Goal: Task Accomplishment & Management: Complete application form

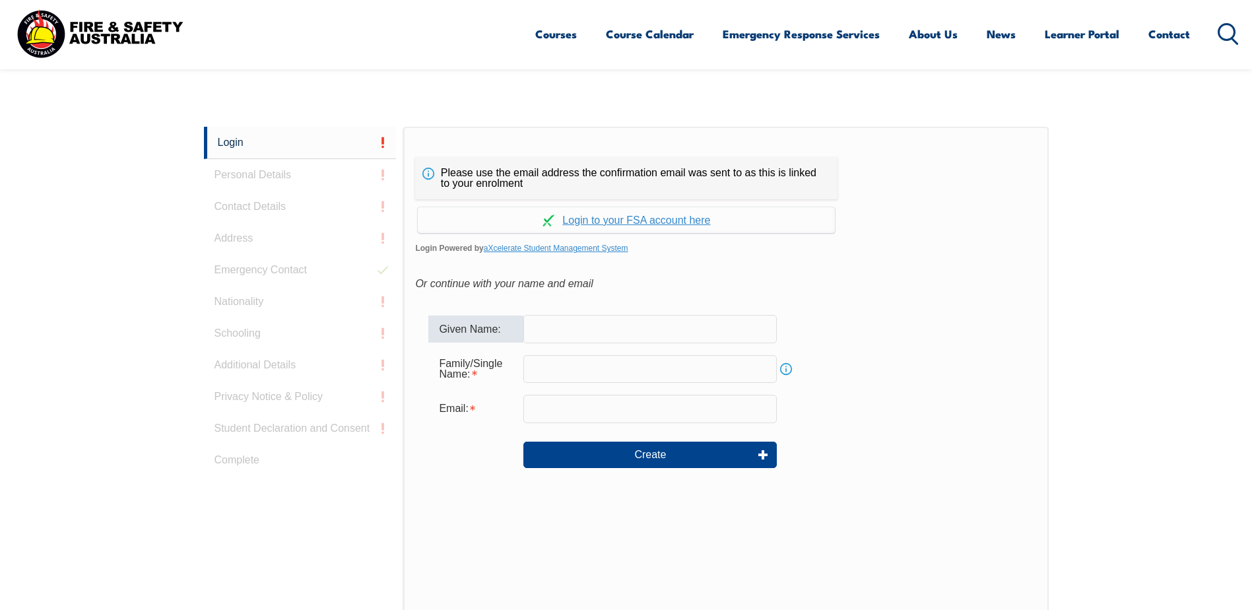
click at [557, 341] on input "text" at bounding box center [651, 329] width 254 height 28
type input "[PERSON_NAME]"
type input "Devi"
click at [559, 403] on input "email" at bounding box center [651, 409] width 254 height 28
type input "Joytika.devi@pactgroup.com"
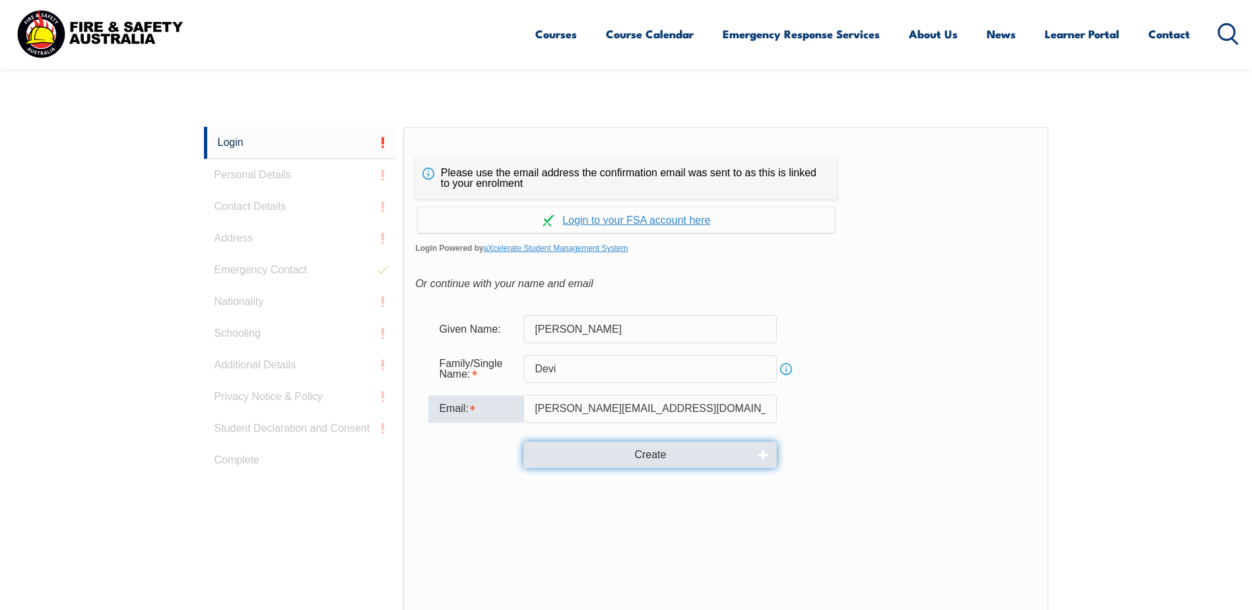
click at [664, 403] on button "Create" at bounding box center [651, 455] width 254 height 26
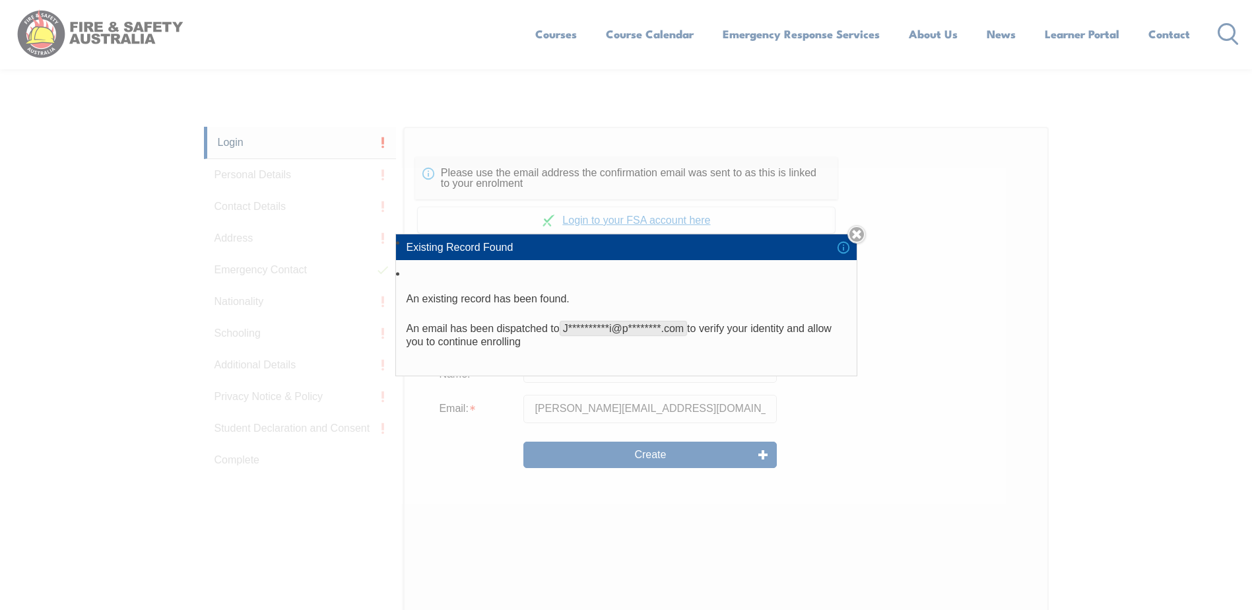
click at [670, 403] on div "**********" at bounding box center [626, 305] width 1252 height 610
click at [861, 231] on link "Close" at bounding box center [857, 234] width 18 height 18
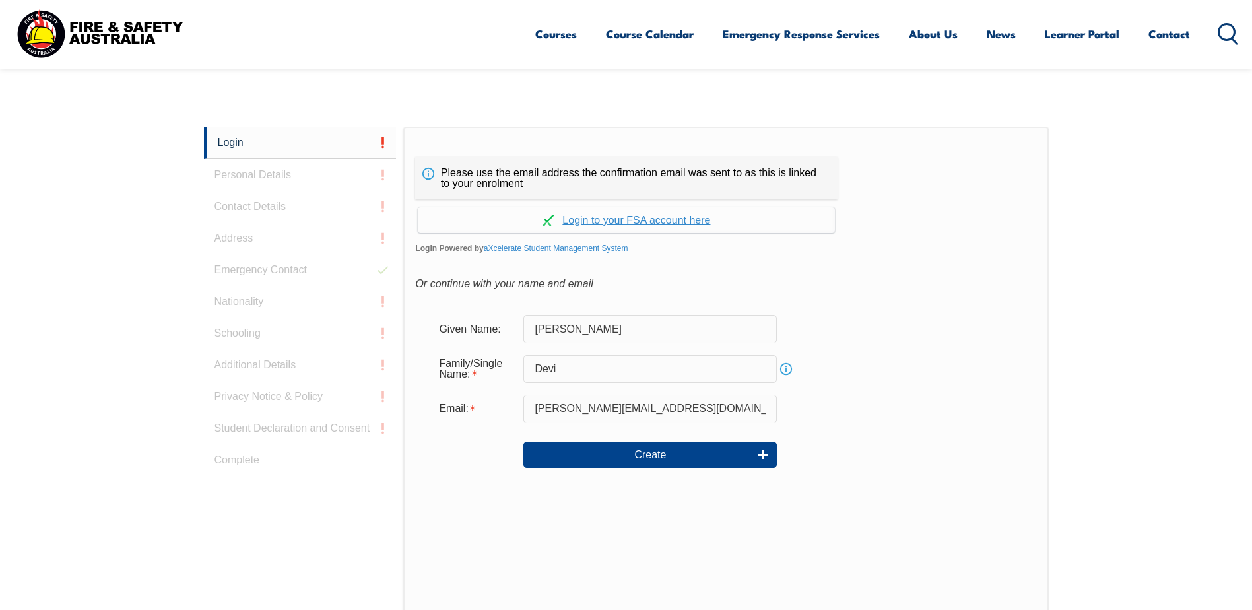
click at [886, 246] on span "Login Powered by aXcelerate Student Management System" at bounding box center [725, 248] width 621 height 20
click at [886, 254] on span "Login Powered by aXcelerate Student Management System" at bounding box center [725, 248] width 621 height 20
click at [230, 145] on link "Login" at bounding box center [300, 143] width 193 height 32
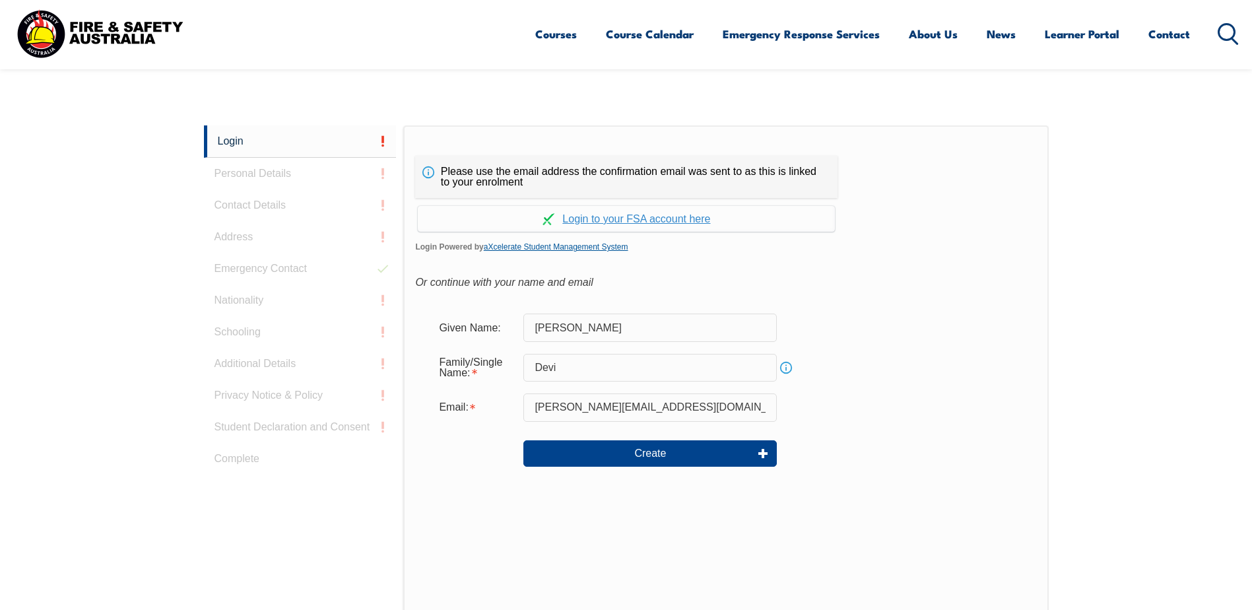
scroll to position [373, 0]
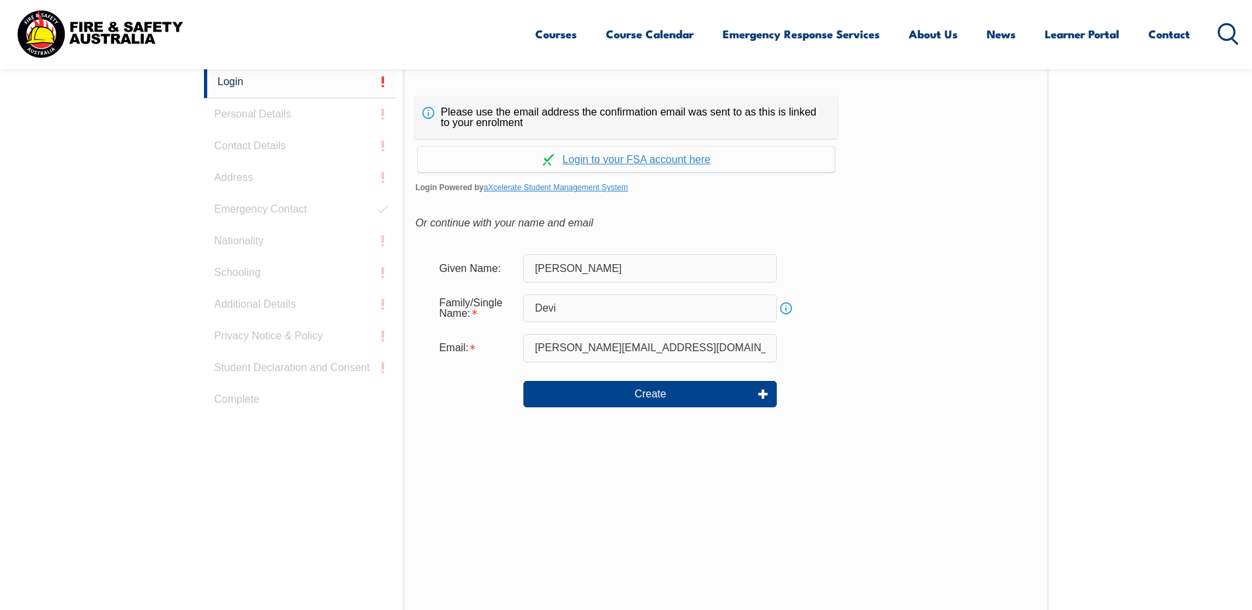
click at [886, 264] on div "Given Name: Joytika" at bounding box center [725, 268] width 595 height 28
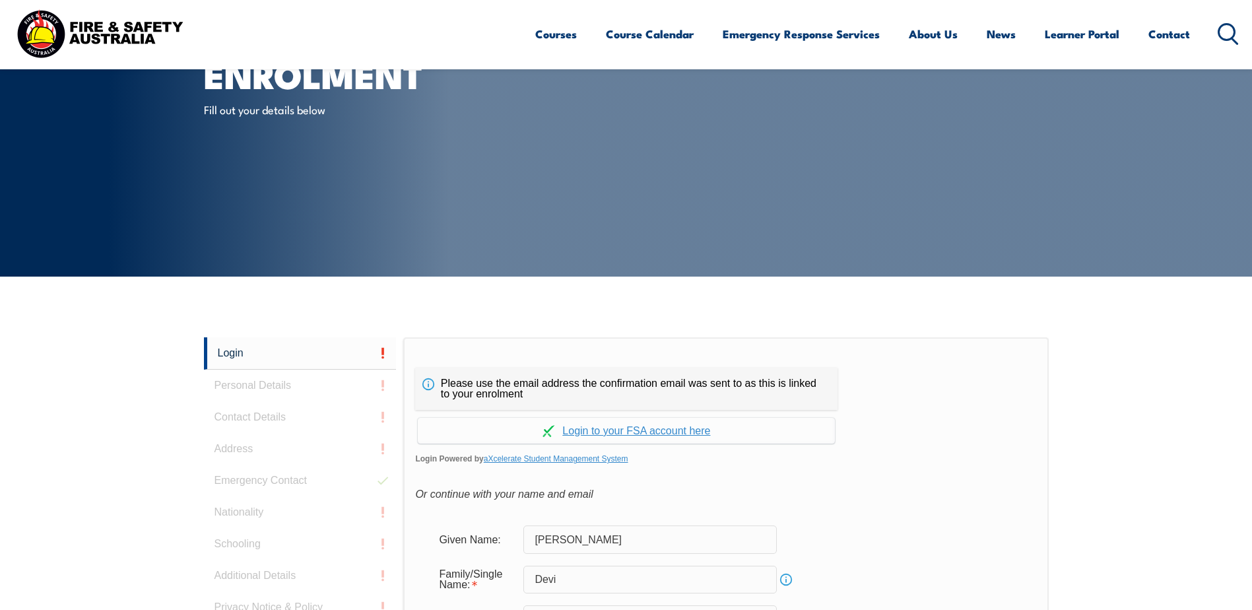
scroll to position [132, 0]
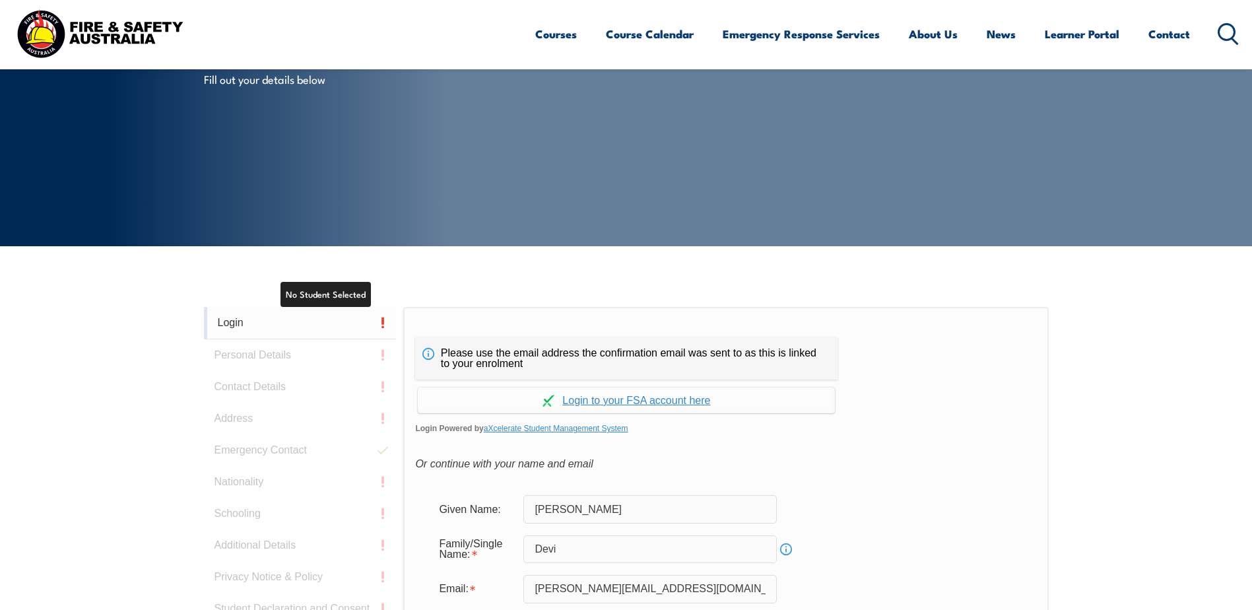
click at [237, 325] on link "Login" at bounding box center [300, 323] width 193 height 32
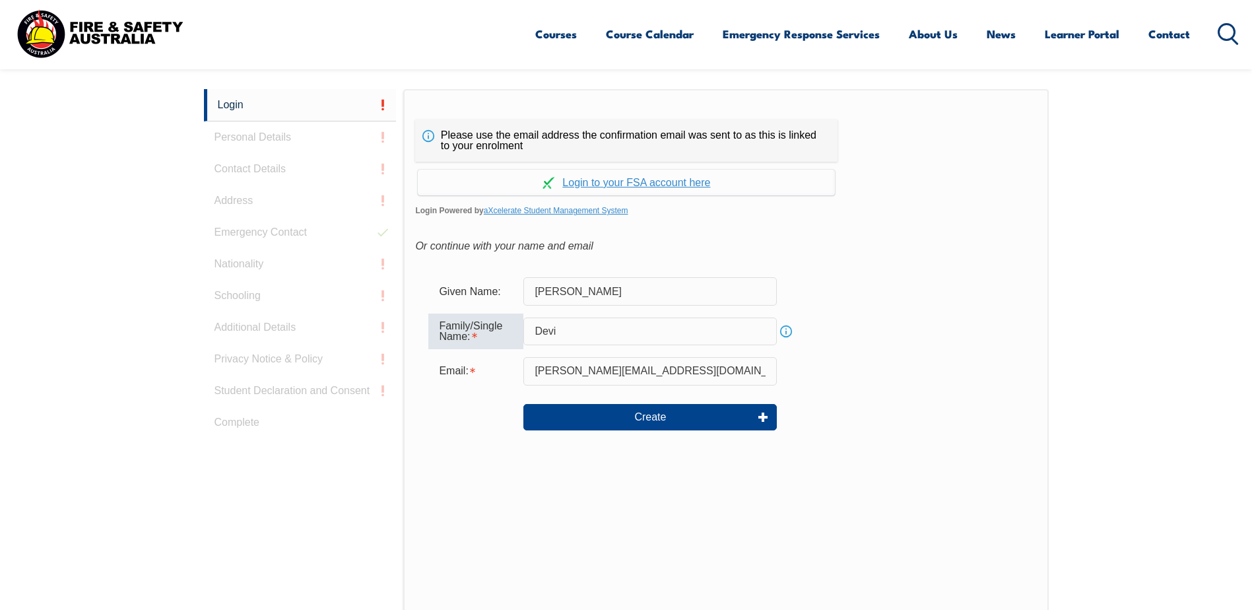
scroll to position [373, 0]
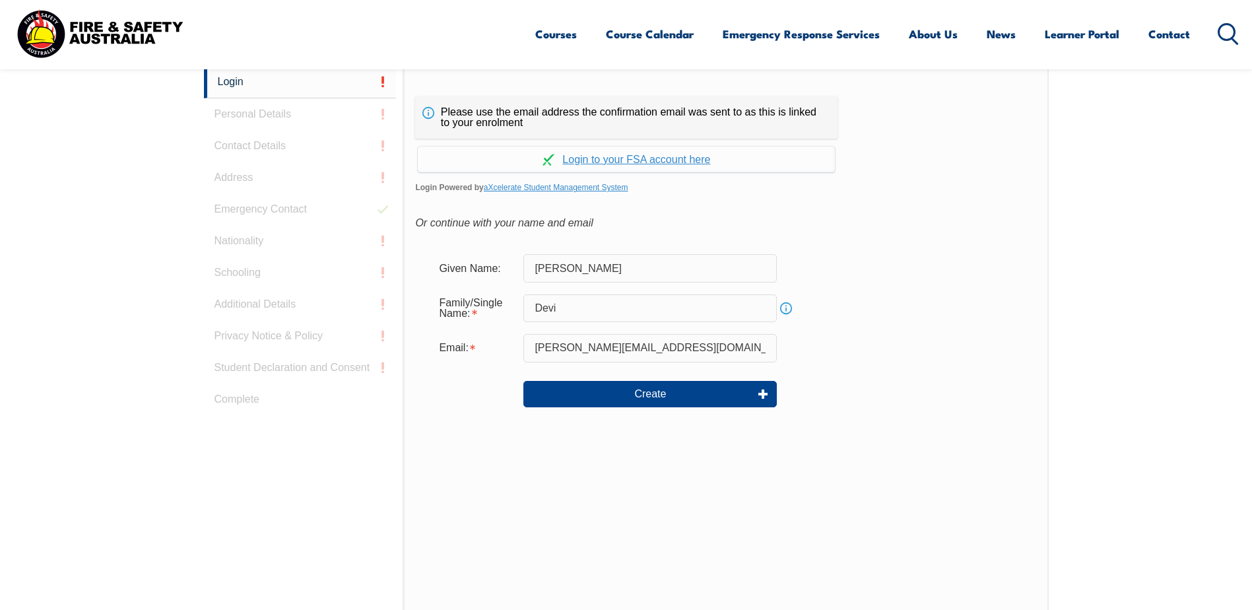
click at [886, 399] on div "Create" at bounding box center [725, 394] width 595 height 48
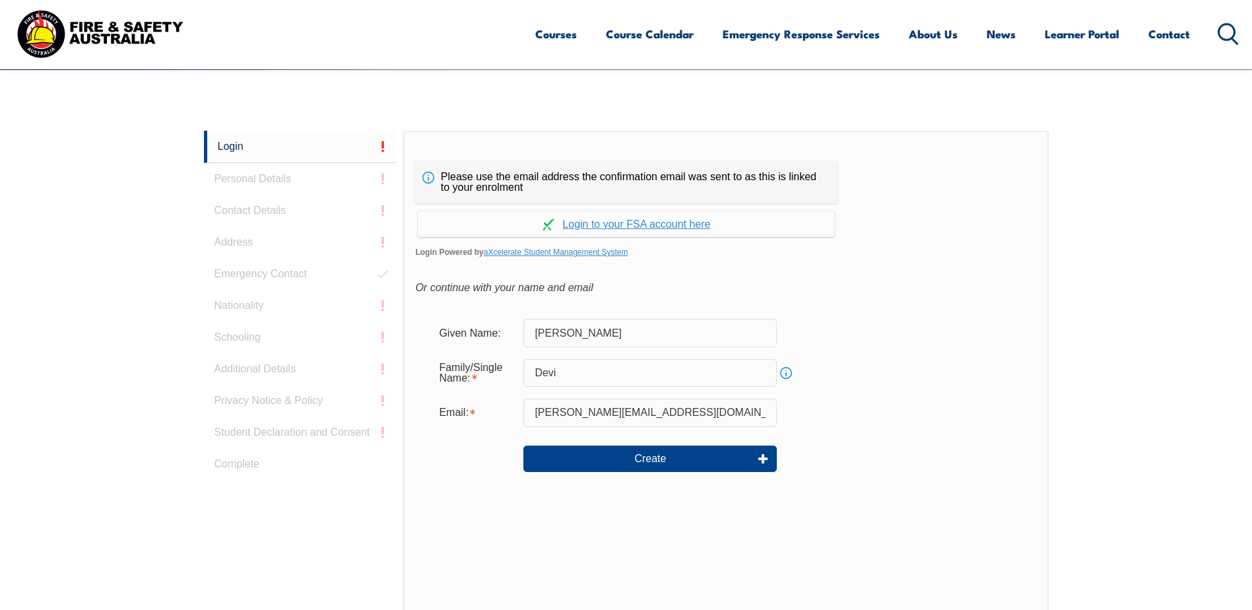
scroll to position [307, 0]
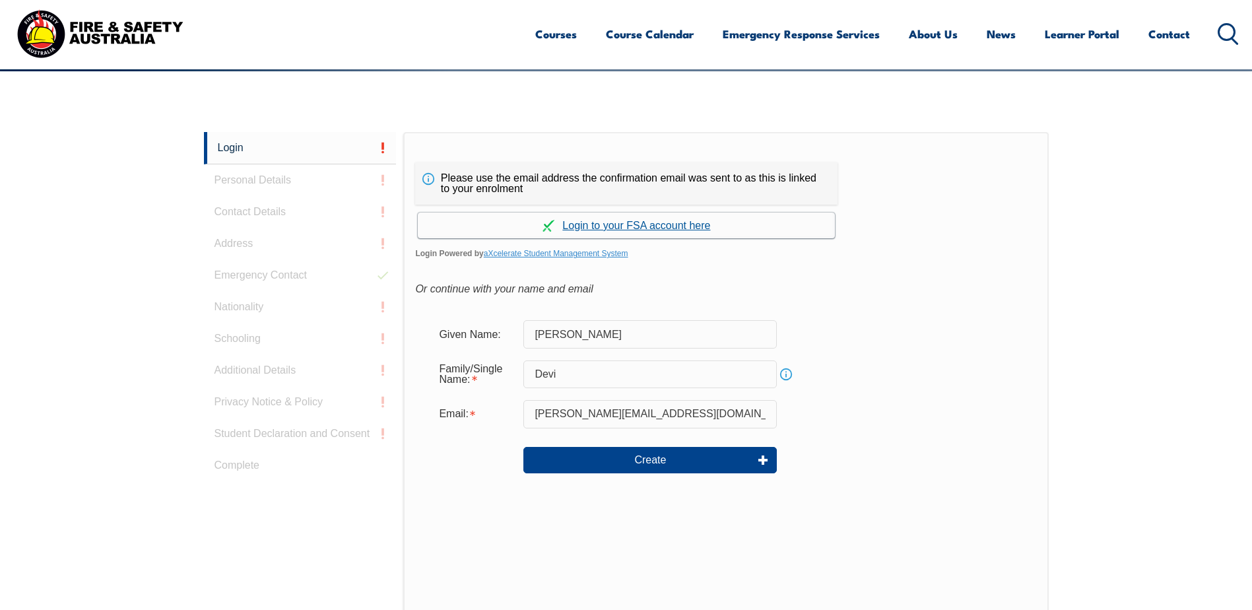
click at [575, 225] on link "Continue with aXcelerate" at bounding box center [626, 226] width 417 height 26
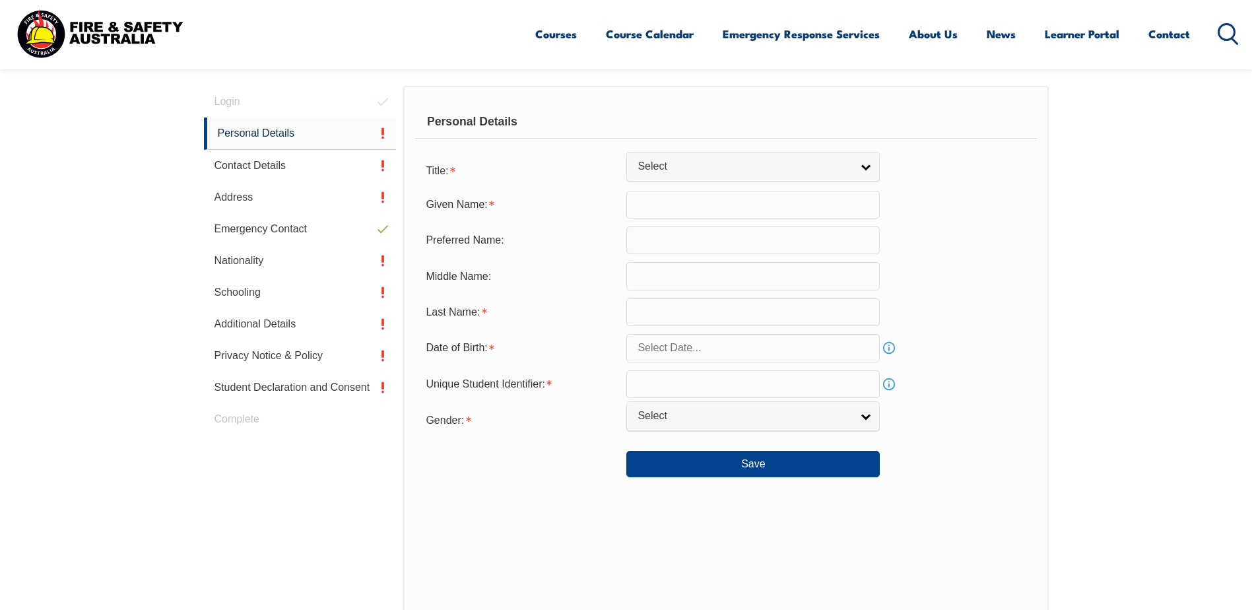
type input "[PERSON_NAME]"
type input "Devi"
type input "87P8D3PNSR"
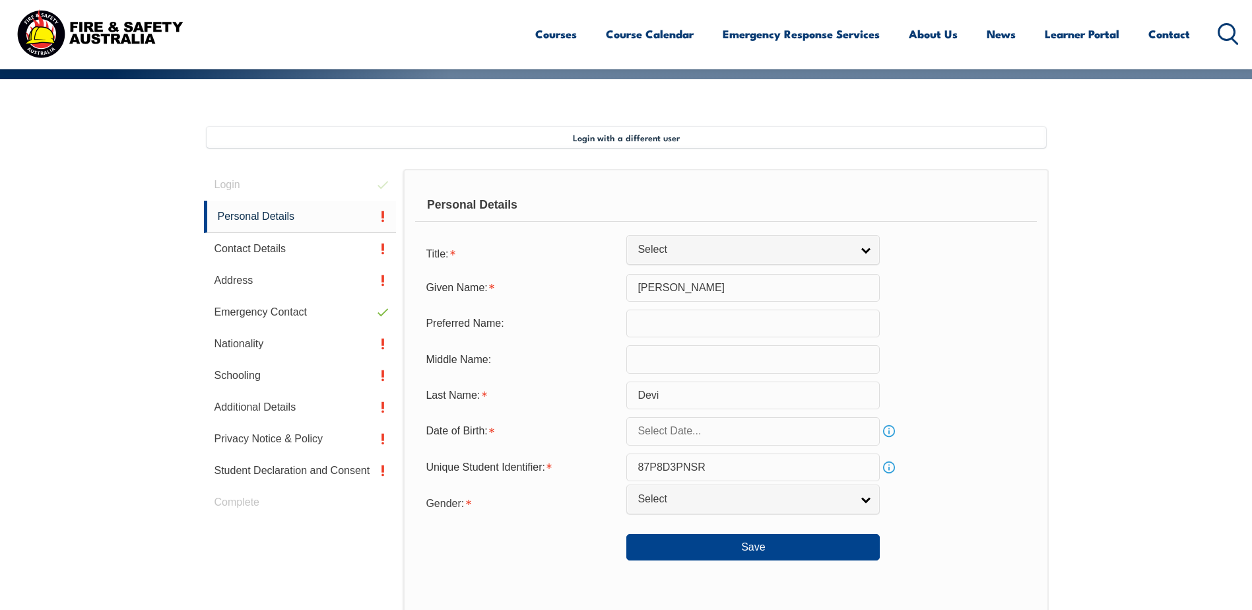
scroll to position [360, 0]
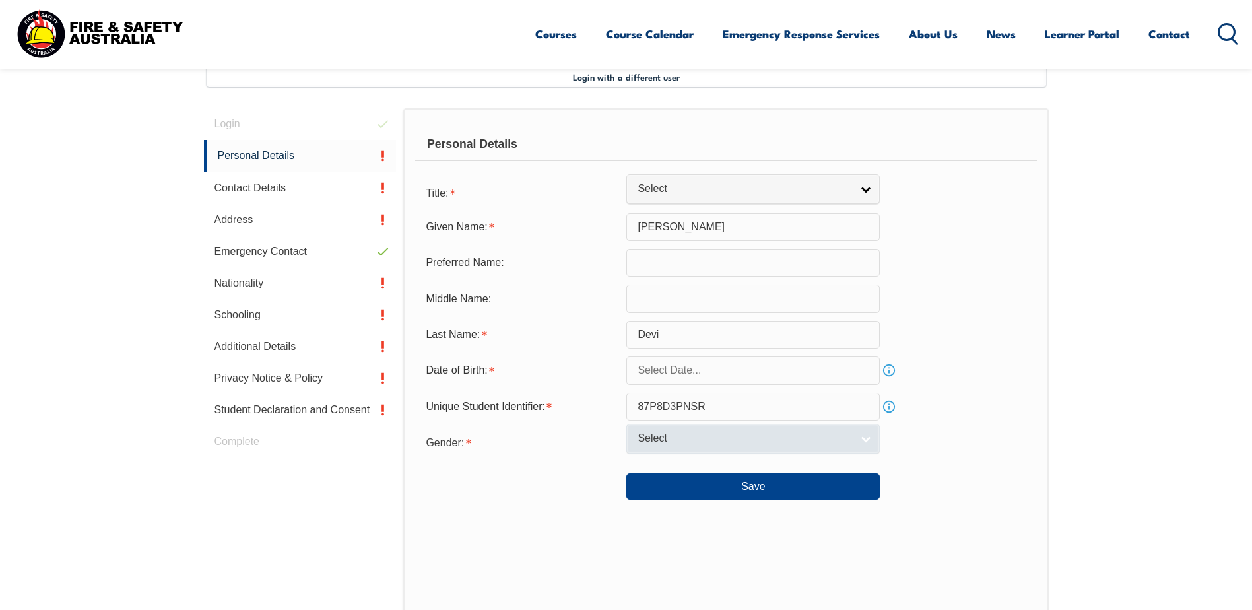
click at [844, 443] on span "Select" at bounding box center [745, 439] width 214 height 14
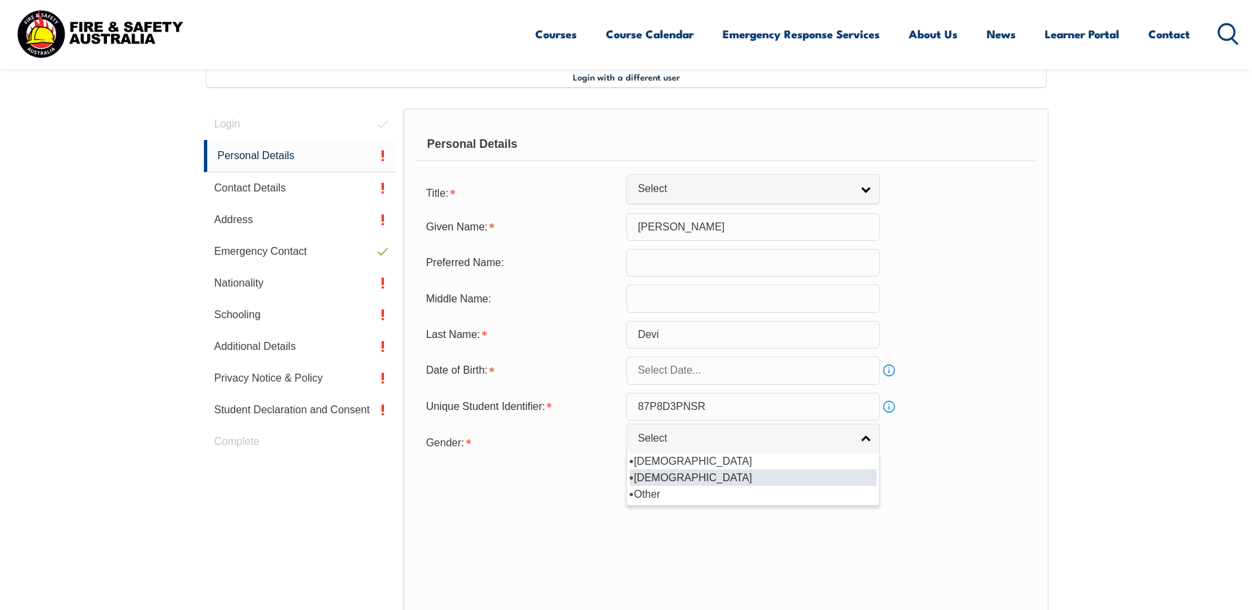
click at [658, 475] on li "[DEMOGRAPHIC_DATA]" at bounding box center [753, 477] width 247 height 17
select select "F"
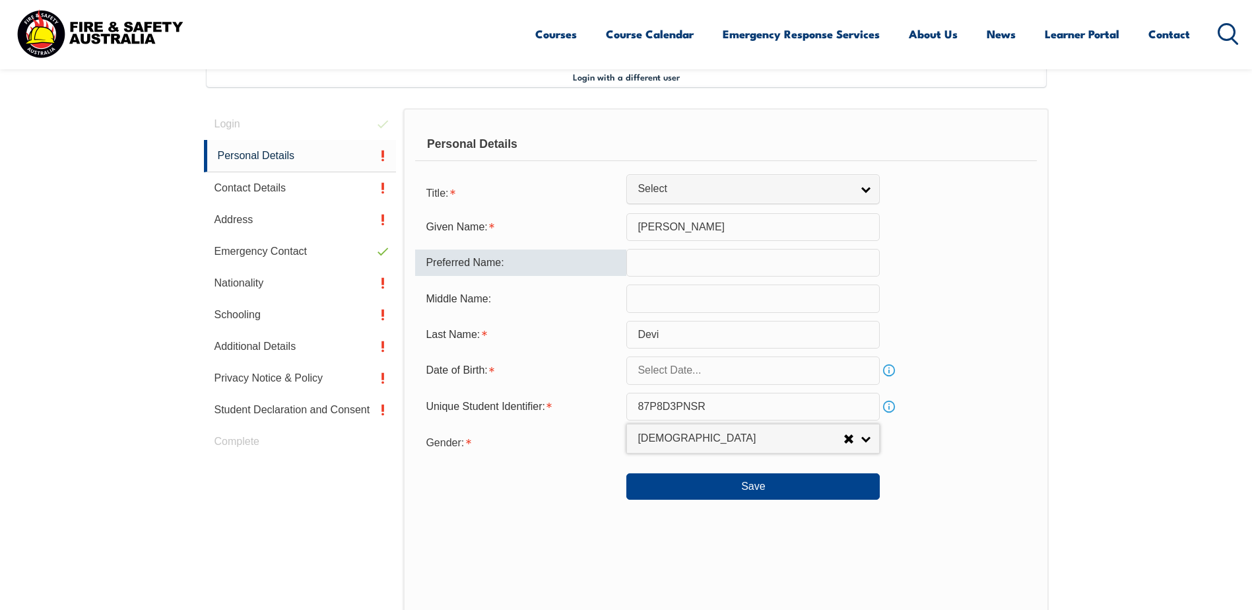
click at [732, 268] on input "text" at bounding box center [754, 263] width 254 height 28
type input "Joy"
click at [852, 192] on link "Select" at bounding box center [754, 189] width 254 height 30
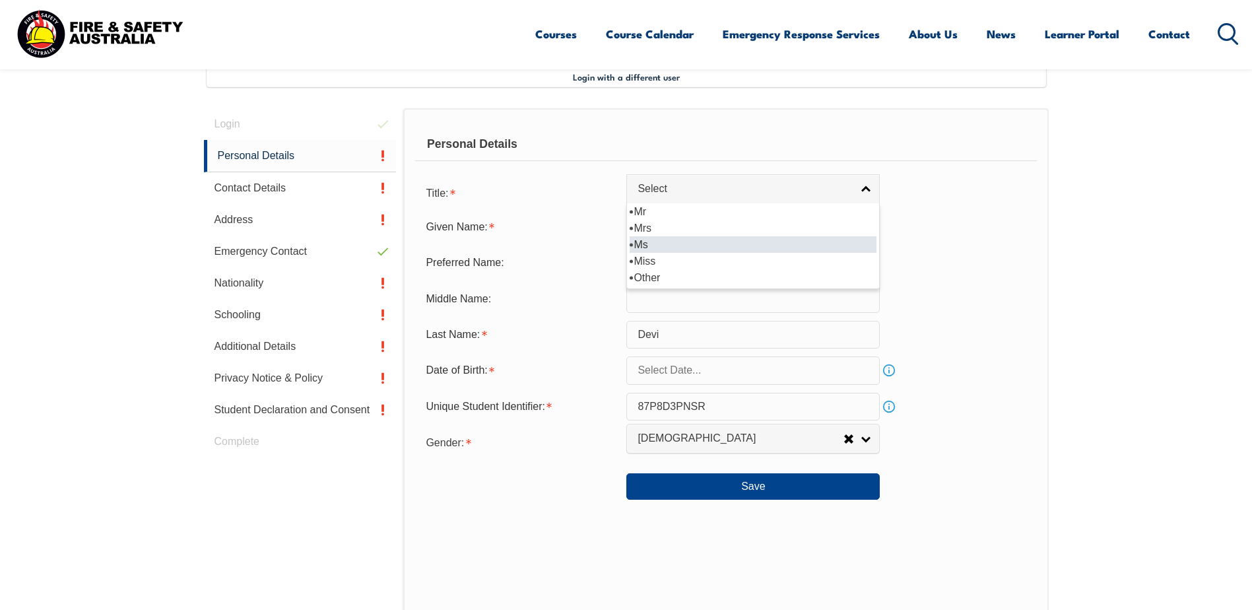
click at [669, 242] on li "Ms" at bounding box center [753, 244] width 247 height 17
select select "Ms"
click at [807, 374] on input "text" at bounding box center [754, 371] width 254 height 28
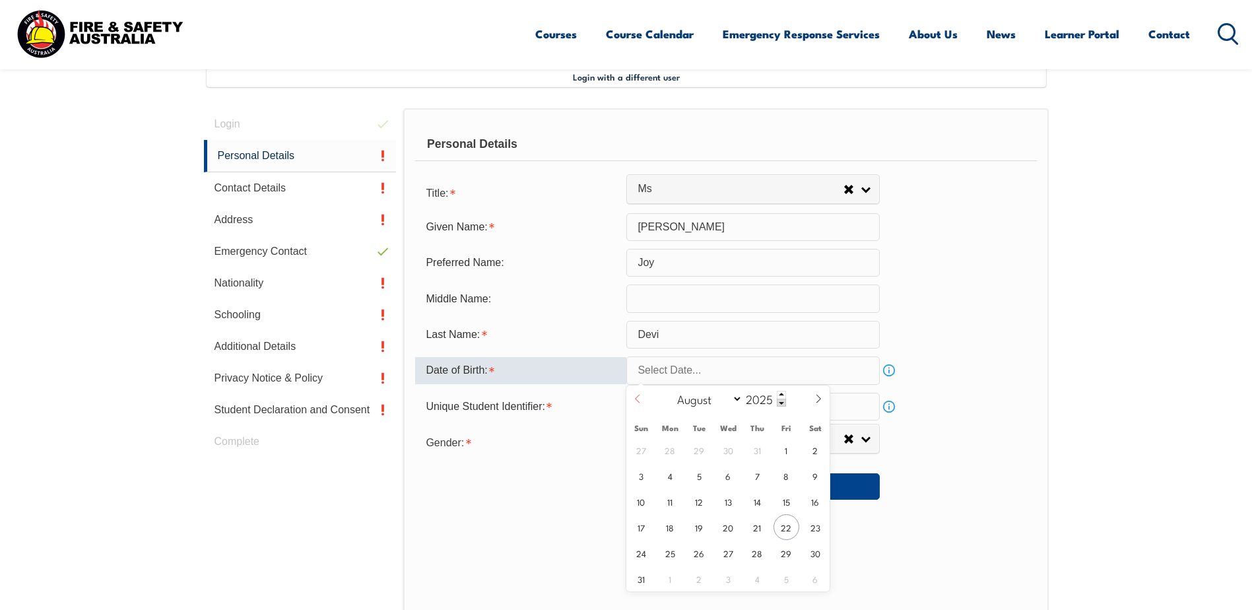
click at [647, 406] on span at bounding box center [638, 404] width 22 height 36
select select "4"
click at [705, 471] on span "6" at bounding box center [700, 476] width 26 height 26
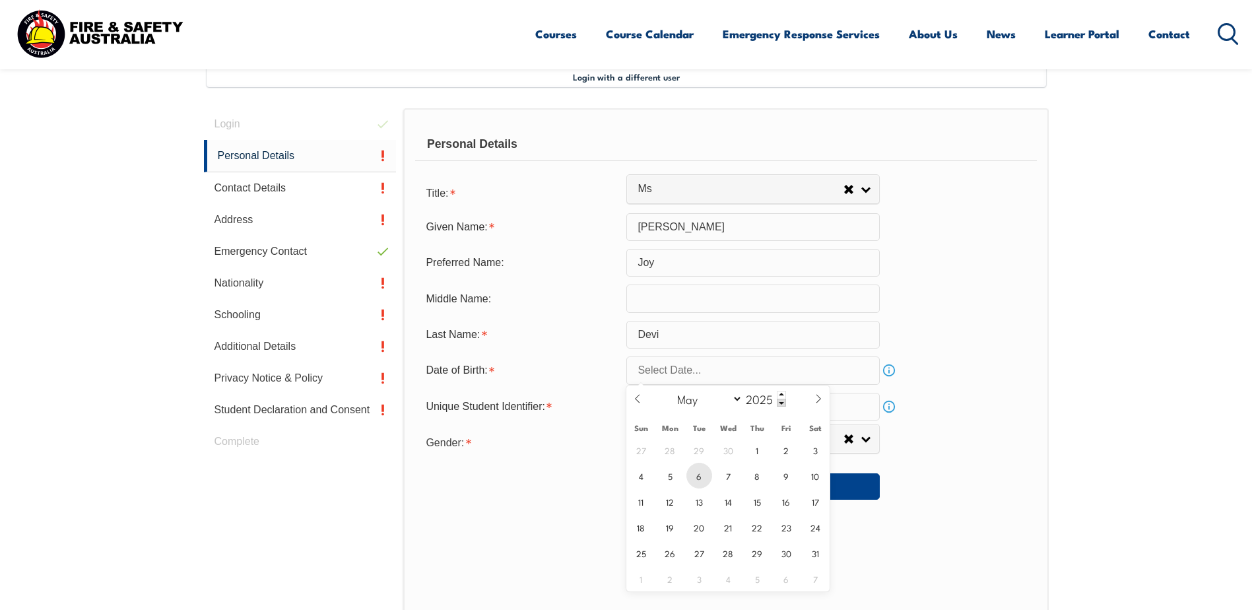
type input "[DATE]"
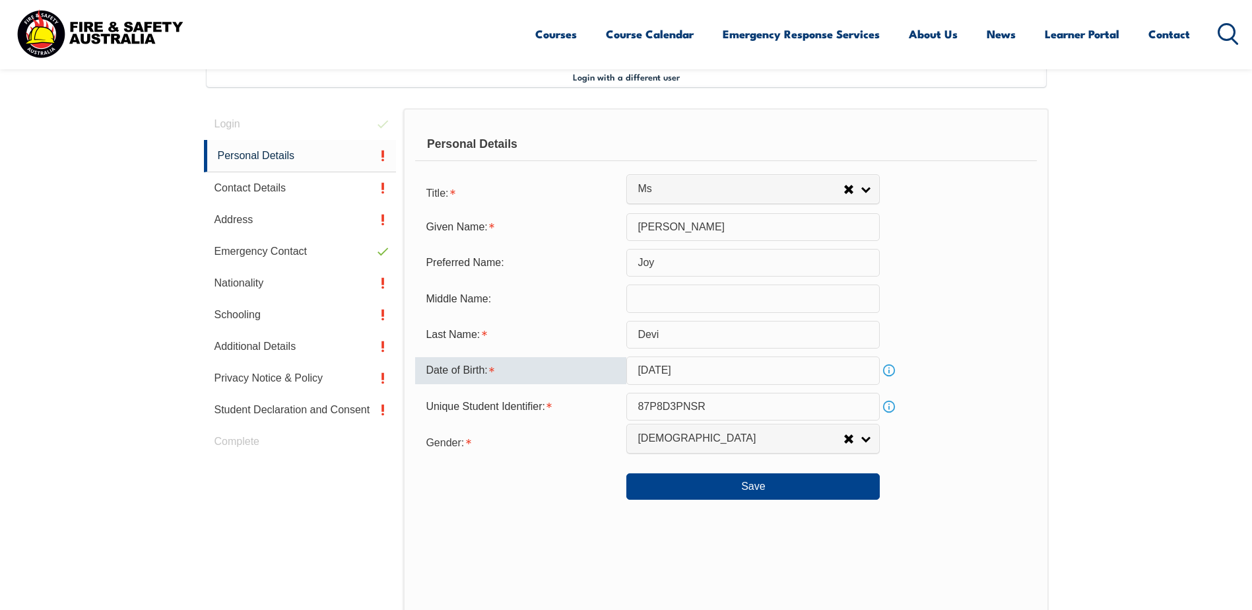
click at [727, 378] on input "[DATE]" at bounding box center [754, 371] width 254 height 28
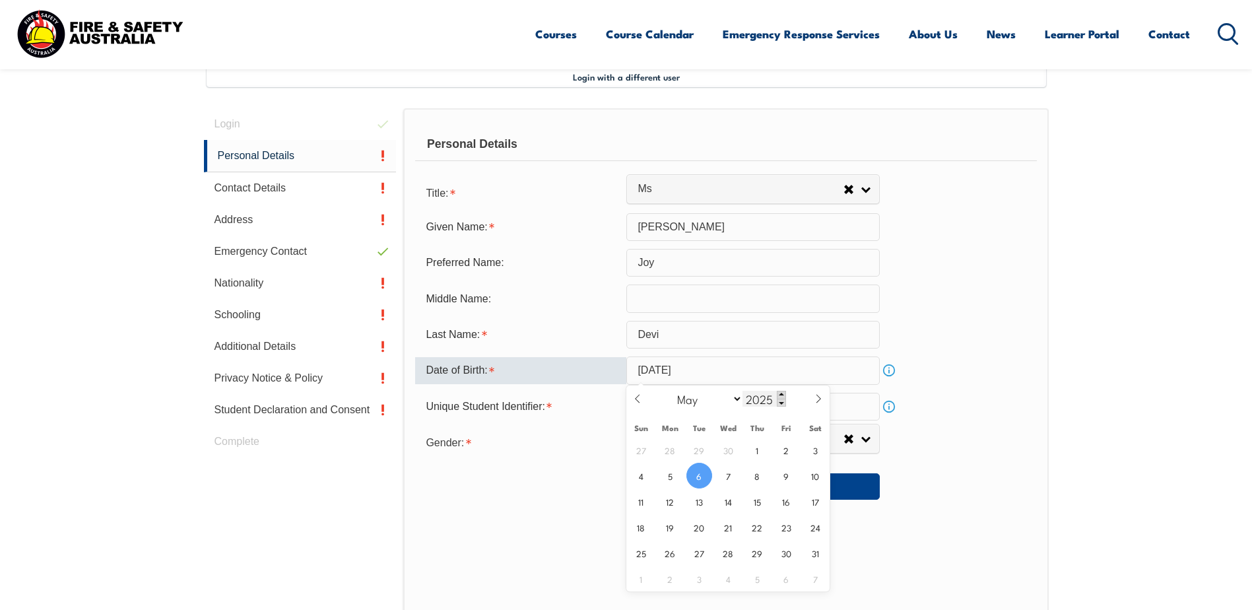
click at [780, 395] on span at bounding box center [781, 395] width 9 height 8
click at [778, 405] on span at bounding box center [781, 403] width 9 height 8
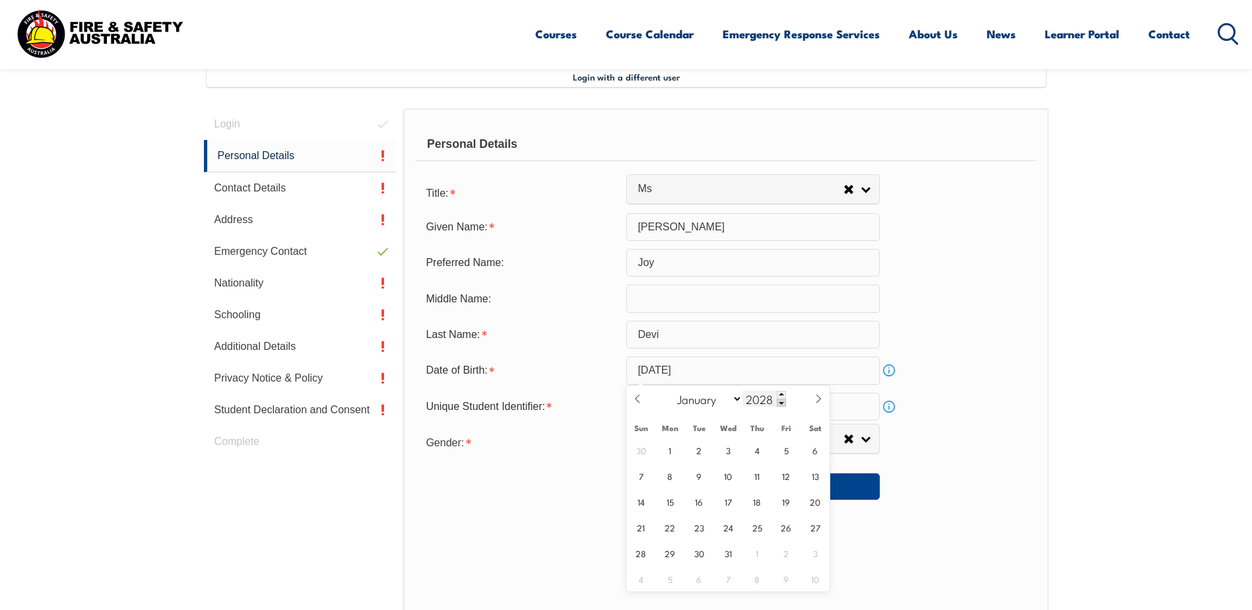
click at [778, 405] on span at bounding box center [781, 403] width 9 height 8
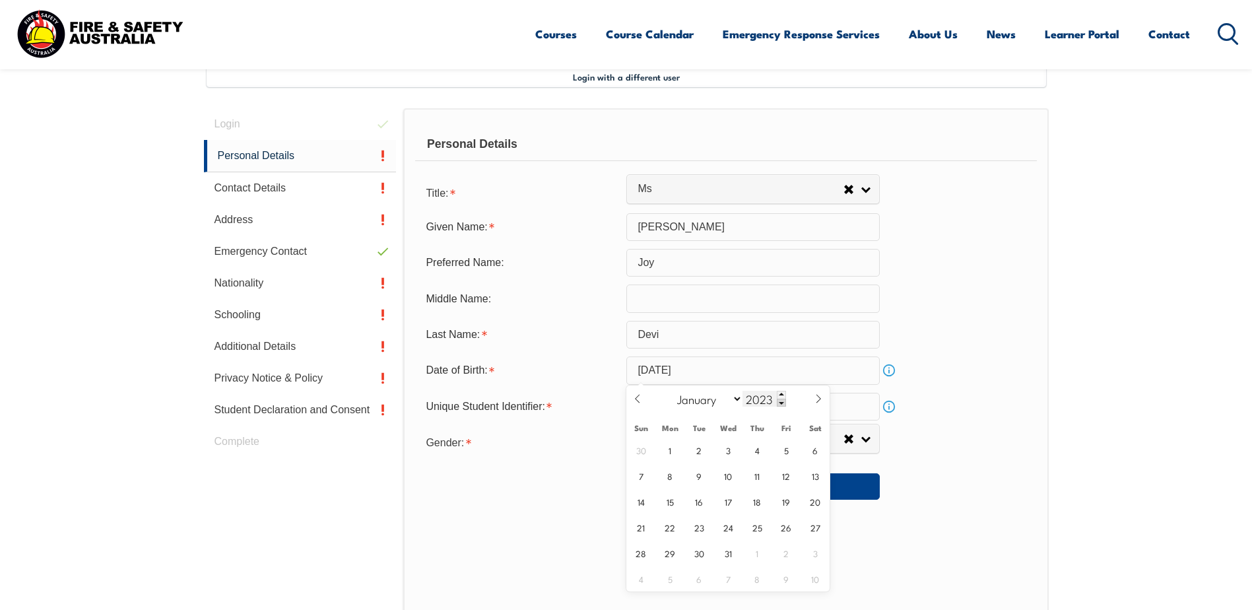
click at [778, 405] on span at bounding box center [781, 403] width 9 height 8
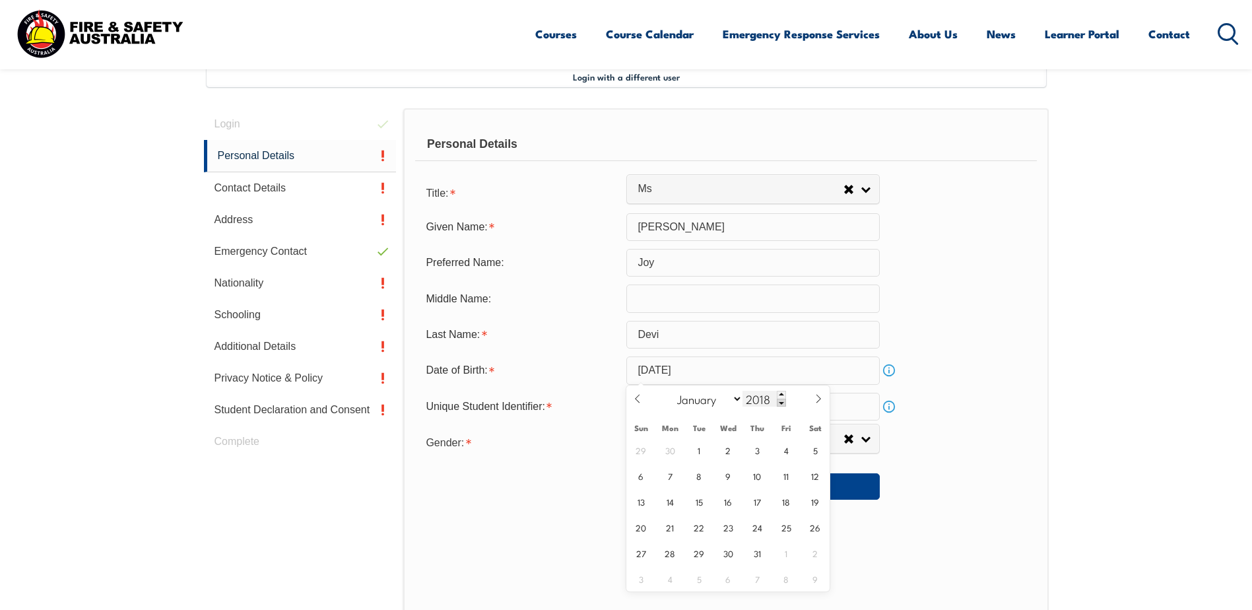
click at [778, 405] on span at bounding box center [781, 403] width 9 height 8
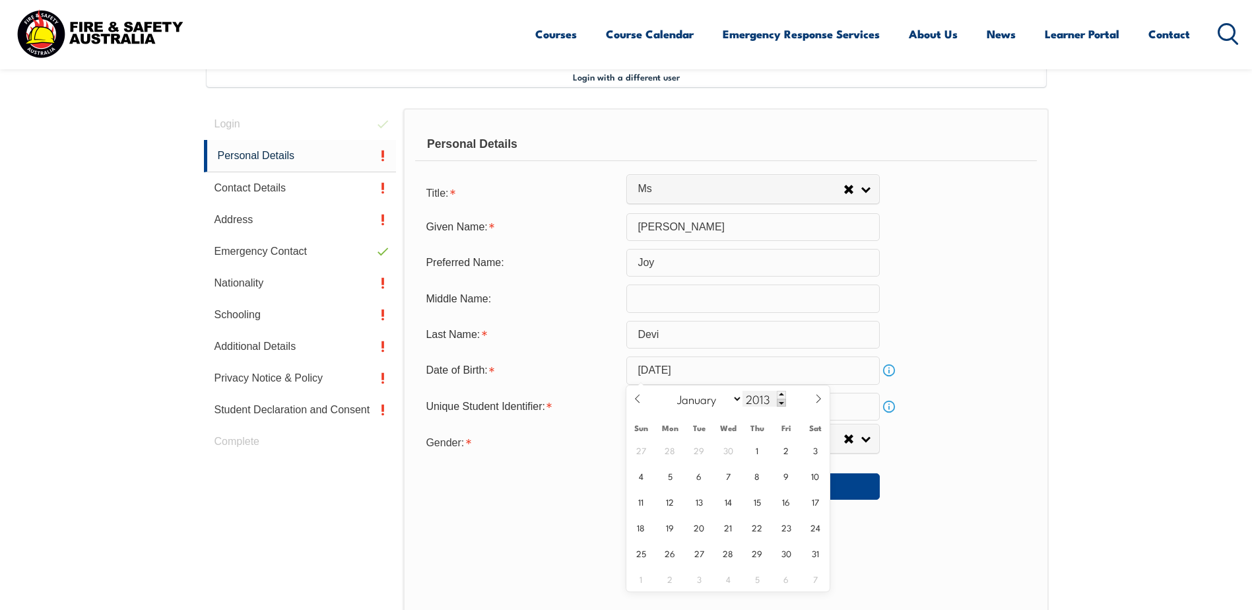
click at [778, 405] on span at bounding box center [781, 403] width 9 height 8
click at [781, 405] on span at bounding box center [781, 403] width 9 height 8
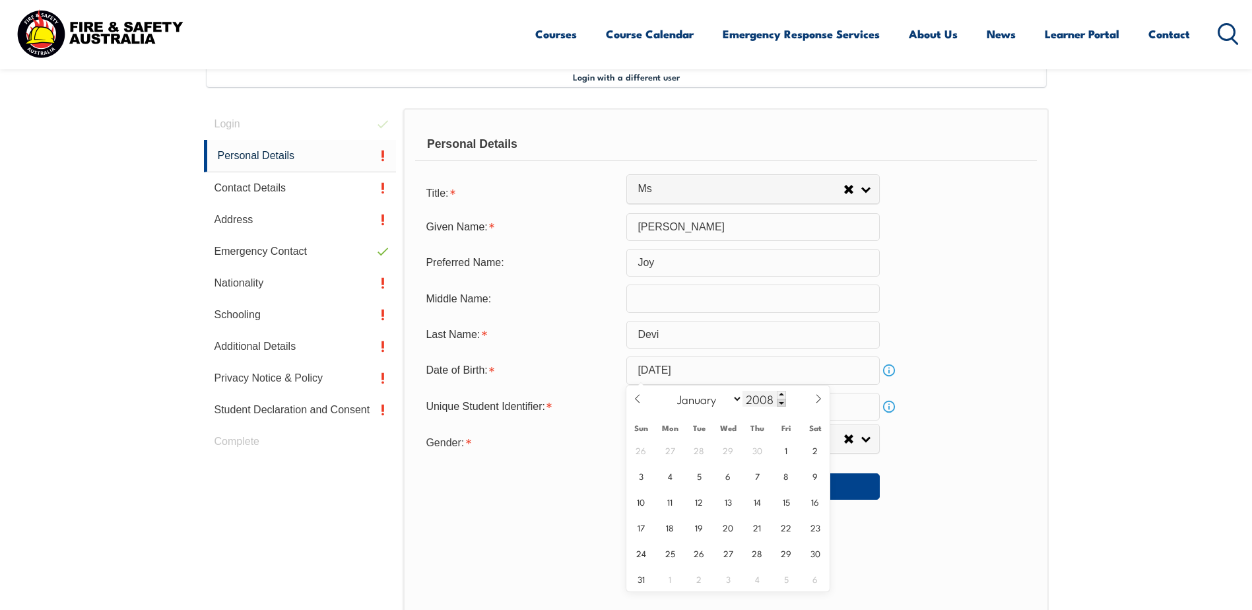
click at [781, 405] on span at bounding box center [781, 403] width 9 height 8
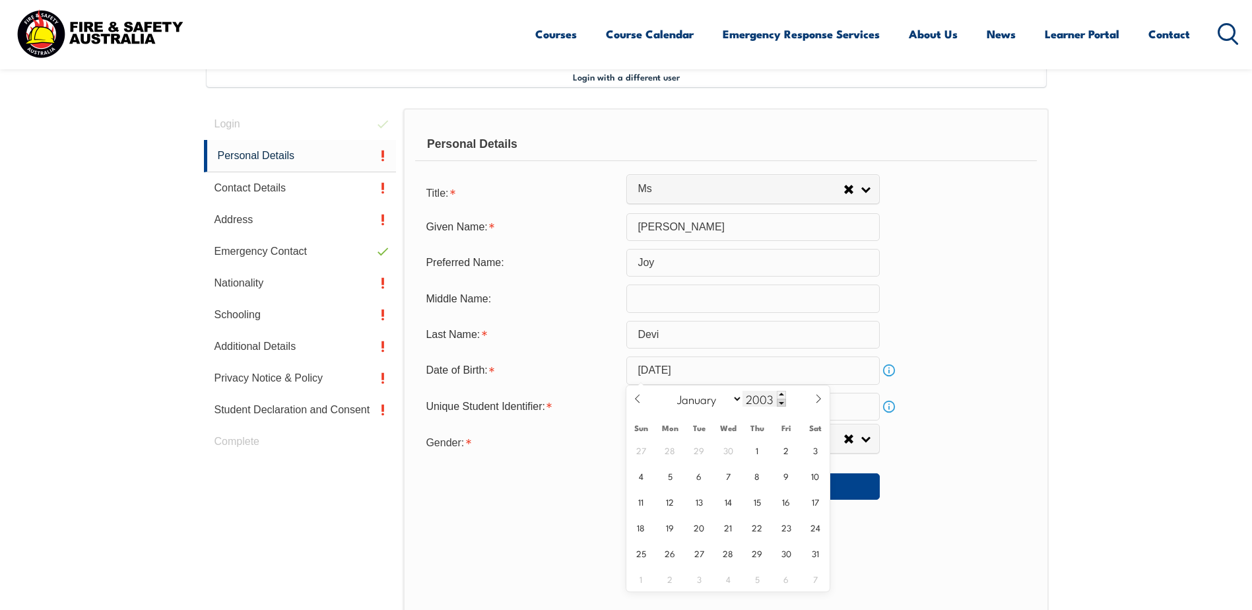
click at [781, 405] on span at bounding box center [781, 403] width 9 height 8
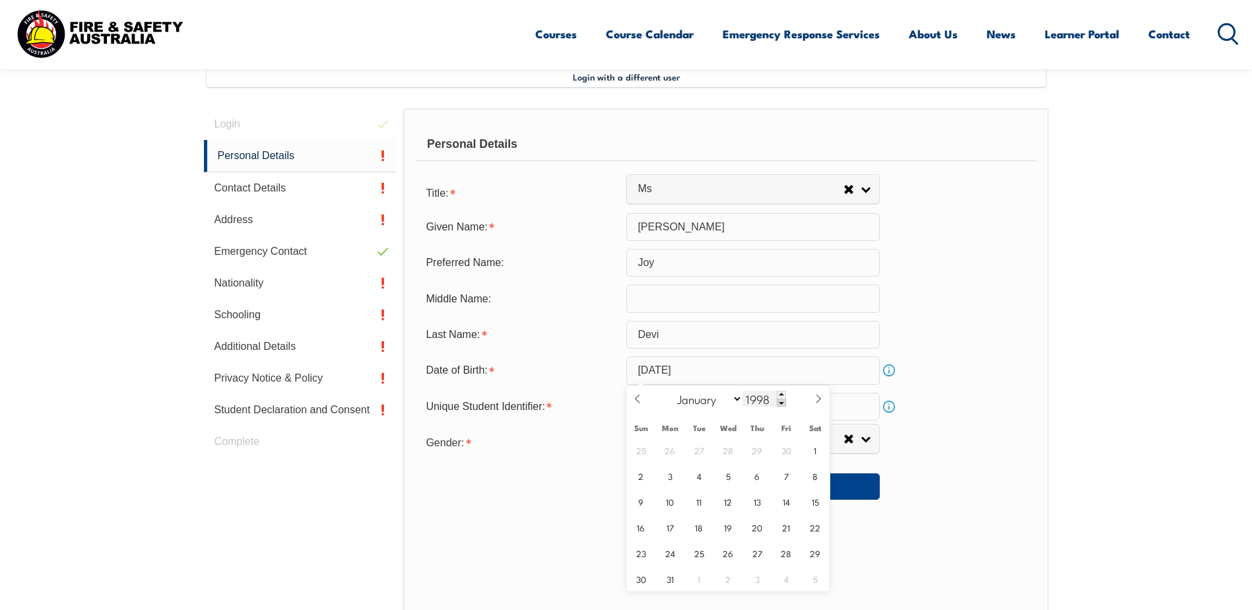
click at [781, 405] on span at bounding box center [781, 403] width 9 height 8
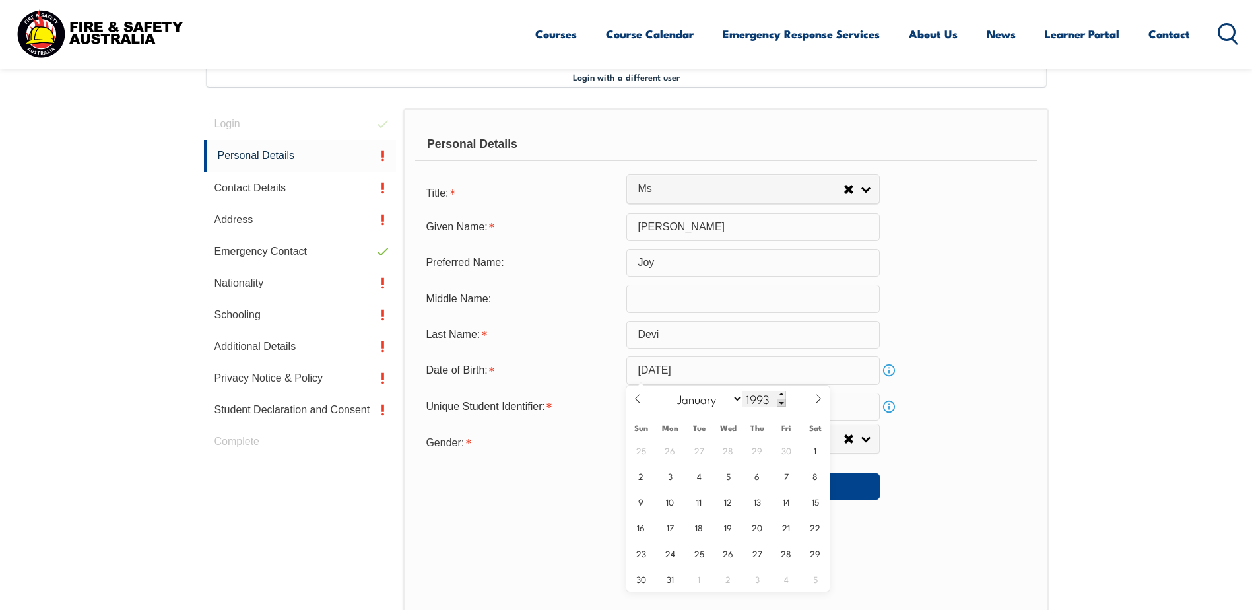
click at [781, 405] on span at bounding box center [781, 403] width 9 height 8
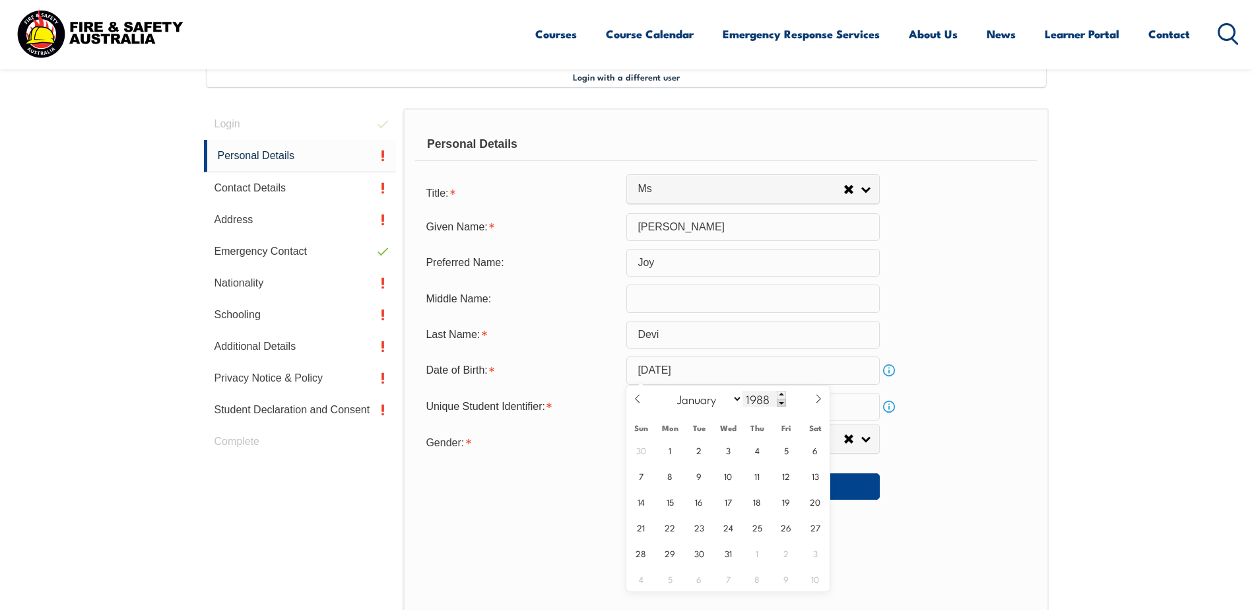
click at [781, 405] on span at bounding box center [781, 403] width 9 height 8
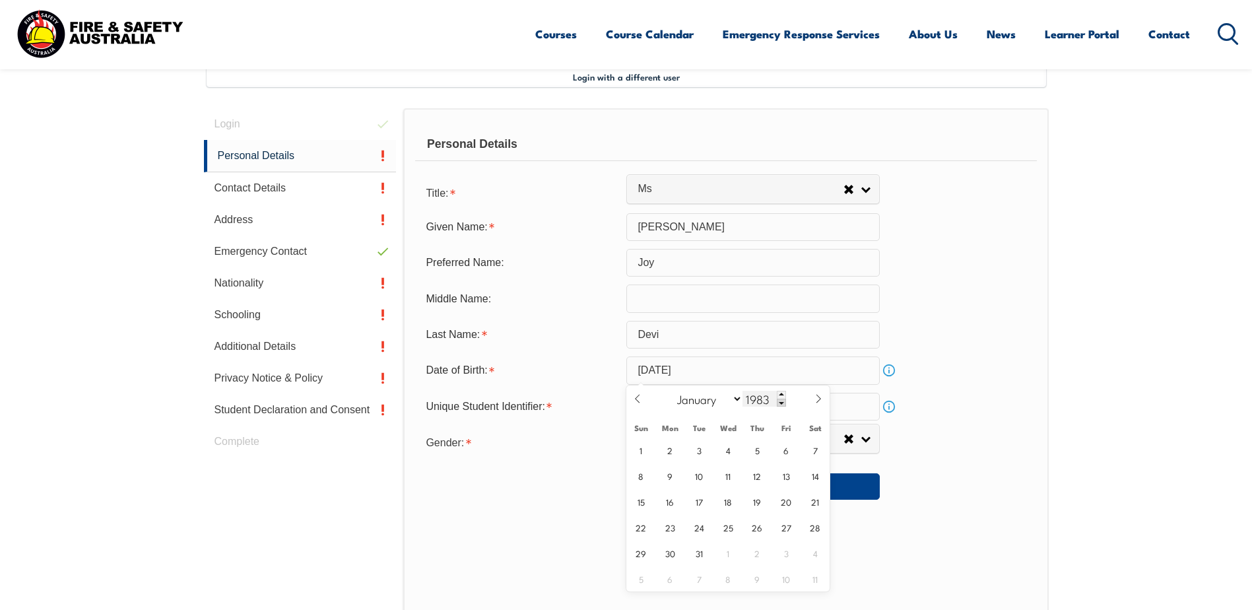
click at [781, 405] on span at bounding box center [781, 403] width 9 height 8
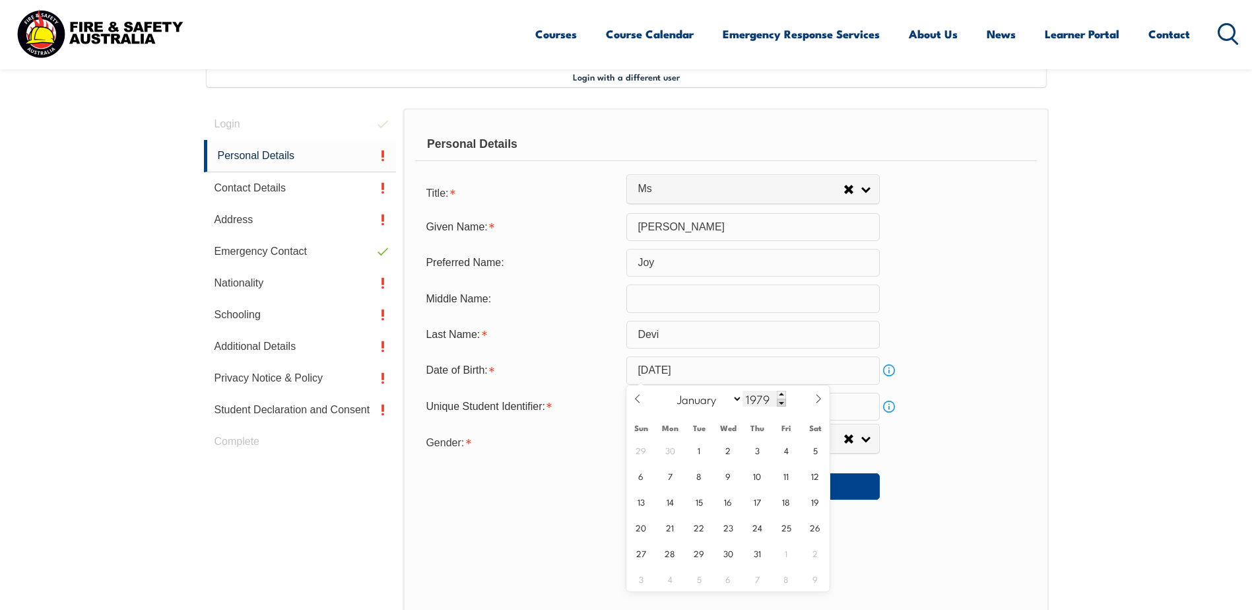
type input "1978"
click at [886, 556] on div "Personal Details Title: Mr Mrs Ms Miss Other Ms Mr Mrs Ms [PERSON_NAME] [PERSON…" at bounding box center [725, 398] width 645 height 580
click at [792, 374] on input "[DATE]" at bounding box center [754, 371] width 254 height 28
click at [811, 452] on span "6" at bounding box center [816, 450] width 26 height 26
type input "[DATE]"
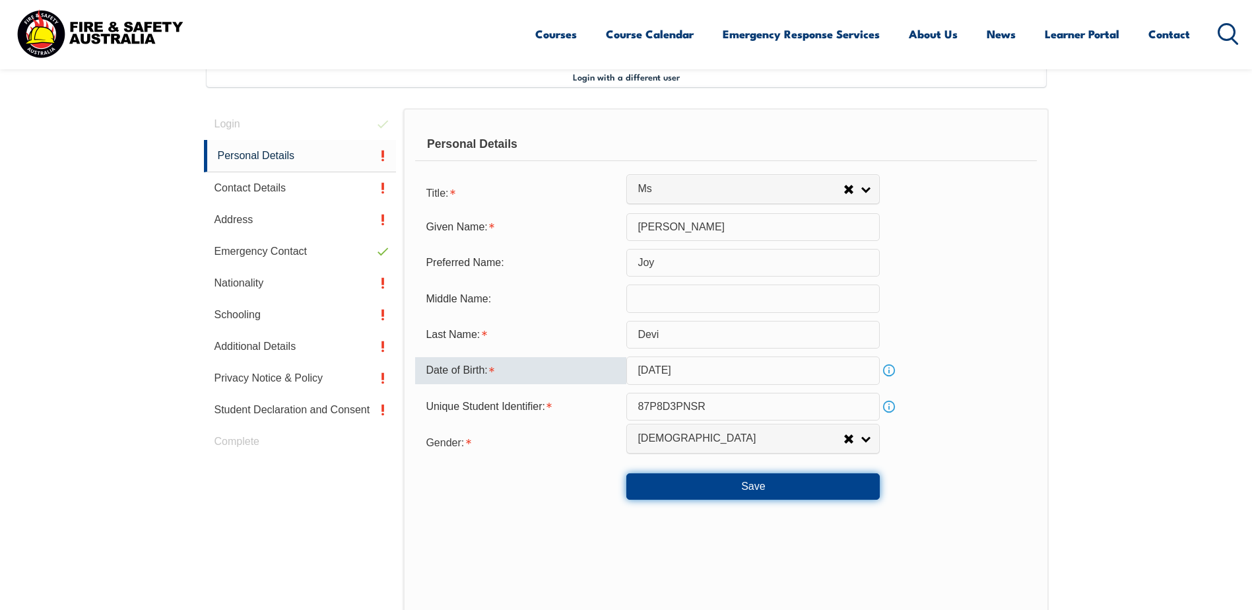
click at [763, 491] on button "Save" at bounding box center [754, 486] width 254 height 26
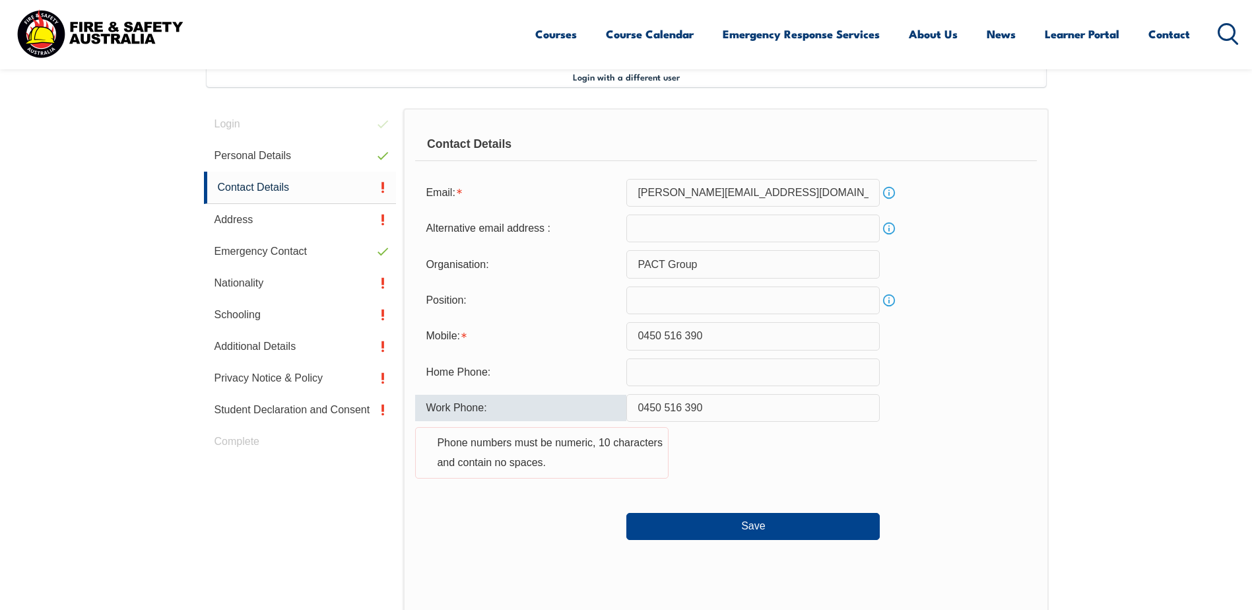
drag, startPoint x: 721, startPoint y: 411, endPoint x: 613, endPoint y: 402, distance: 108.0
click at [613, 402] on div "Work Phone: [PHONE_NUMBER] Phone numbers must be numeric, 10 characters and con…" at bounding box center [725, 444] width 621 height 100
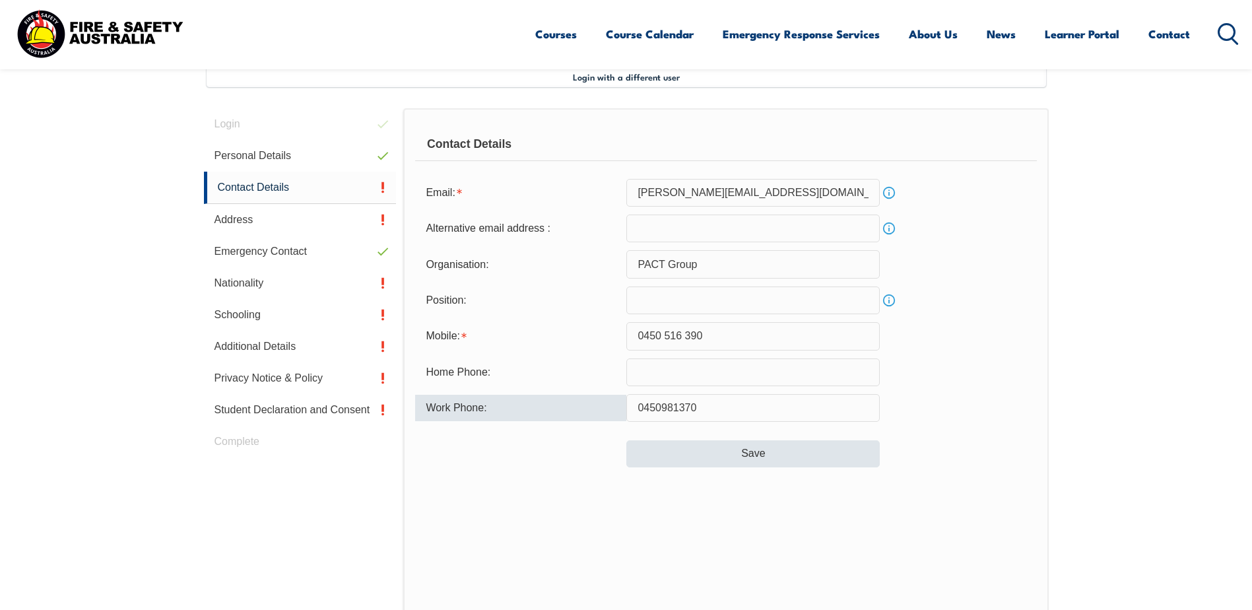
type input "0450981370"
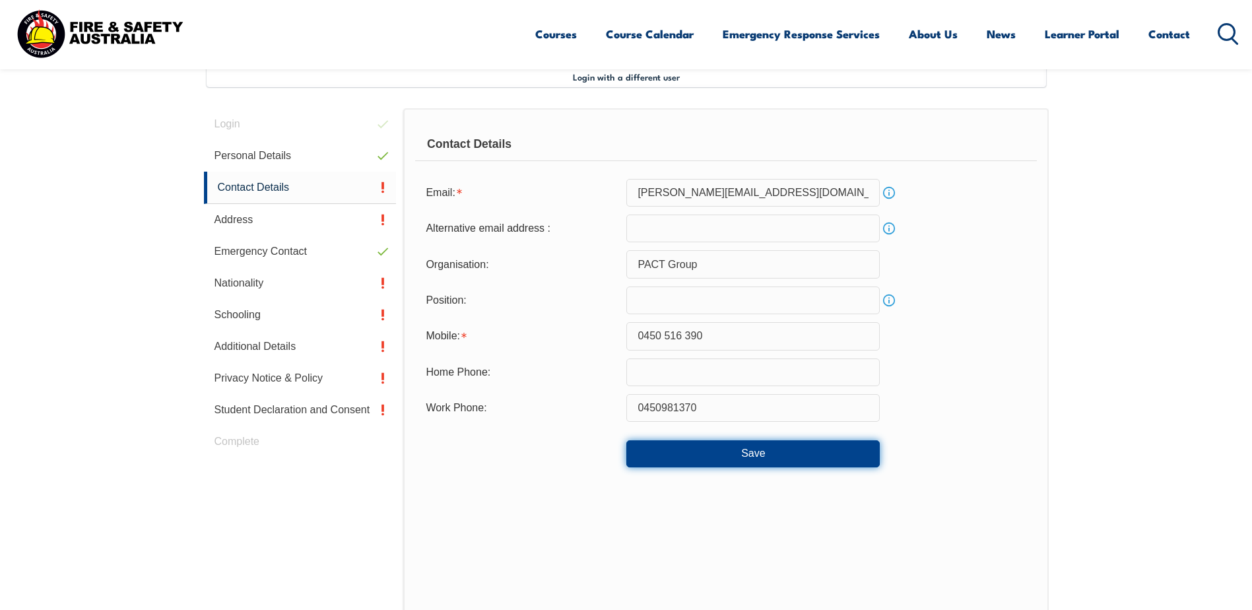
click at [692, 454] on button "Save" at bounding box center [754, 453] width 254 height 26
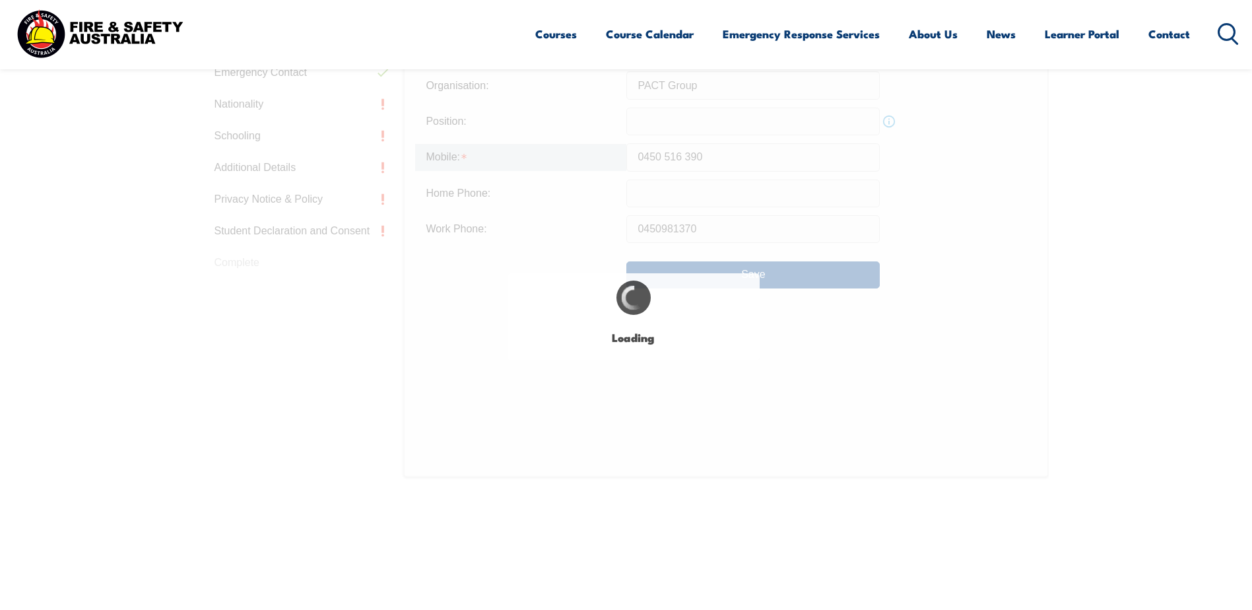
scroll to position [616, 0]
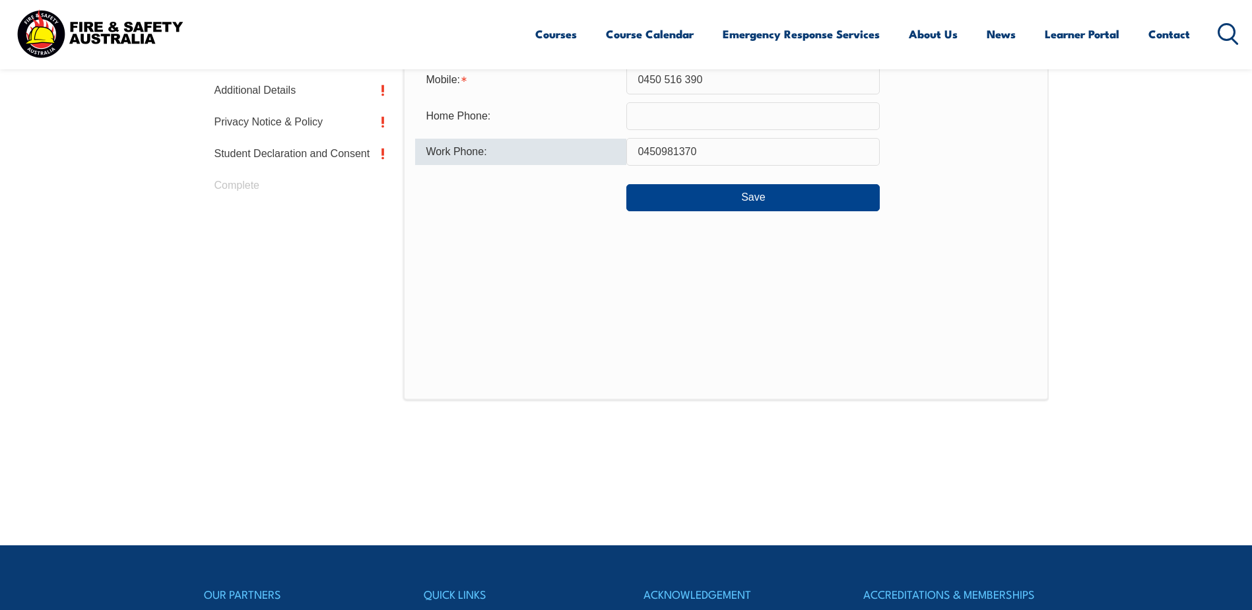
click at [661, 151] on input "0450981370" at bounding box center [754, 152] width 254 height 28
click at [657, 151] on input "0450981370" at bounding box center [754, 152] width 254 height 28
click at [664, 150] on input "0450981370" at bounding box center [754, 152] width 254 height 28
drag, startPoint x: 702, startPoint y: 155, endPoint x: 616, endPoint y: 150, distance: 86.0
click at [617, 147] on div "Work Phone: [PHONE_NUMBER]" at bounding box center [725, 152] width 621 height 28
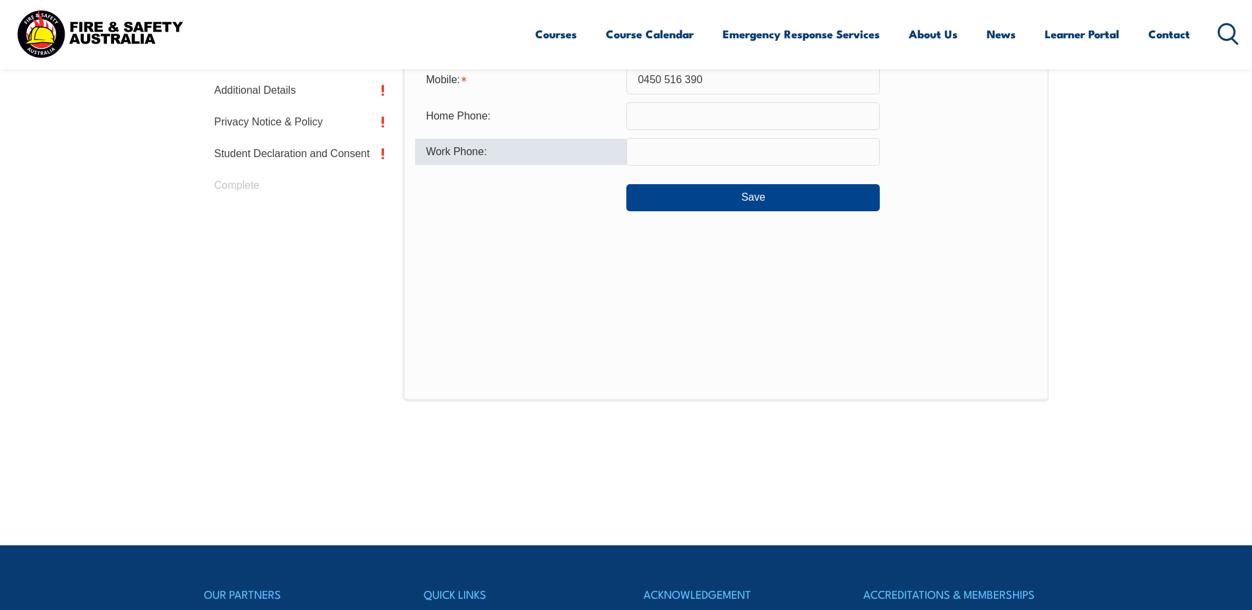
type input "0"
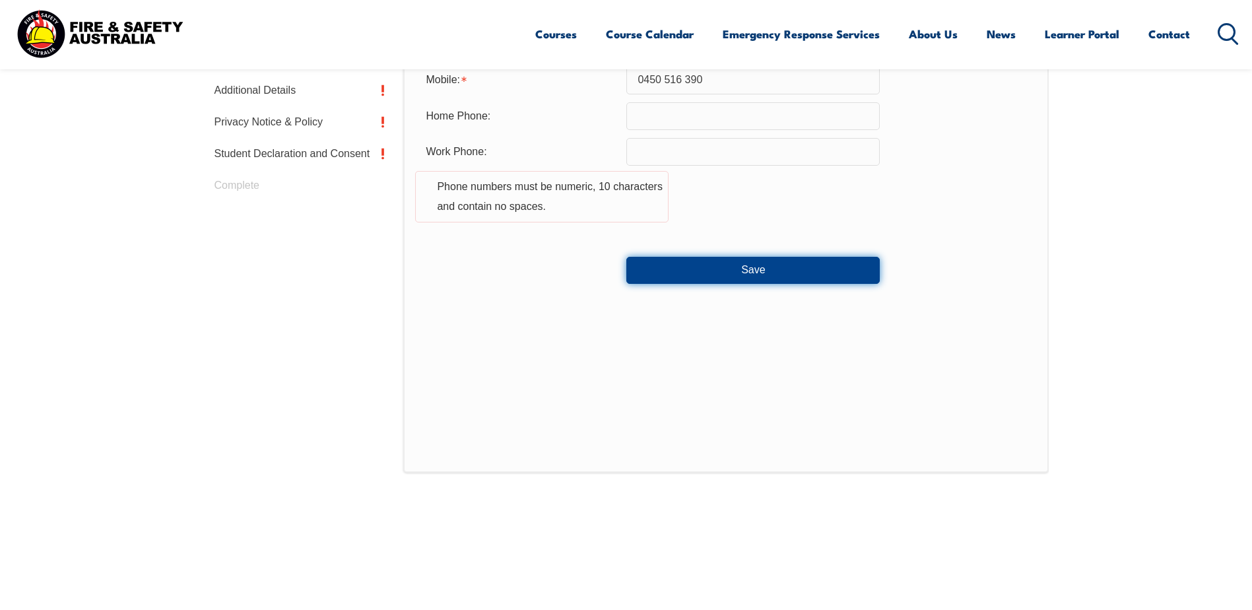
click at [742, 279] on button "Save" at bounding box center [754, 270] width 254 height 26
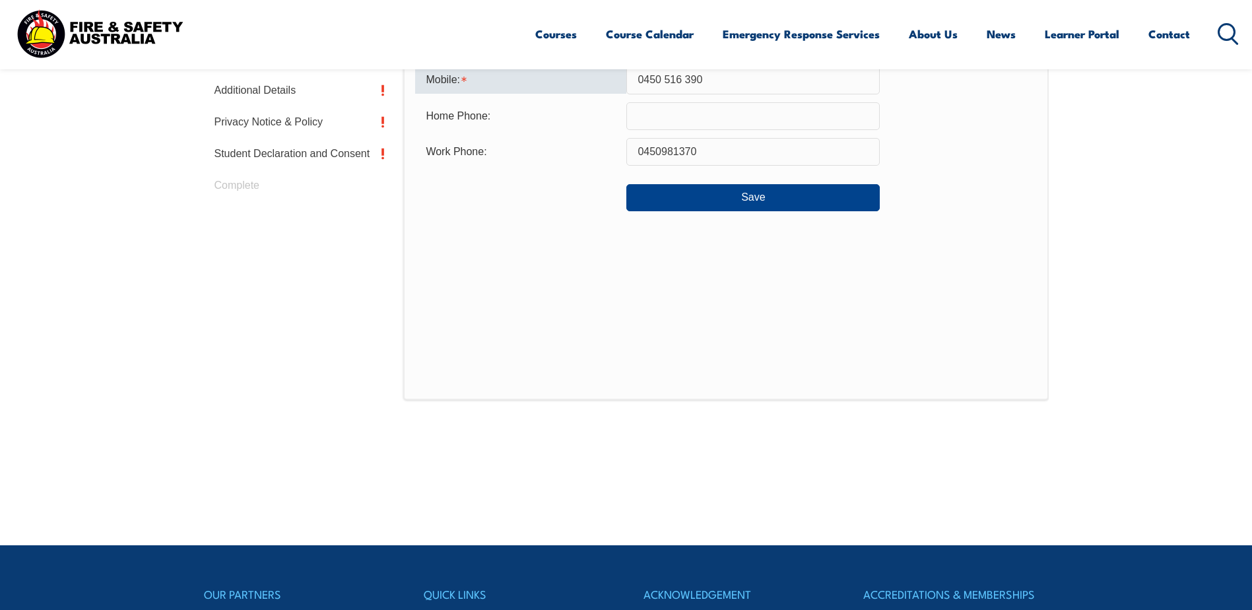
click at [976, 244] on div "Contact Details Email: [PERSON_NAME][EMAIL_ADDRESS][DOMAIN_NAME] Info Alternati…" at bounding box center [725, 126] width 645 height 548
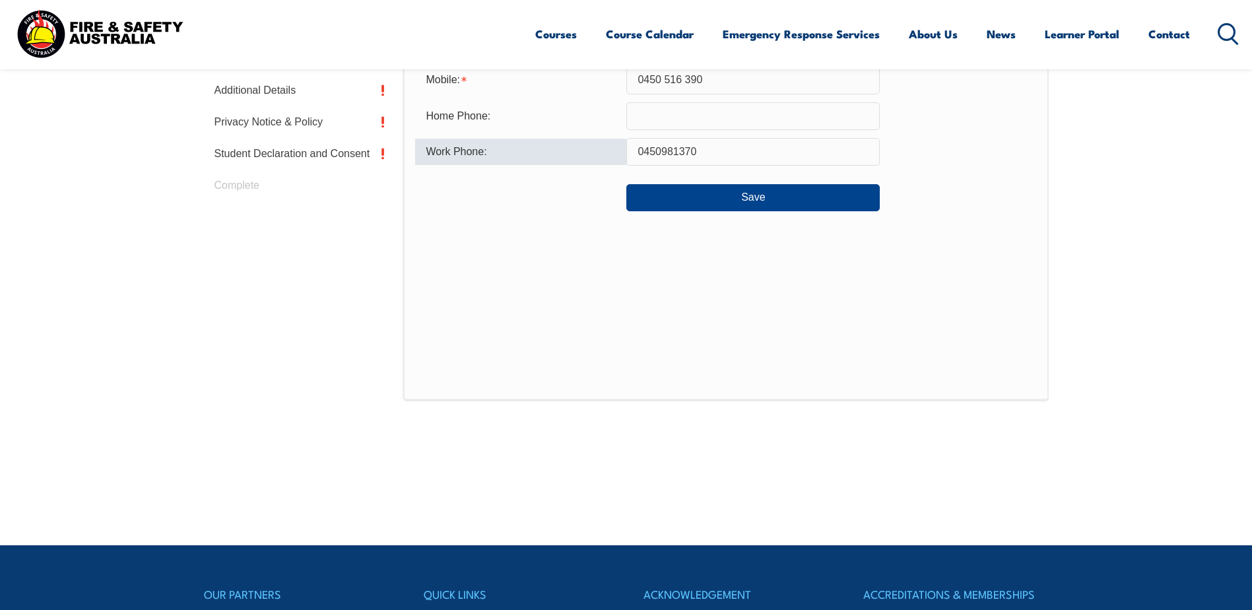
click at [750, 151] on input "0450981370" at bounding box center [754, 152] width 254 height 28
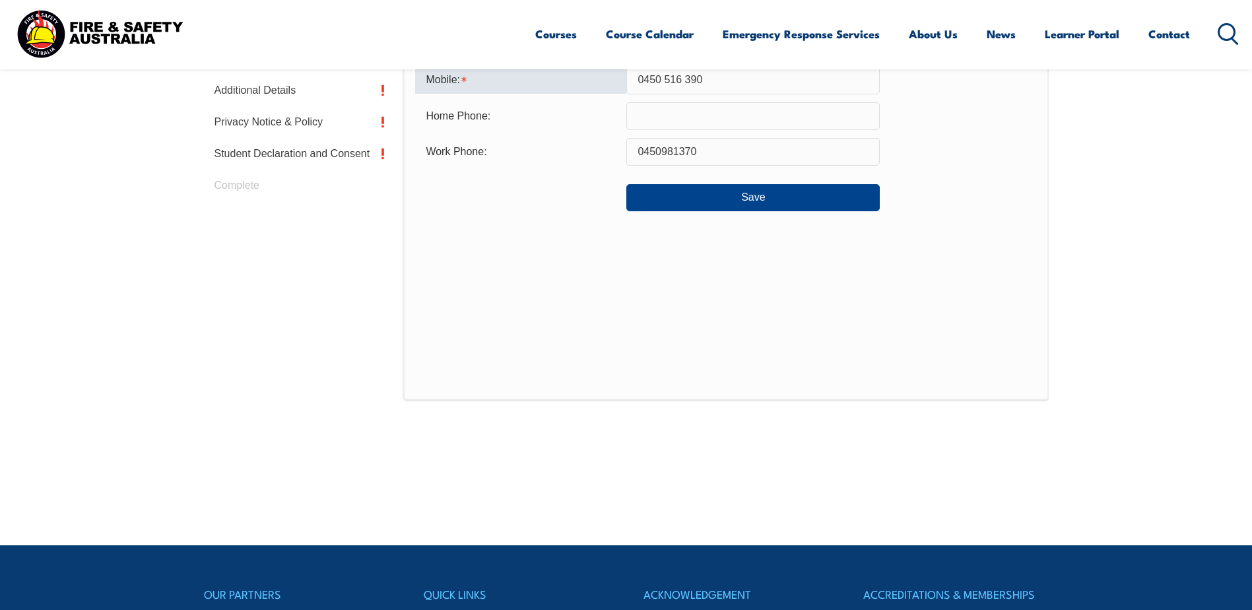
drag, startPoint x: 732, startPoint y: 83, endPoint x: 572, endPoint y: 89, distance: 159.9
click at [573, 86] on div "Mobile: [PHONE_NUMBER]" at bounding box center [725, 80] width 621 height 28
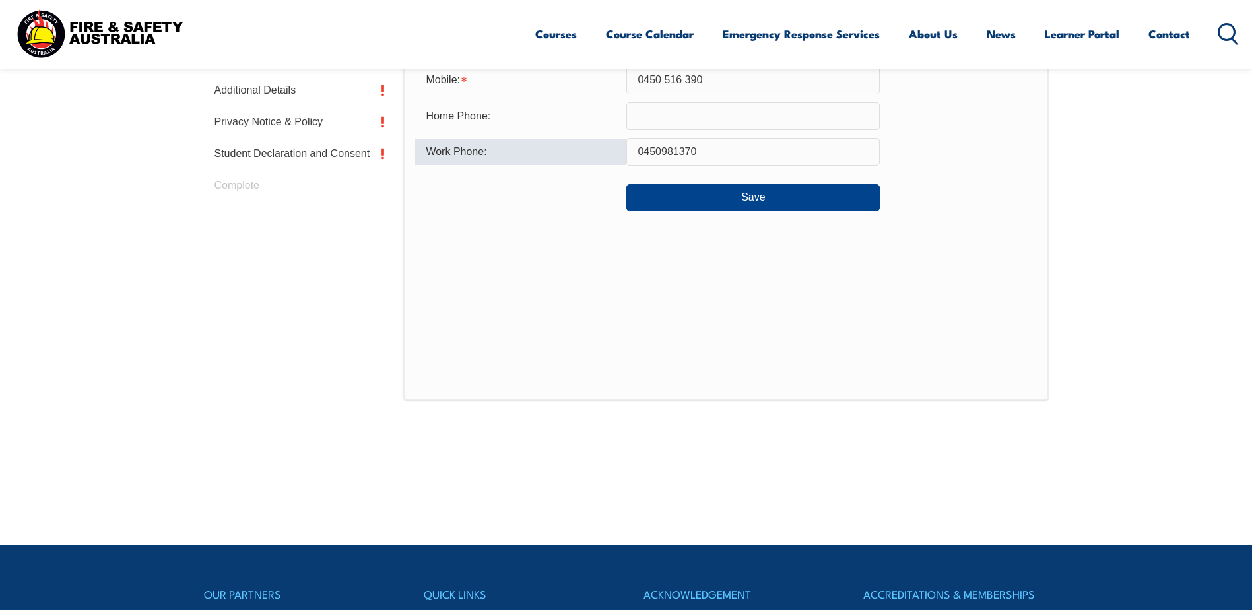
drag, startPoint x: 704, startPoint y: 146, endPoint x: 564, endPoint y: 149, distance: 139.3
click at [564, 149] on div "Work Phone: [PHONE_NUMBER]" at bounding box center [725, 152] width 621 height 28
paste input "516 3"
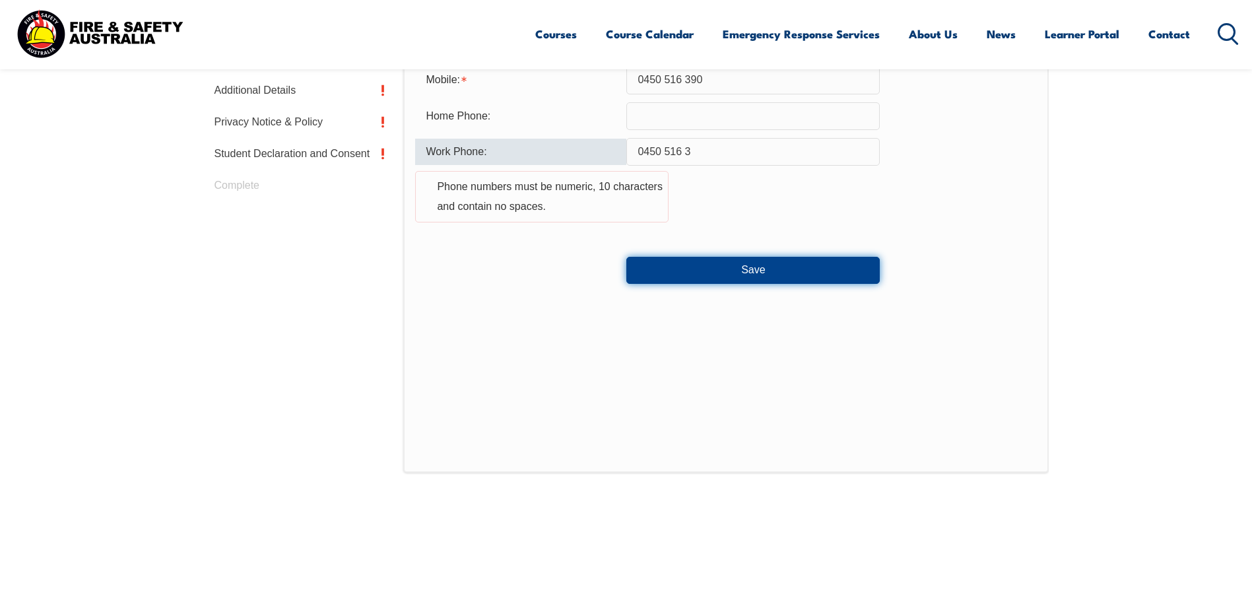
click at [728, 265] on button "Save" at bounding box center [754, 270] width 254 height 26
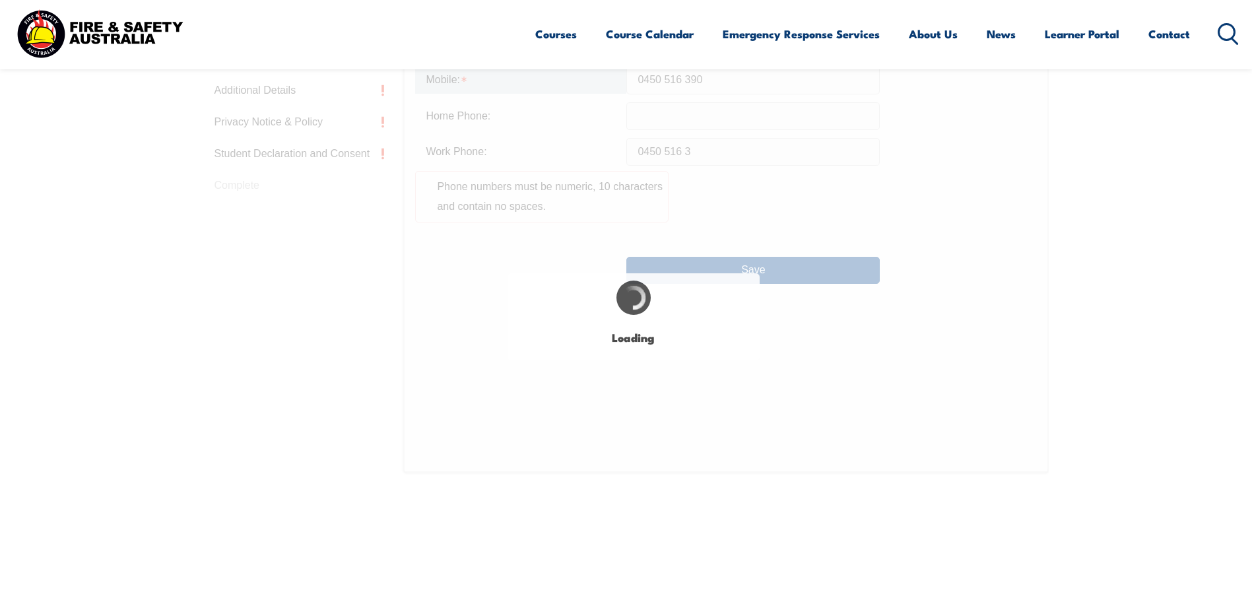
type input "0450981370"
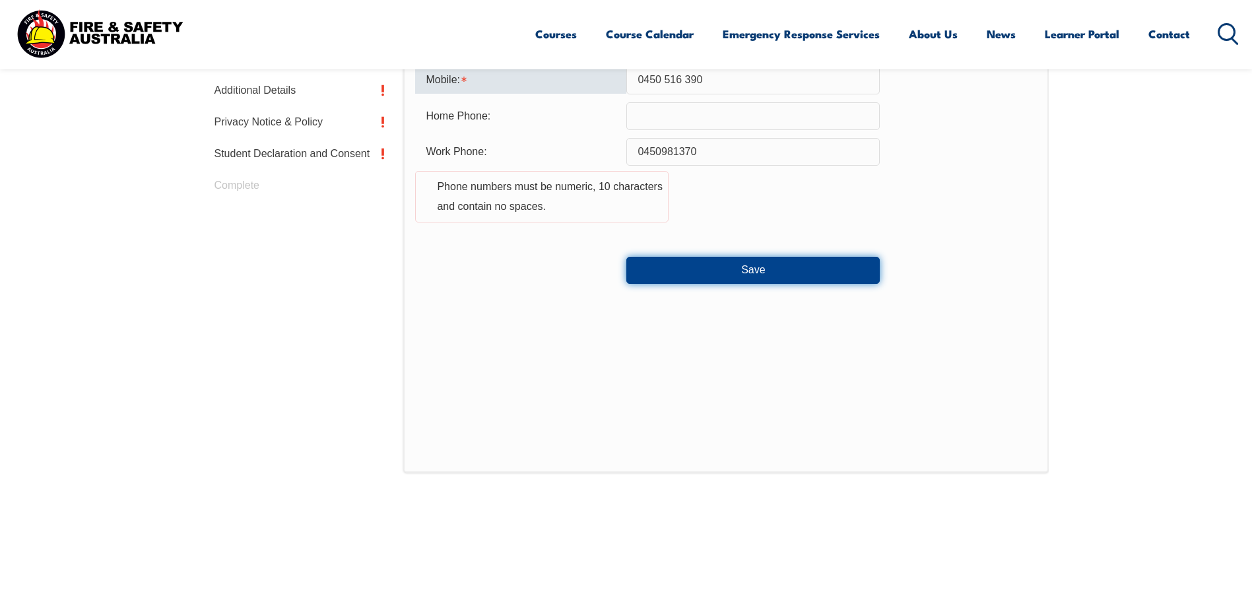
click at [697, 269] on button "Save" at bounding box center [754, 270] width 254 height 26
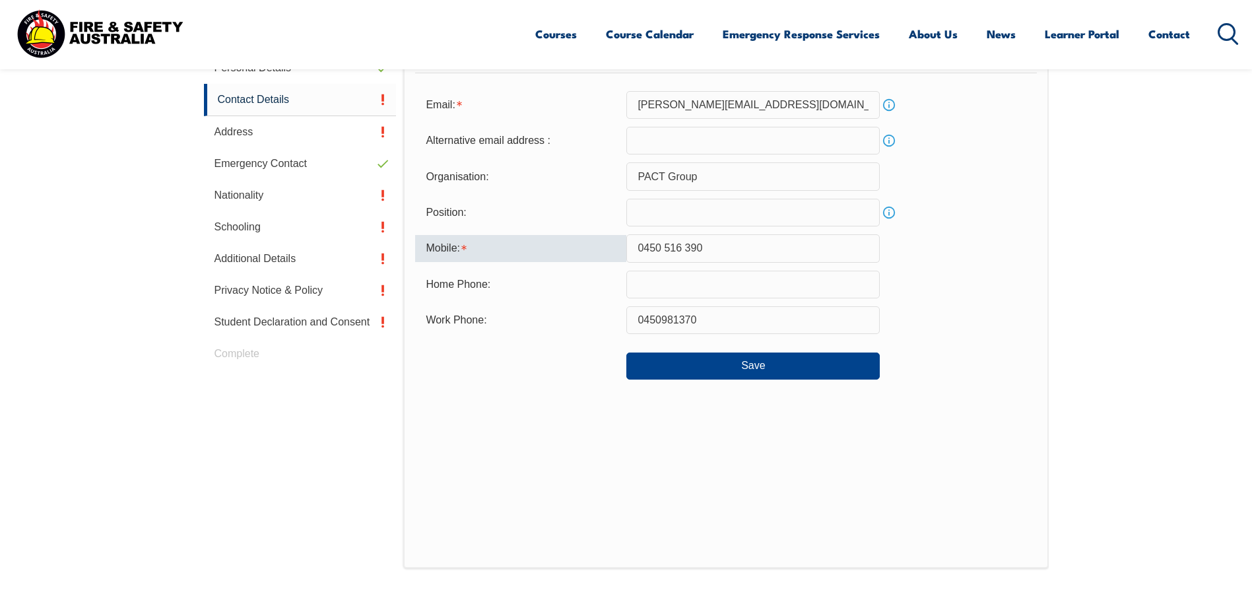
scroll to position [418, 0]
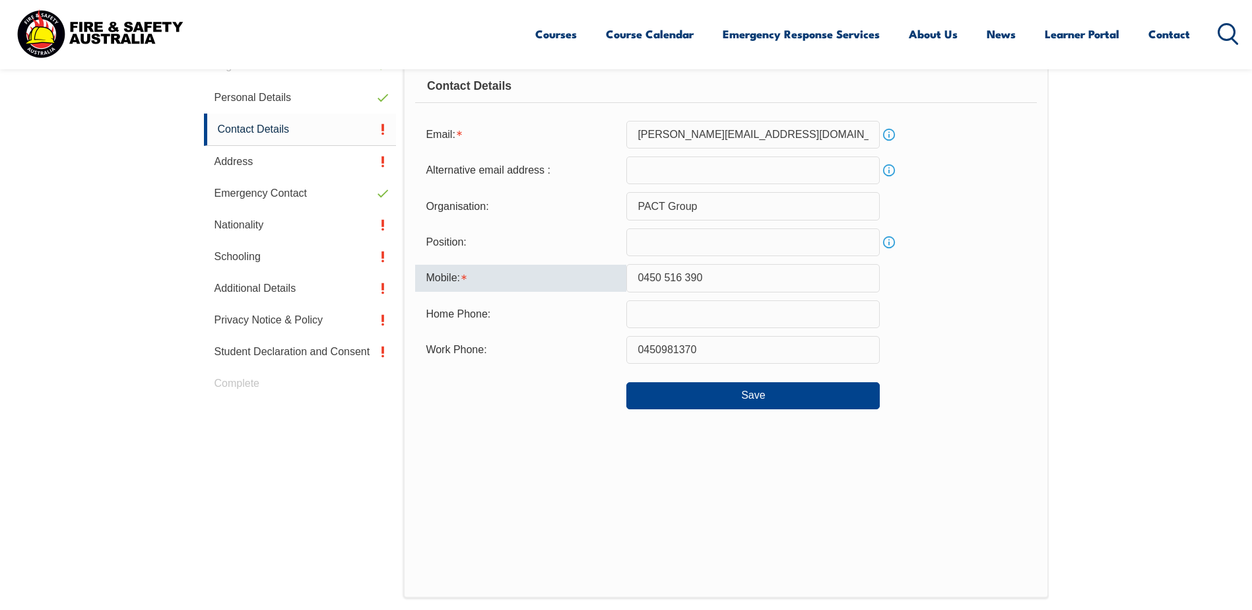
drag, startPoint x: 664, startPoint y: 277, endPoint x: 671, endPoint y: 278, distance: 7.3
click at [664, 277] on input "0450 516 390" at bounding box center [754, 278] width 254 height 28
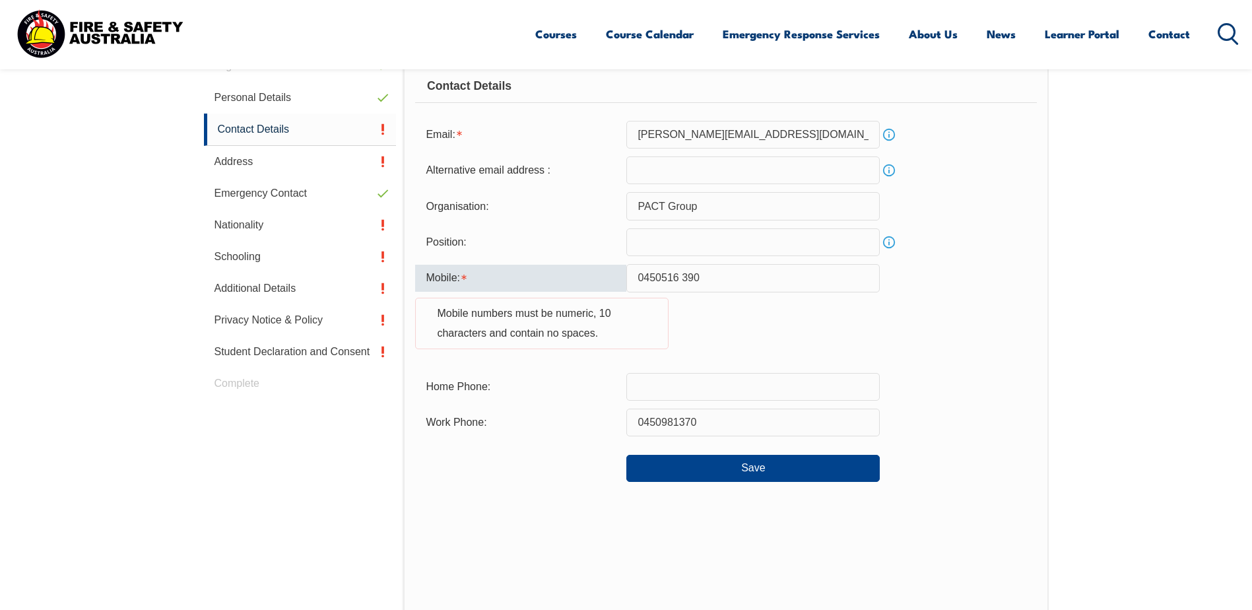
click at [683, 276] on input "0450516 390" at bounding box center [754, 278] width 254 height 28
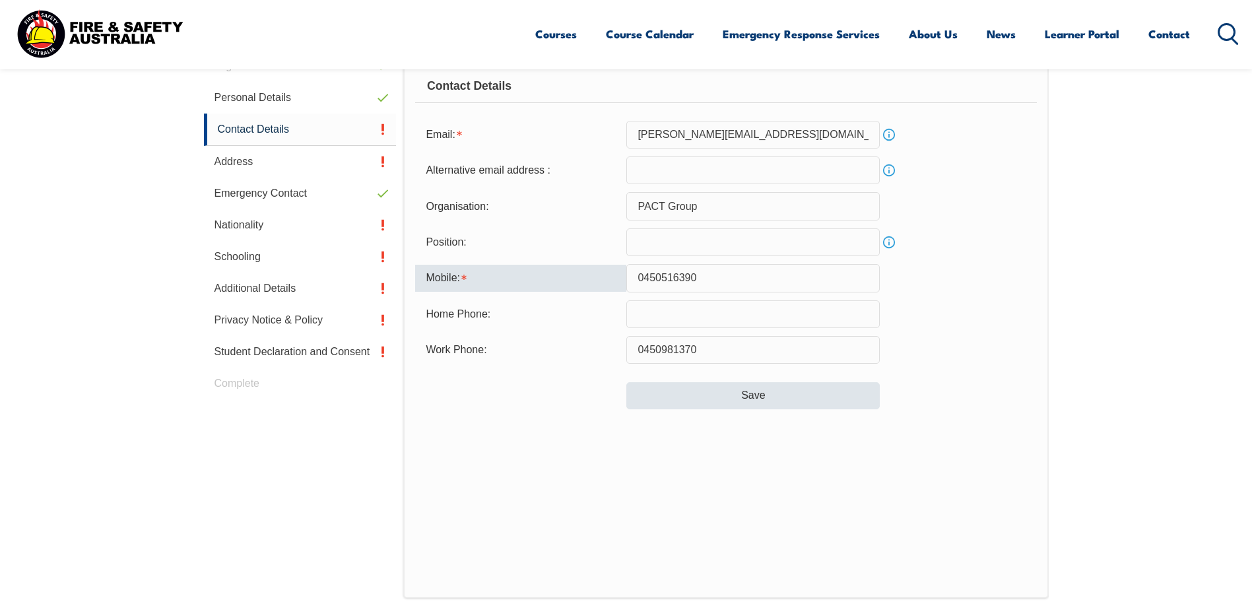
type input "0450516390"
click at [747, 395] on button "Save" at bounding box center [754, 395] width 254 height 26
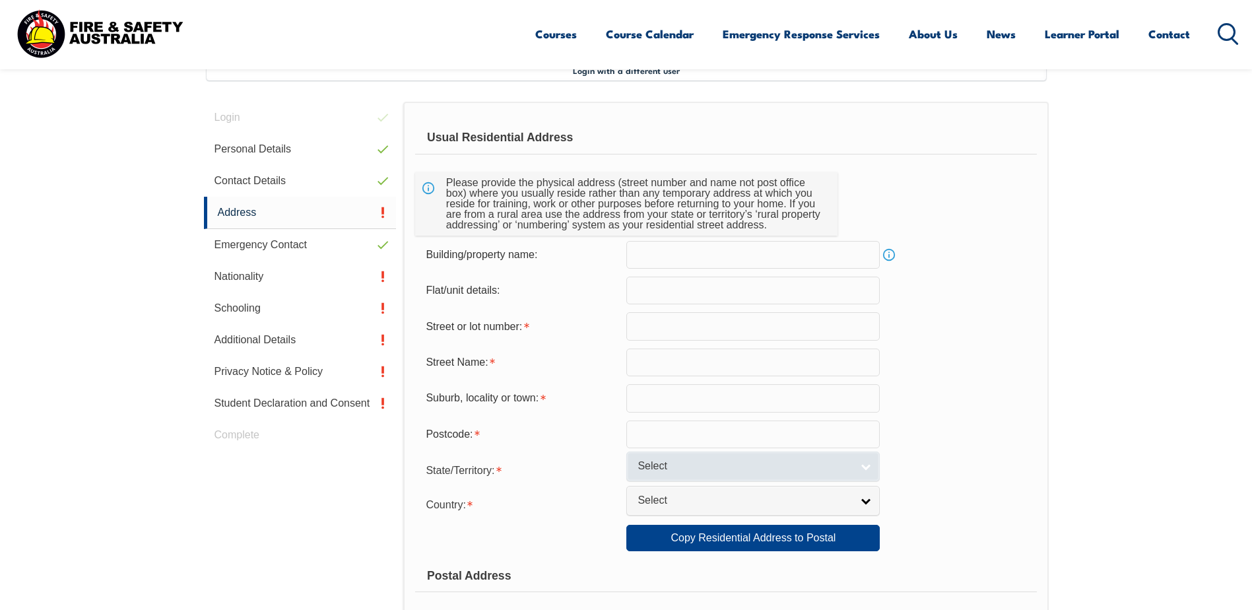
scroll to position [360, 0]
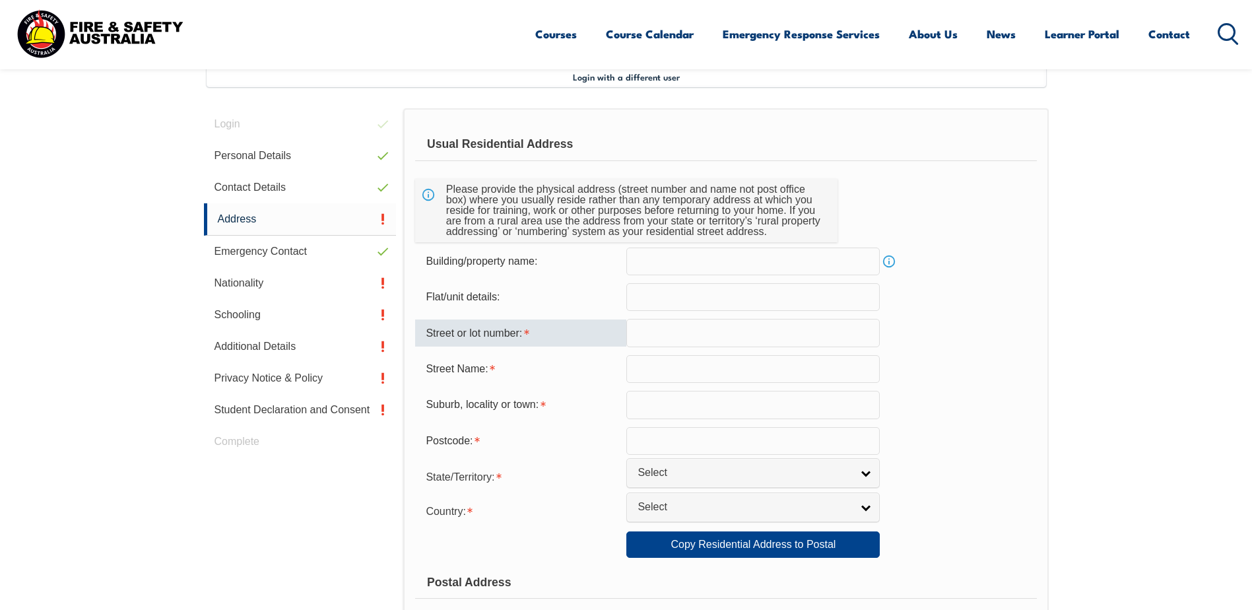
click at [636, 332] on input "text" at bounding box center [754, 333] width 254 height 28
type input "16"
type input "Sappho St"
type input "[GEOGRAPHIC_DATA]"
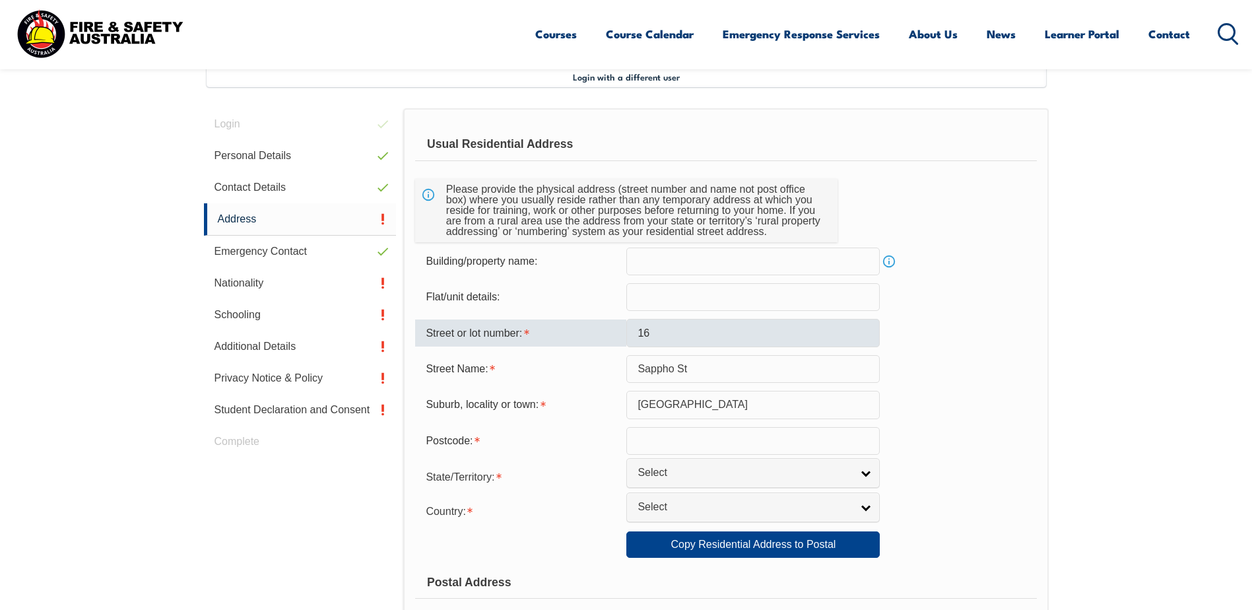
type input "2166"
select select "[GEOGRAPHIC_DATA]"
select select "1101"
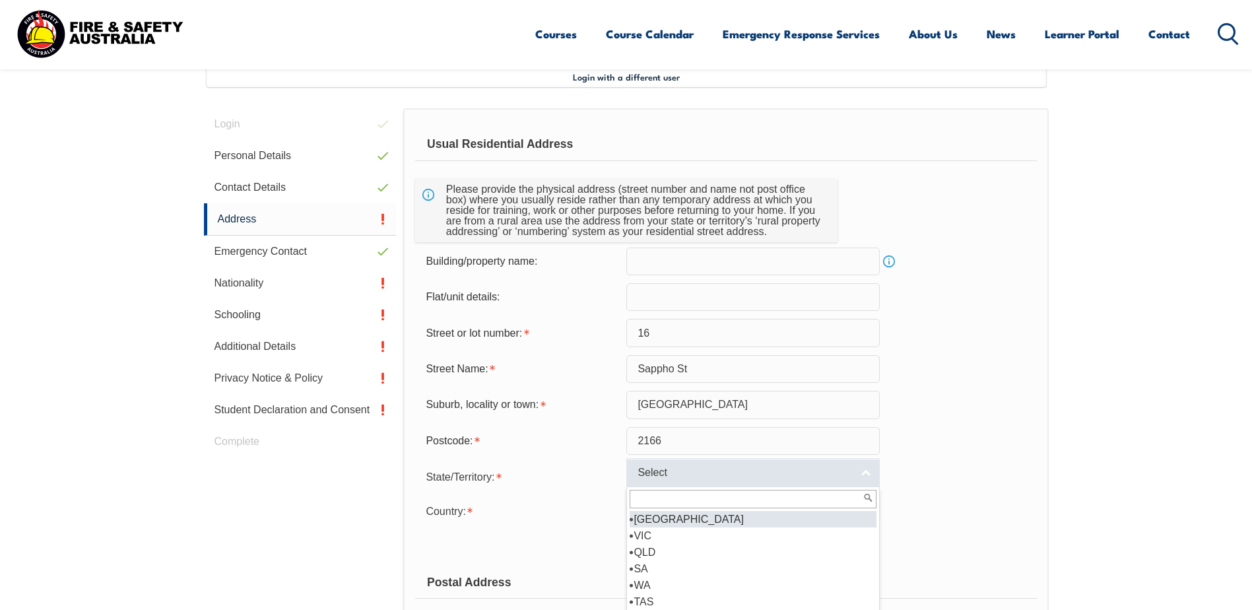
click at [849, 481] on link "Select" at bounding box center [754, 473] width 254 height 30
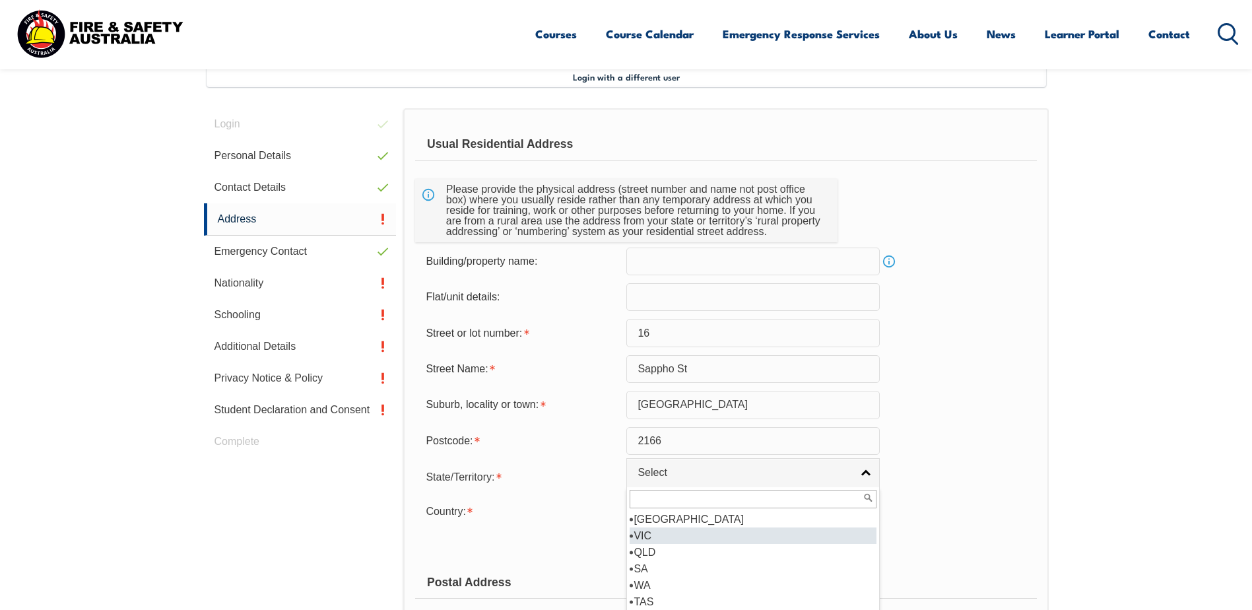
click at [672, 524] on li "[GEOGRAPHIC_DATA]" at bounding box center [753, 519] width 247 height 17
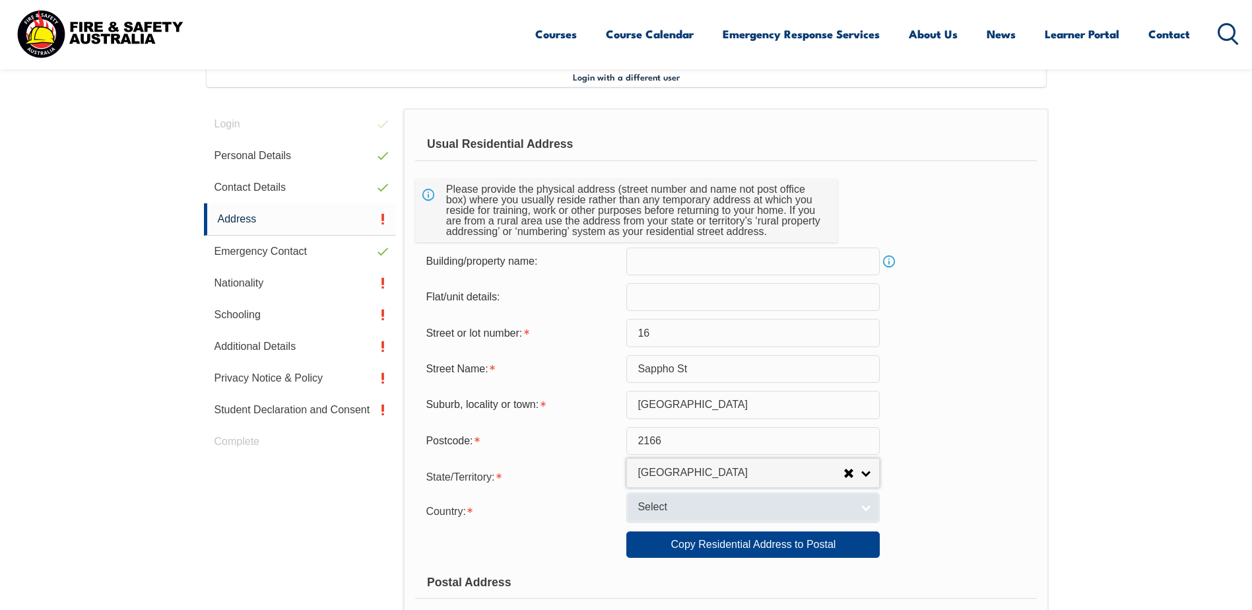
click at [685, 513] on span "Select" at bounding box center [745, 507] width 214 height 14
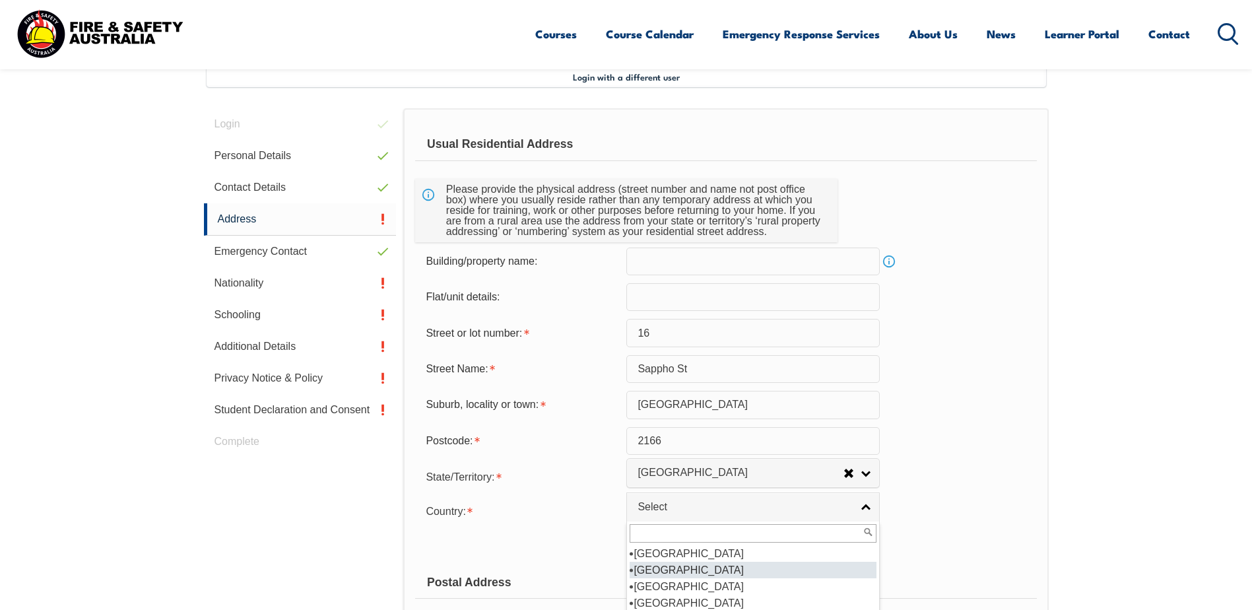
scroll to position [198, 0]
click at [670, 569] on li "[GEOGRAPHIC_DATA]" at bounding box center [753, 570] width 247 height 17
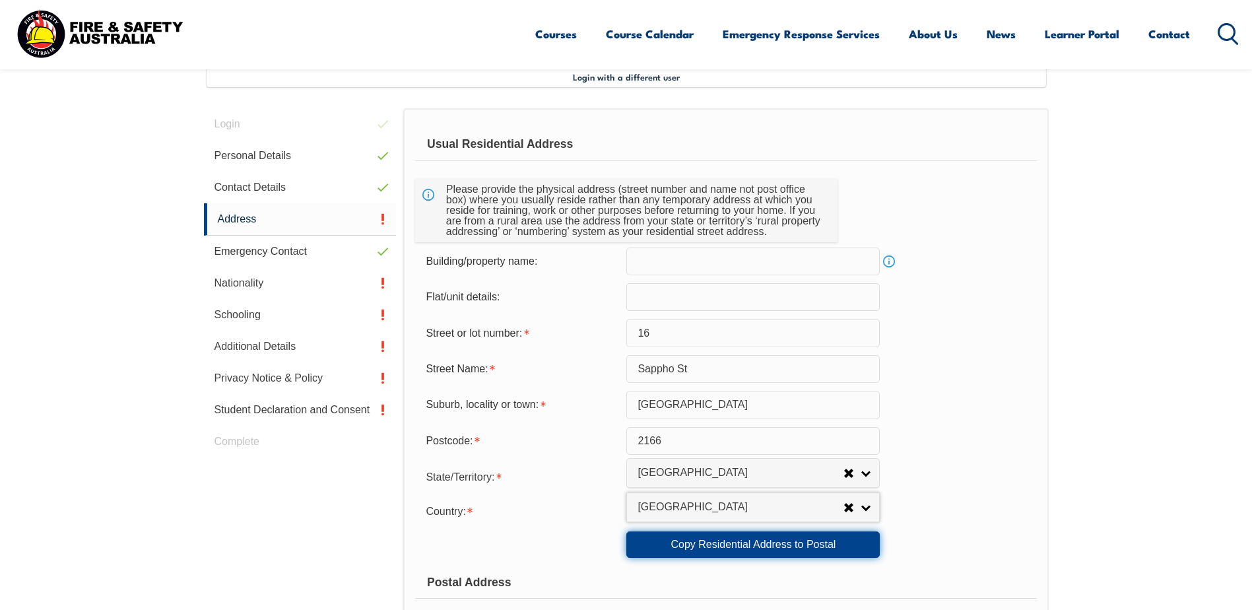
click at [755, 546] on link "Copy Residential Address to Postal" at bounding box center [754, 544] width 254 height 26
type input "16"
type input "Sappho St"
type input "[GEOGRAPHIC_DATA]"
select select "[GEOGRAPHIC_DATA]"
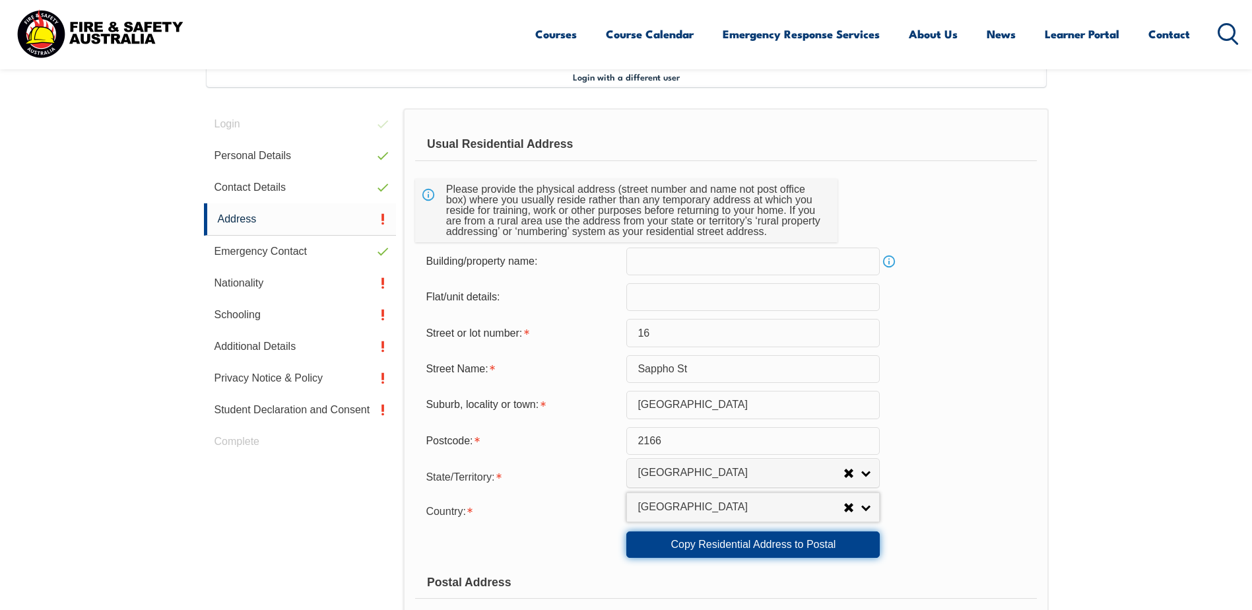
type input "2166"
select select "1101"
click at [755, 546] on link "Copy Residential Address to Postal" at bounding box center [754, 544] width 254 height 26
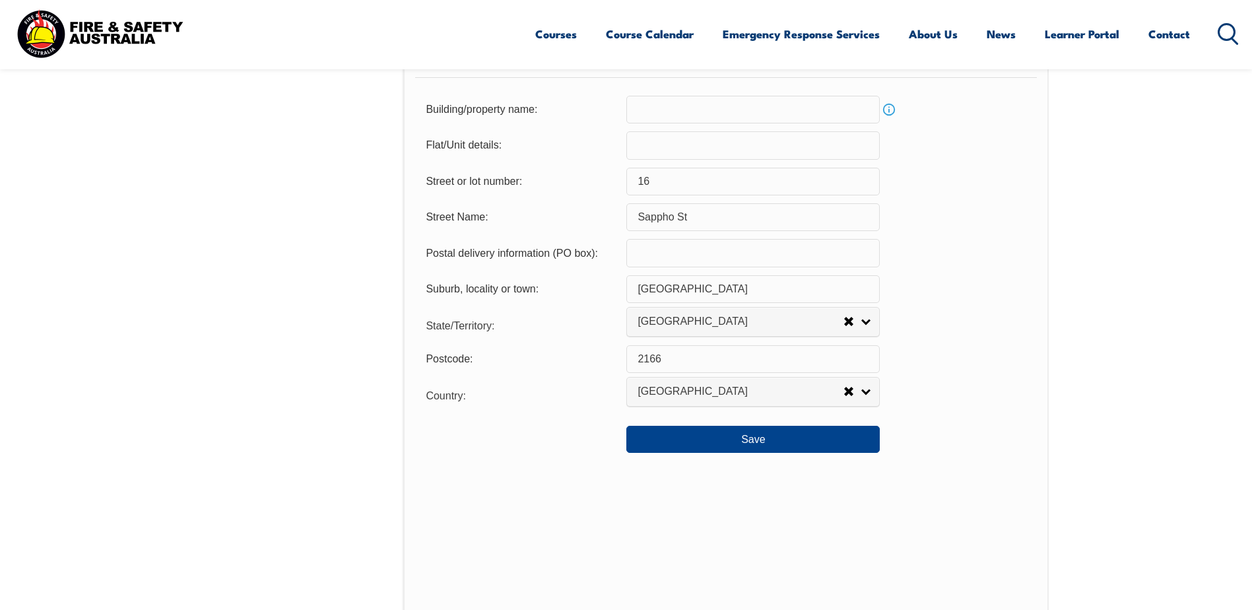
scroll to position [888, 0]
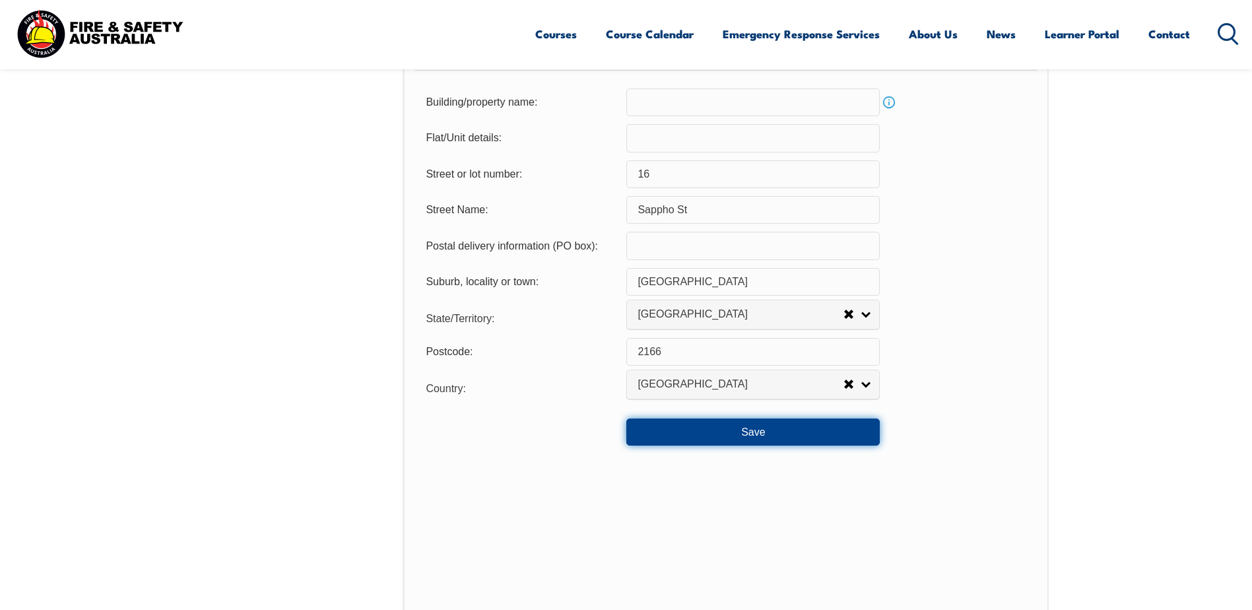
click at [709, 444] on button "Save" at bounding box center [754, 432] width 254 height 26
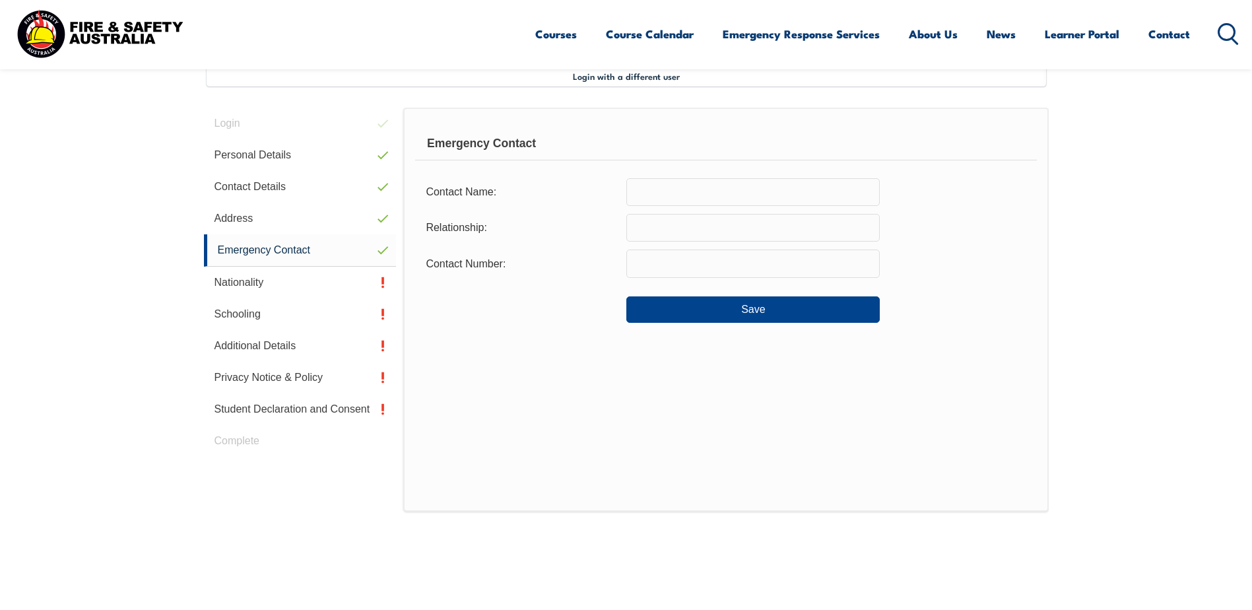
scroll to position [360, 0]
click at [647, 207] on input "text" at bounding box center [754, 193] width 254 height 28
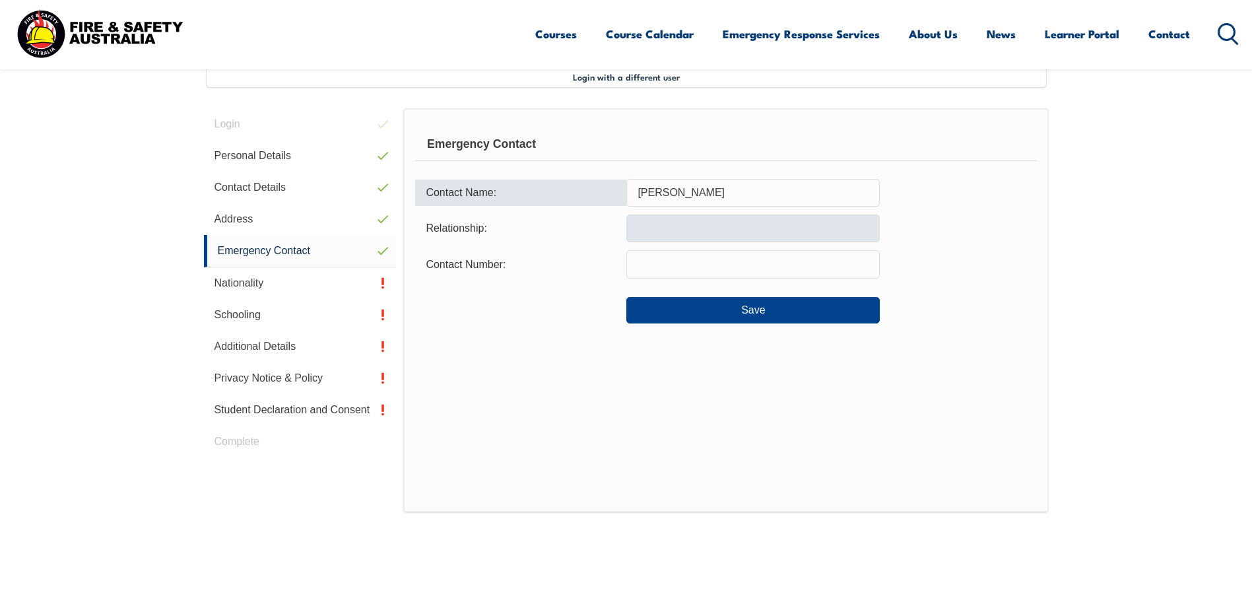
type input "[PERSON_NAME]"
click at [696, 219] on input "text" at bounding box center [754, 229] width 254 height 28
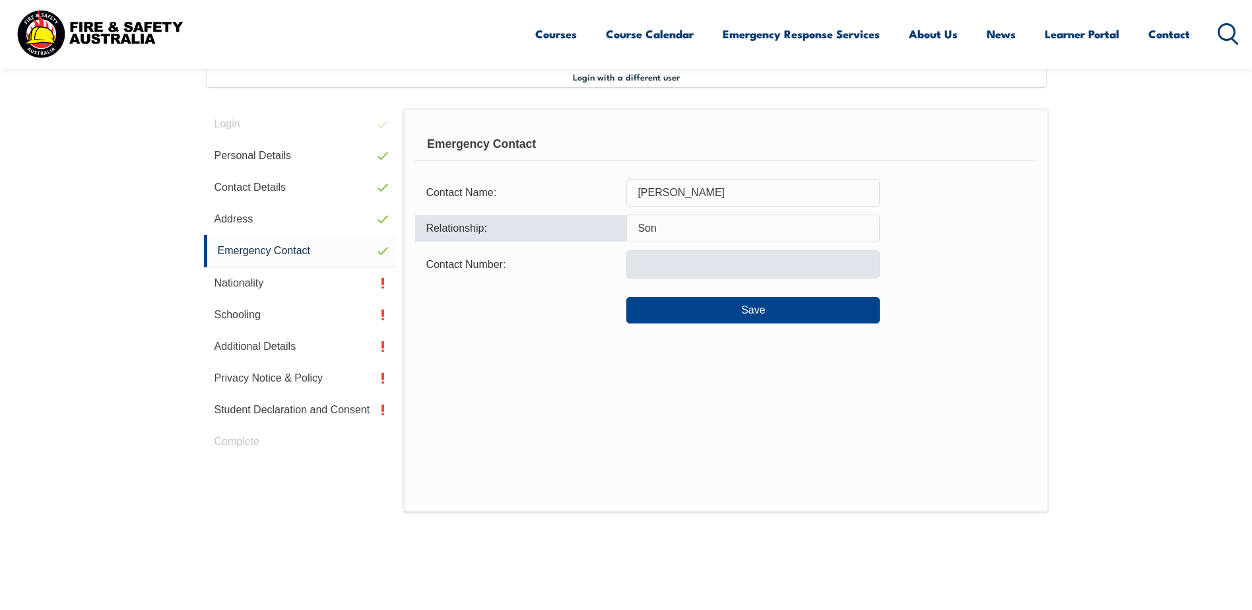
type input "Son"
click at [654, 257] on input "text" at bounding box center [754, 264] width 254 height 28
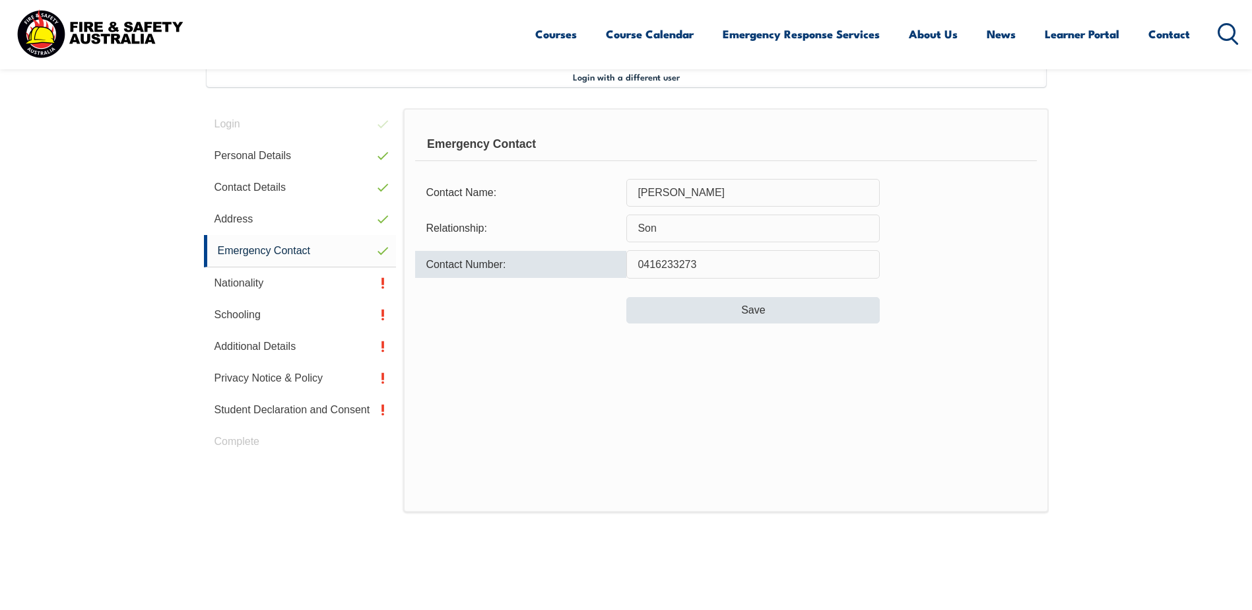
type input "0416233273"
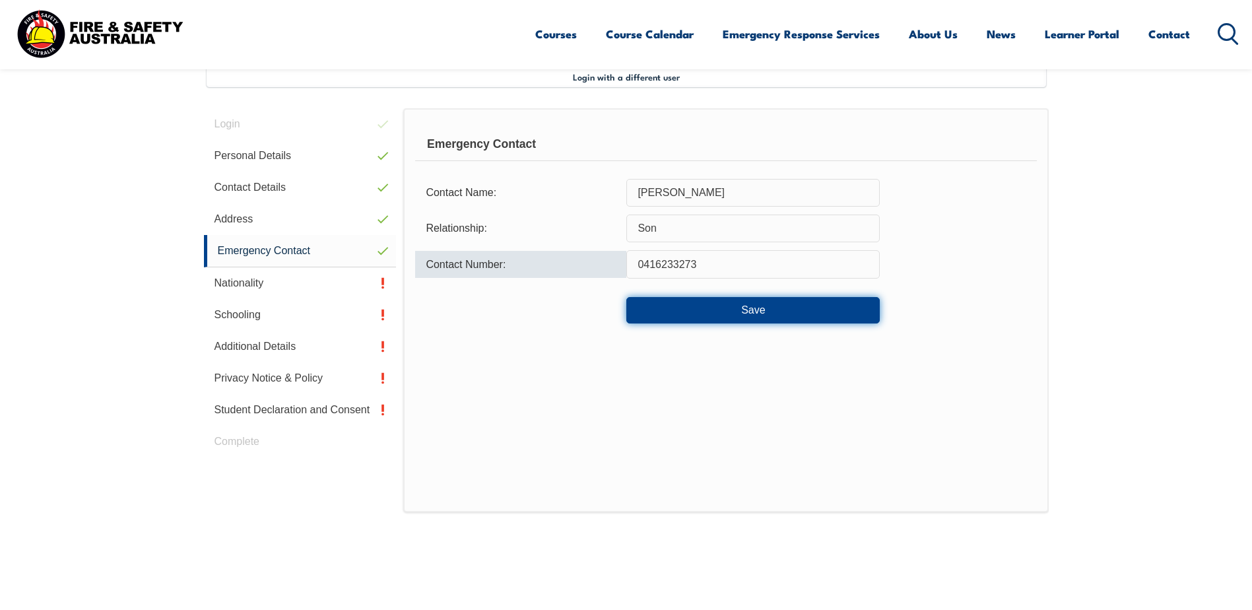
click at [680, 300] on button "Save" at bounding box center [754, 310] width 254 height 26
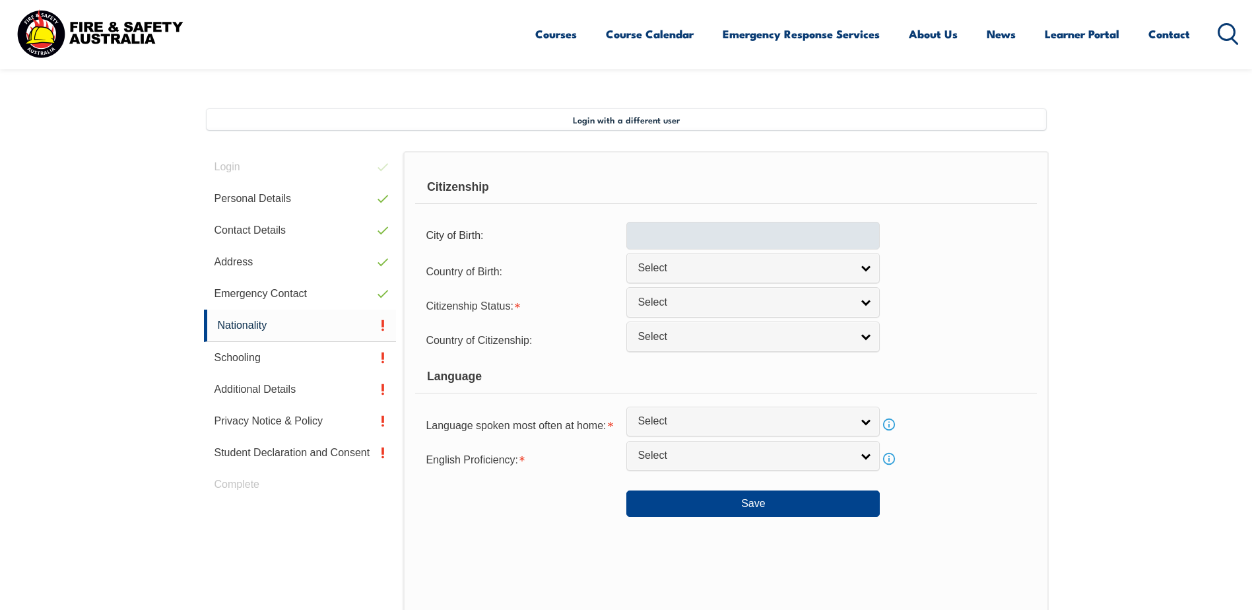
scroll to position [294, 0]
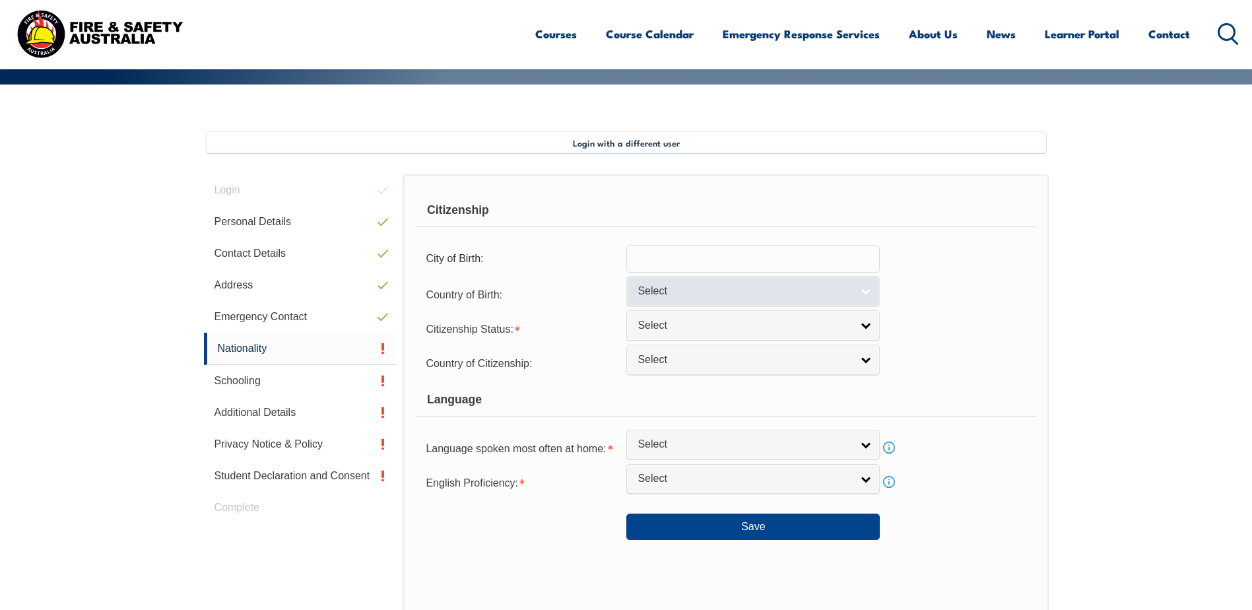
click at [844, 299] on link "Select" at bounding box center [754, 291] width 254 height 30
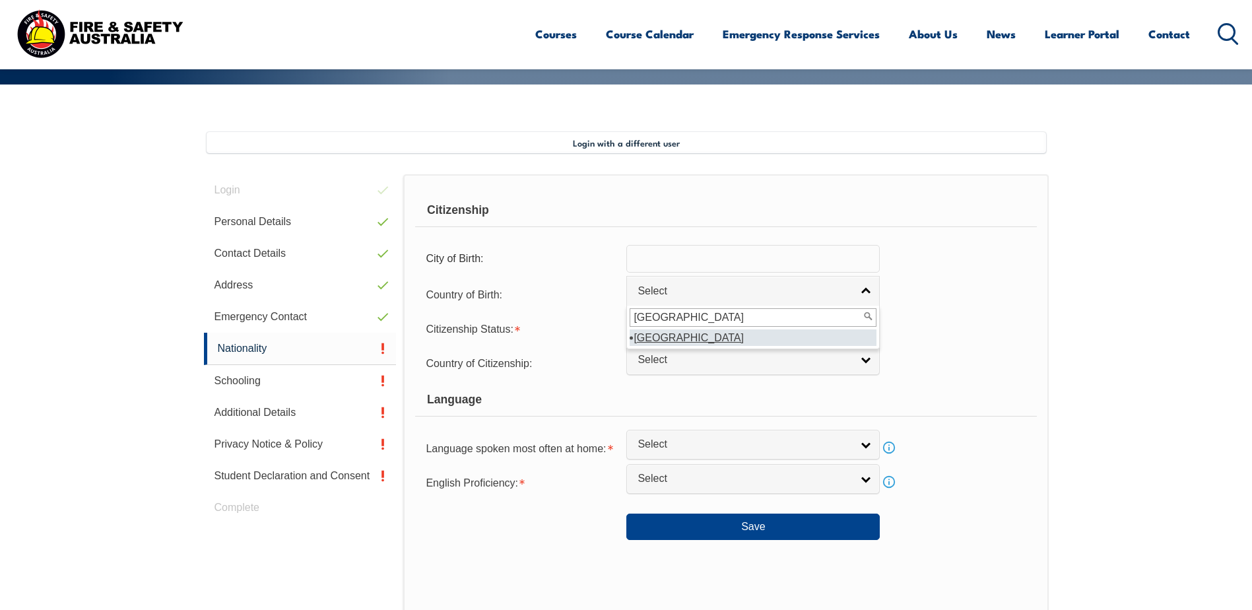
type input "[GEOGRAPHIC_DATA]"
click at [650, 341] on li "[GEOGRAPHIC_DATA]" at bounding box center [753, 337] width 247 height 17
select select "1502"
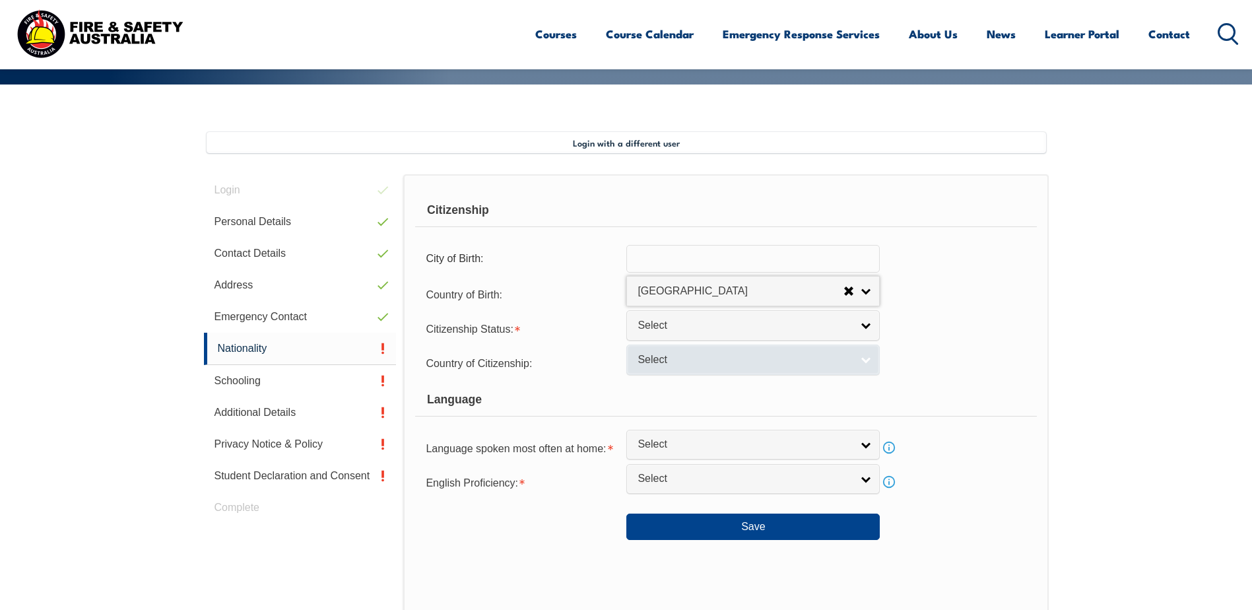
click at [801, 367] on link "Select" at bounding box center [754, 360] width 254 height 30
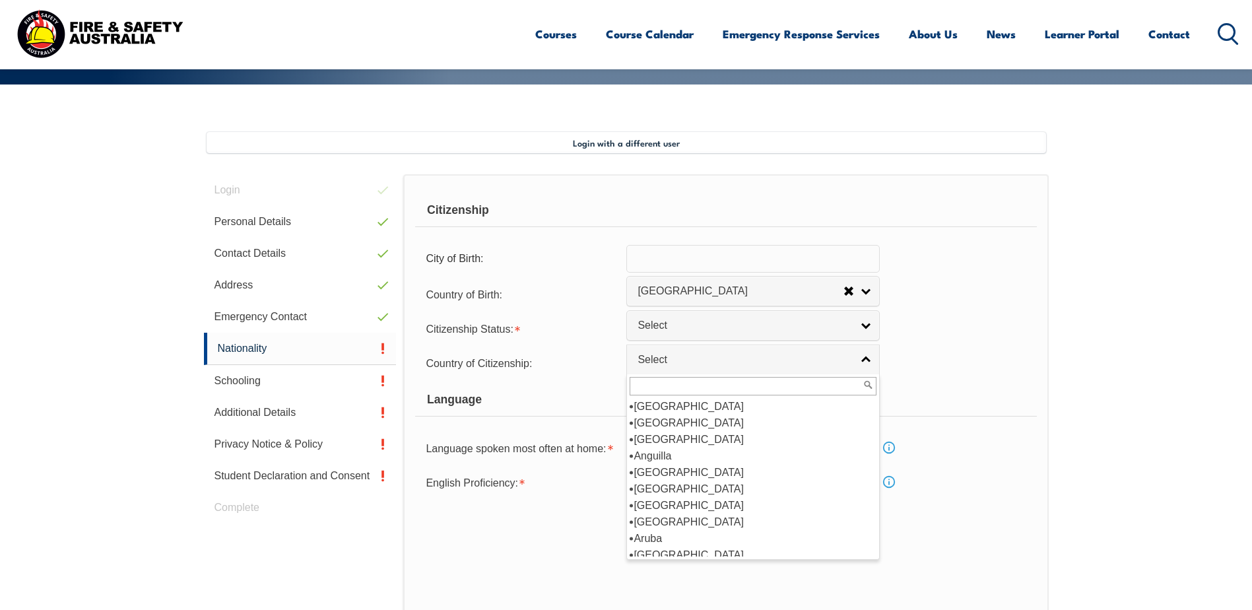
scroll to position [132, 0]
click at [675, 491] on li "[GEOGRAPHIC_DATA]" at bounding box center [753, 489] width 247 height 17
select select "1101"
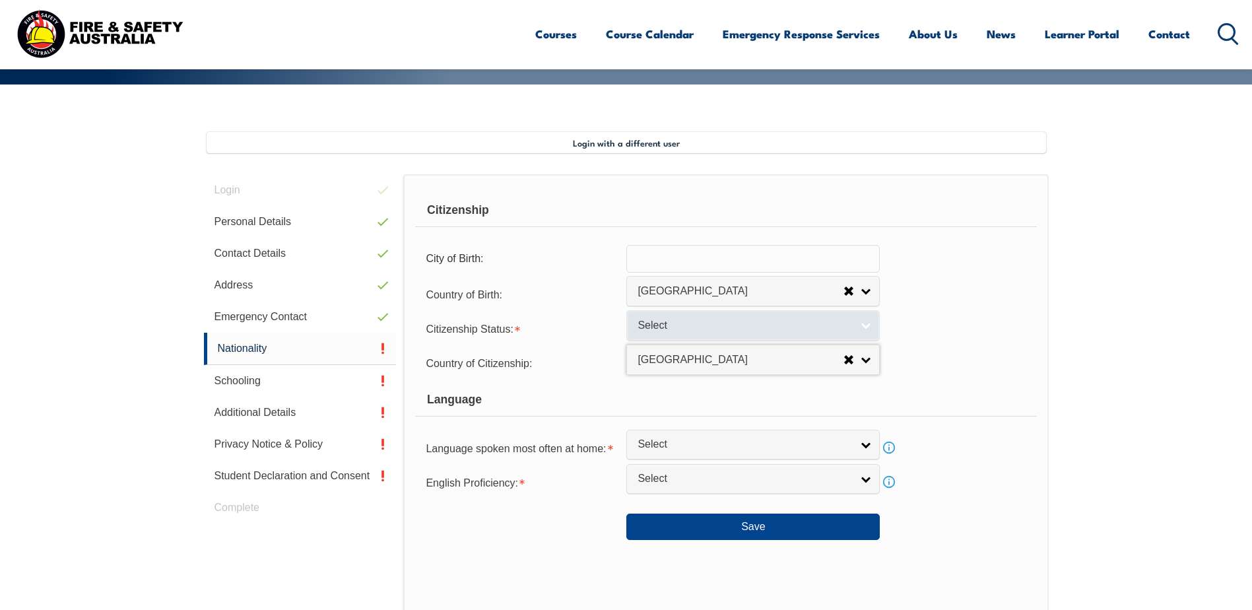
click at [762, 329] on span "Select" at bounding box center [745, 326] width 214 height 14
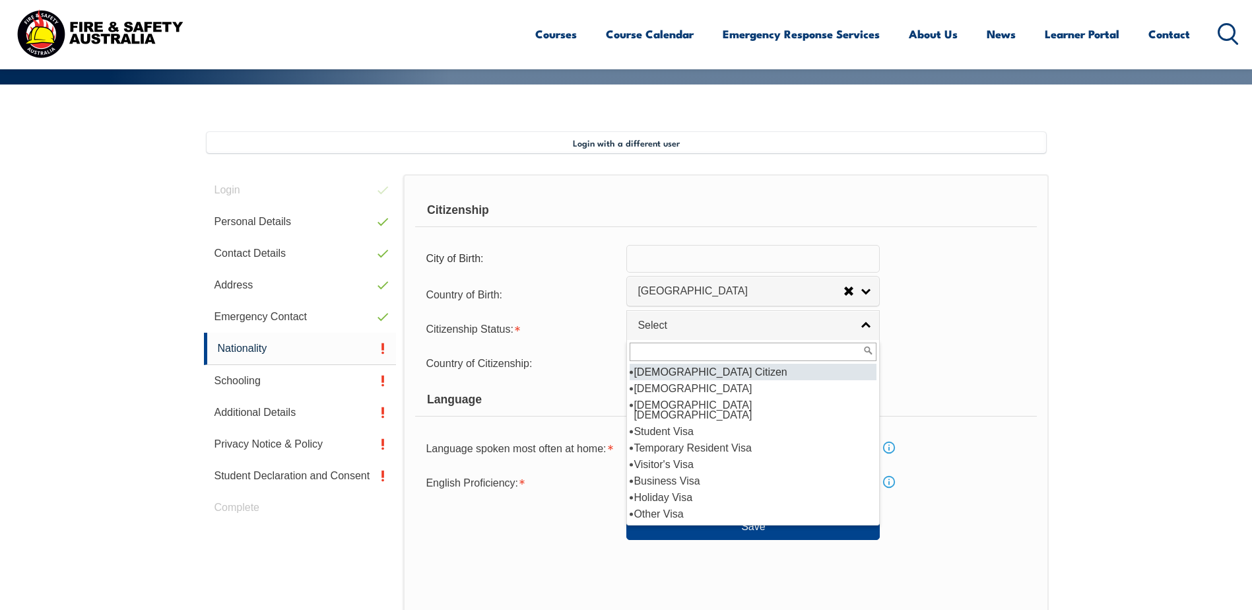
click at [726, 371] on li "[DEMOGRAPHIC_DATA] Citizen" at bounding box center [753, 372] width 247 height 17
select select "1"
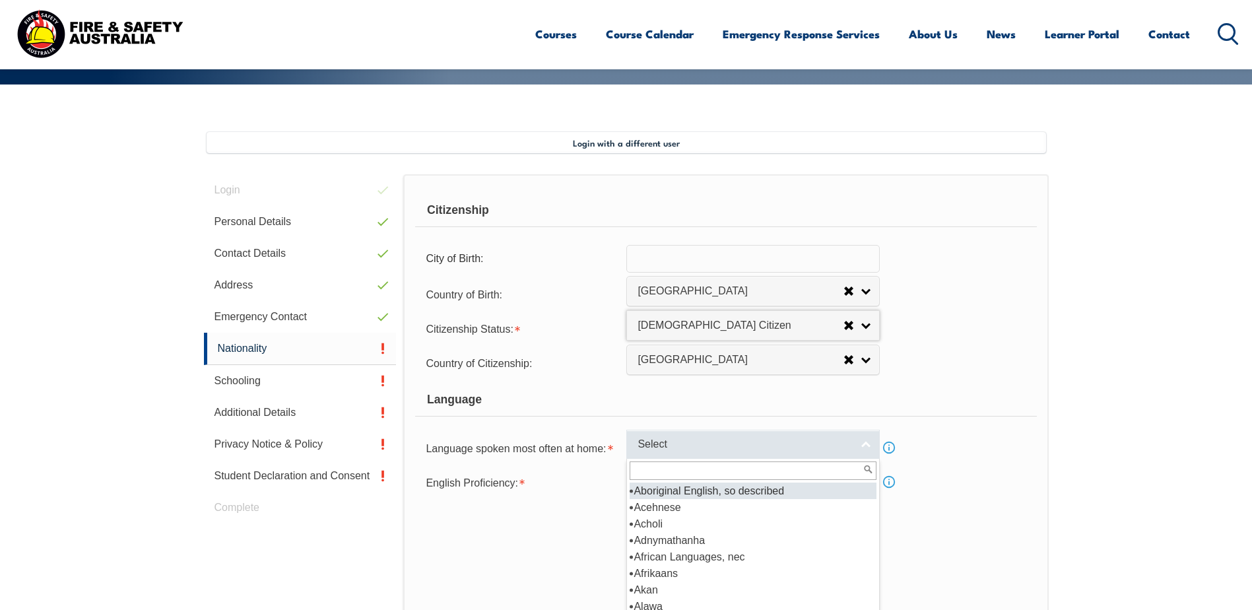
click at [847, 448] on span "Select" at bounding box center [745, 445] width 214 height 14
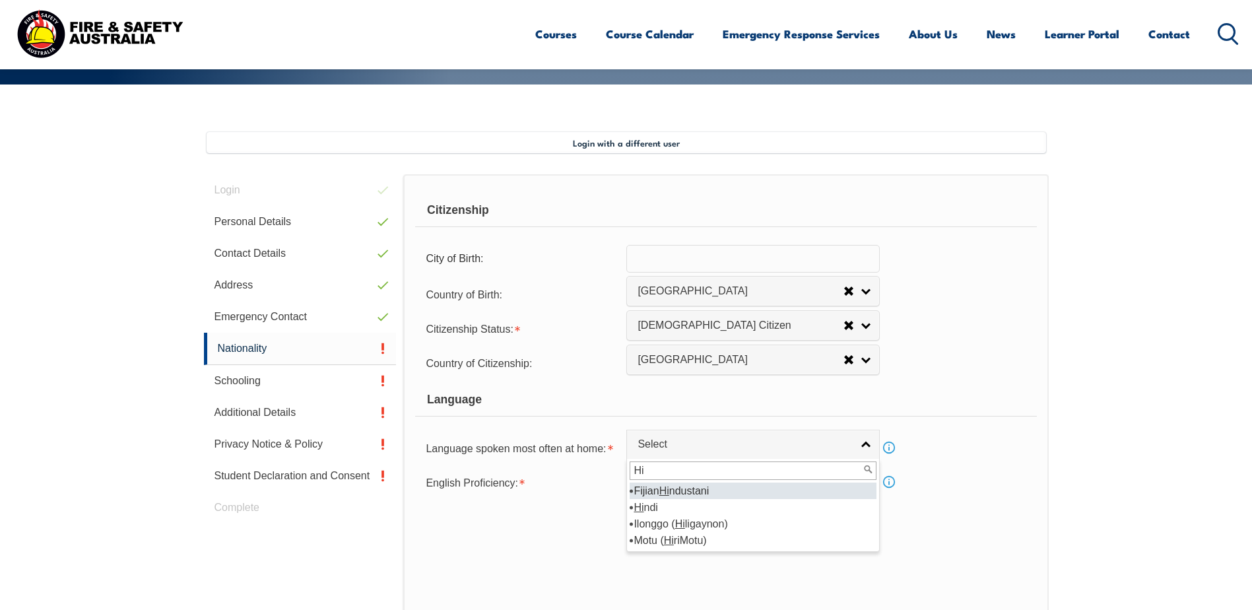
type input "Hi"
click at [708, 487] on li "Fijian Hi ndustani" at bounding box center [753, 491] width 247 height 17
select select "5217"
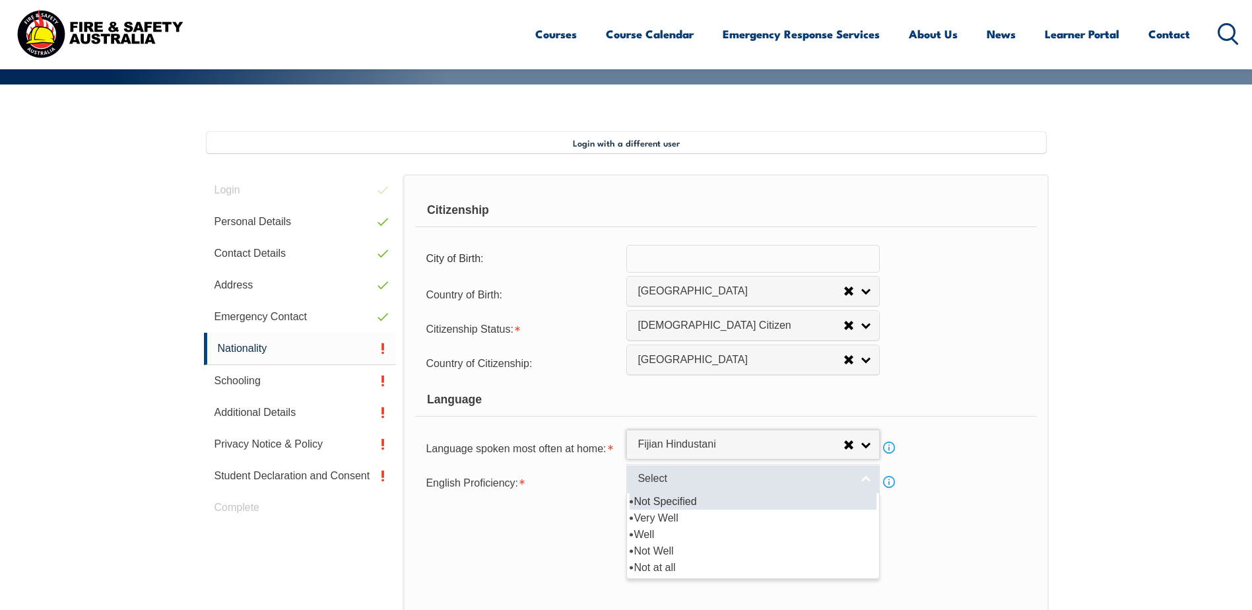
click at [688, 485] on span "Select" at bounding box center [745, 479] width 214 height 14
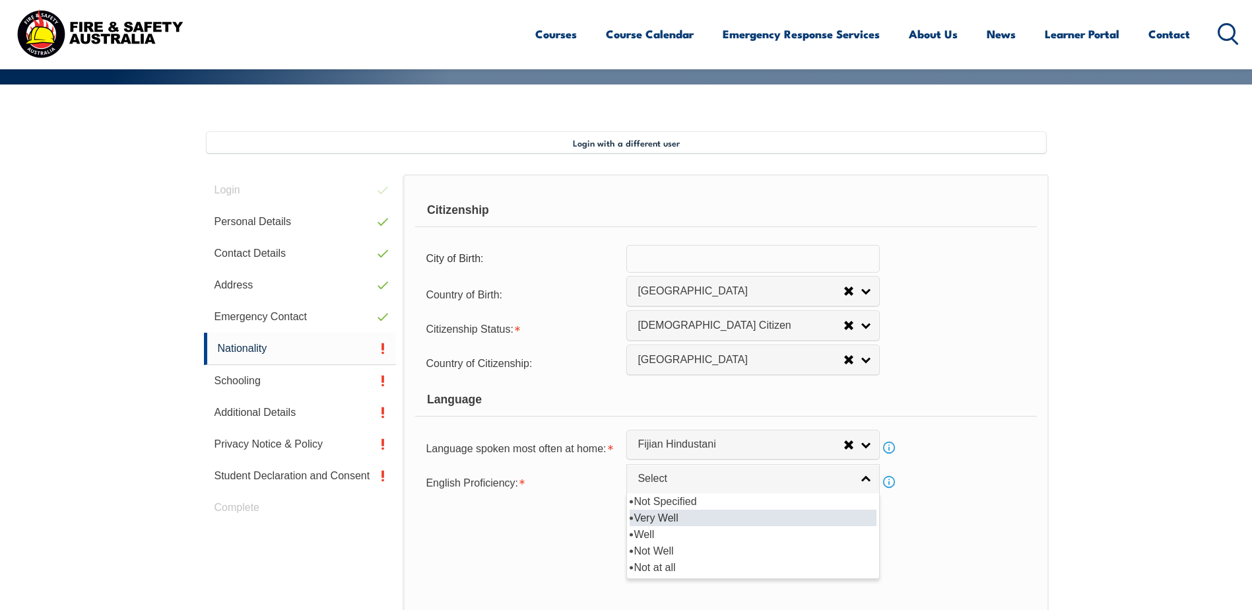
click at [686, 524] on li "Very Well" at bounding box center [753, 518] width 247 height 17
select select "1"
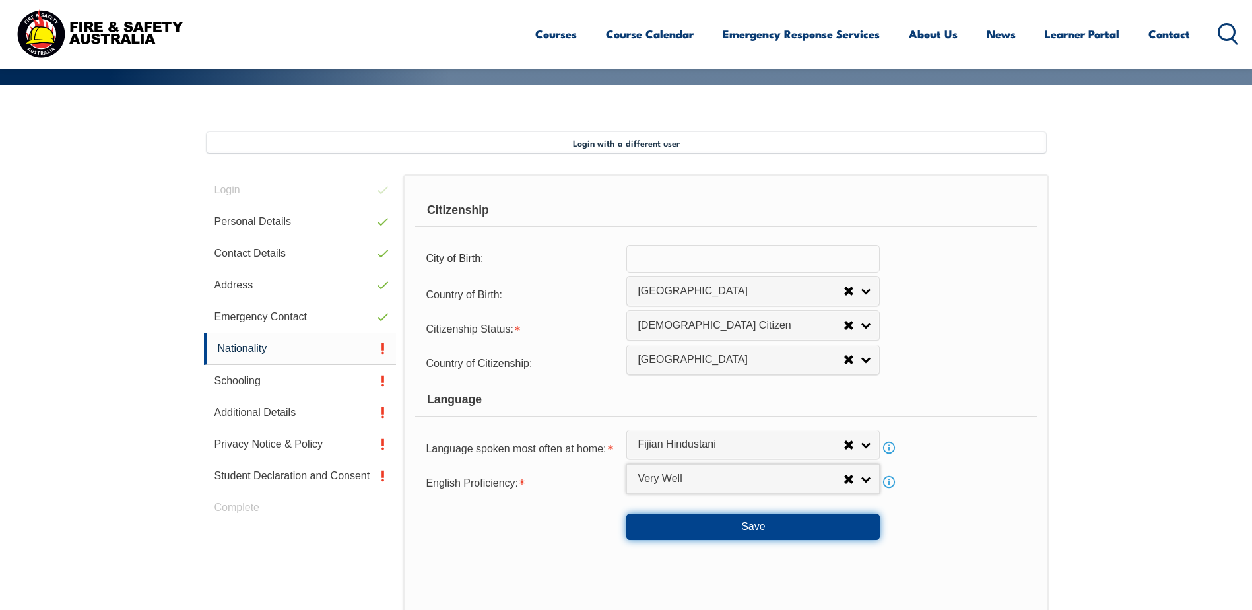
click at [782, 526] on button "Save" at bounding box center [754, 527] width 254 height 26
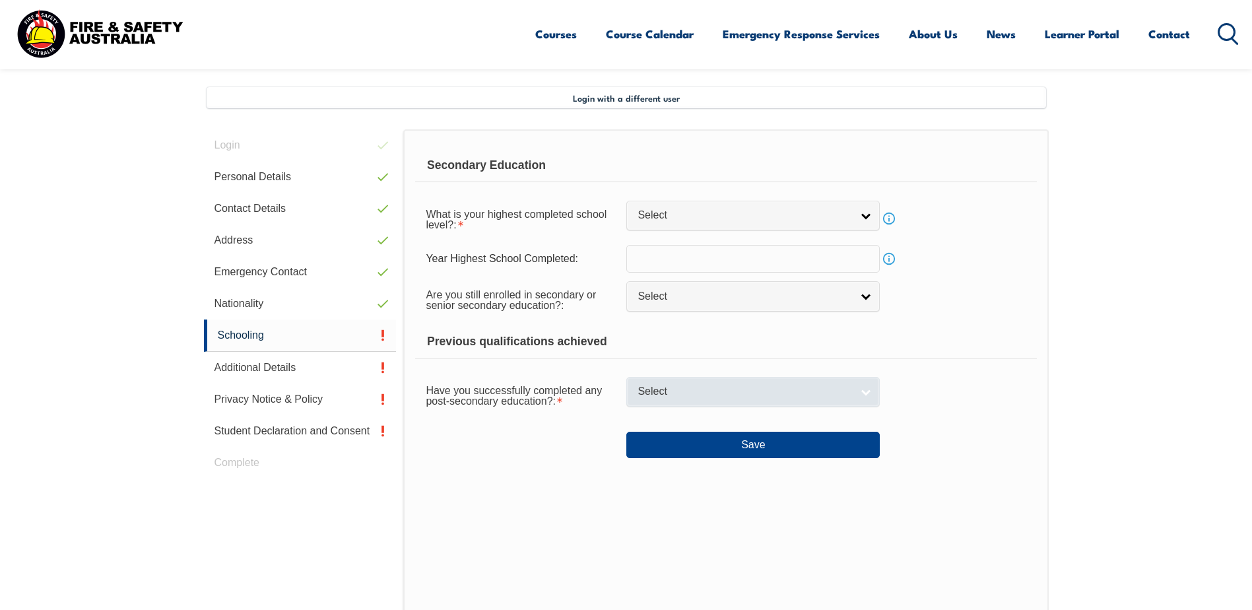
scroll to position [360, 0]
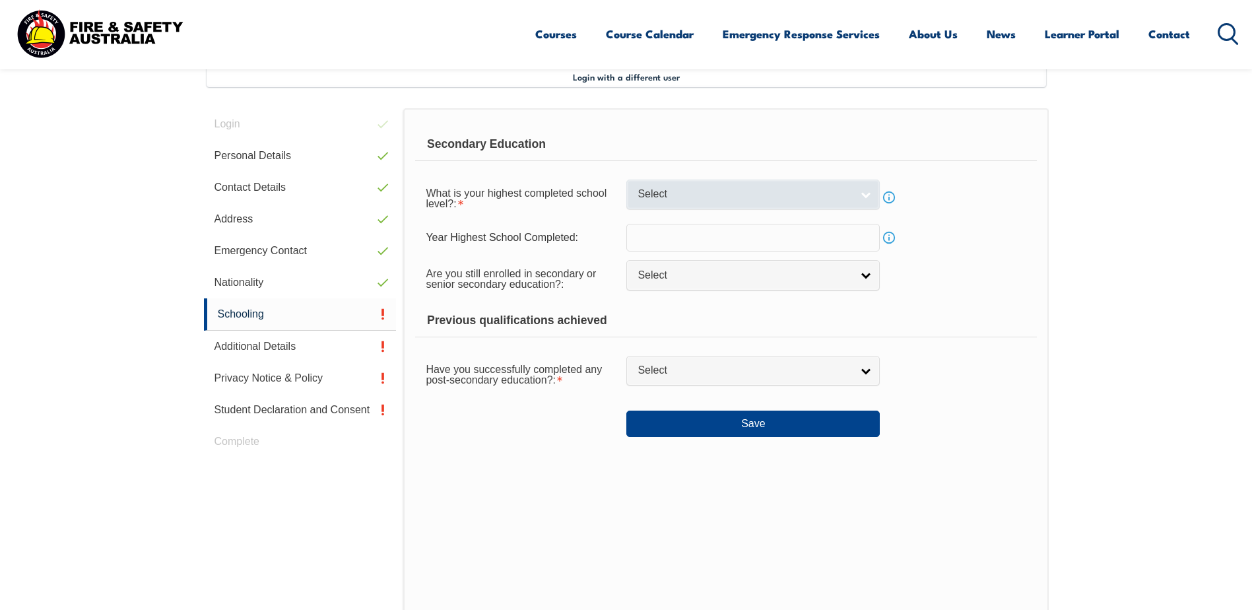
click at [860, 195] on link "Select" at bounding box center [754, 195] width 254 height 30
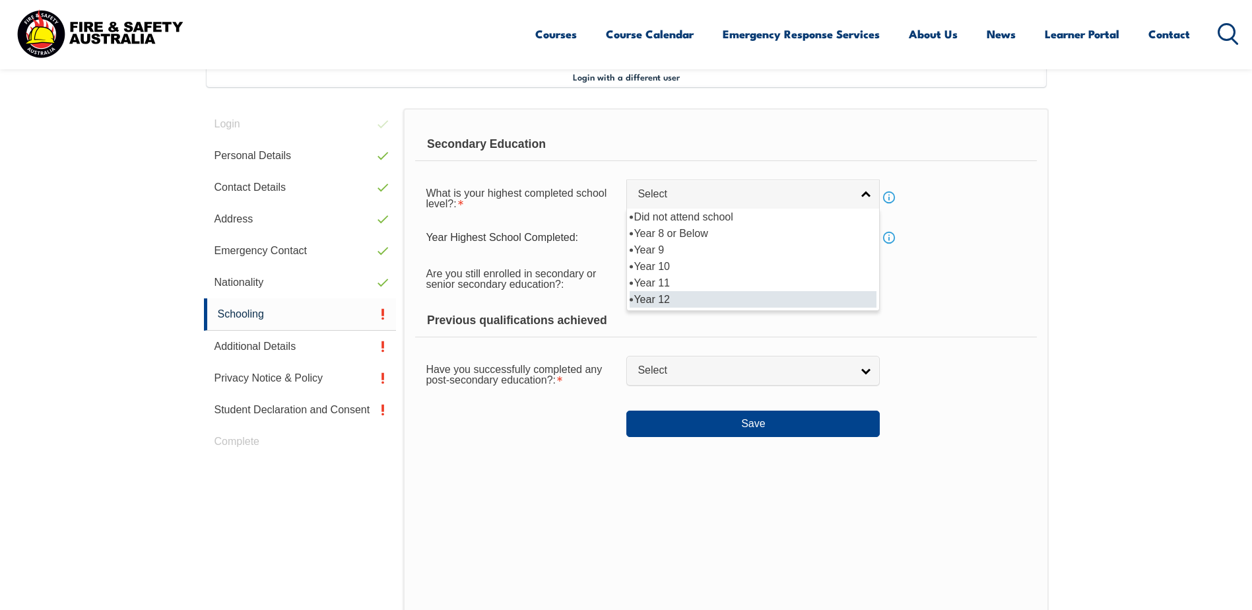
click at [749, 295] on li "Year 12" at bounding box center [753, 299] width 247 height 17
select select "12"
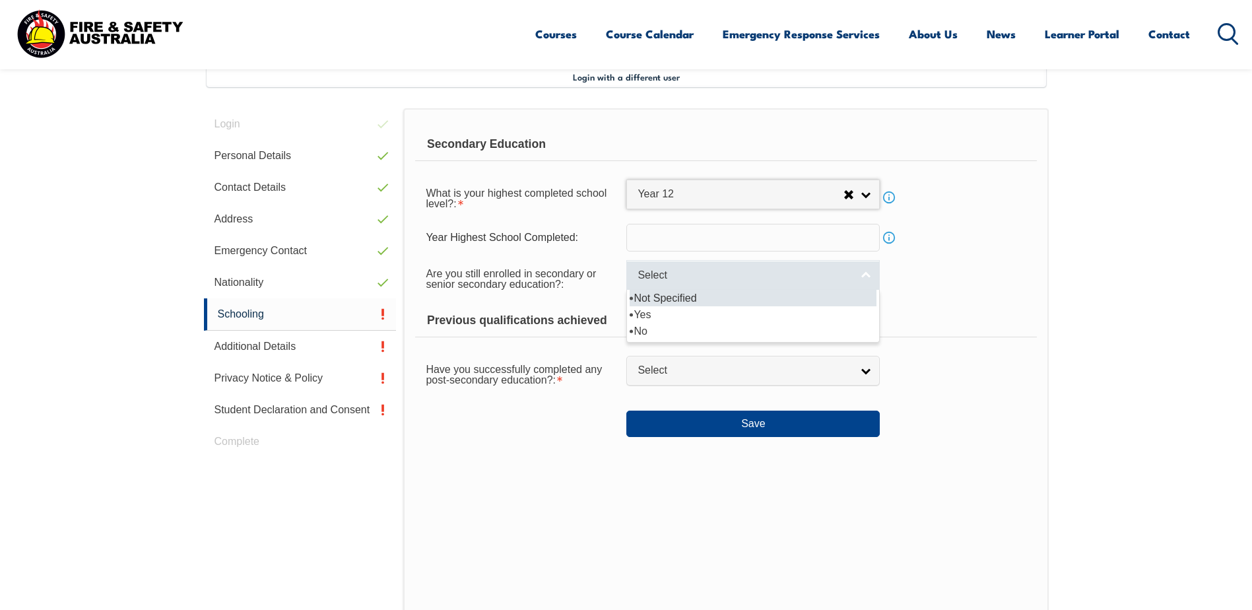
click at [864, 277] on link "Select" at bounding box center [754, 275] width 254 height 30
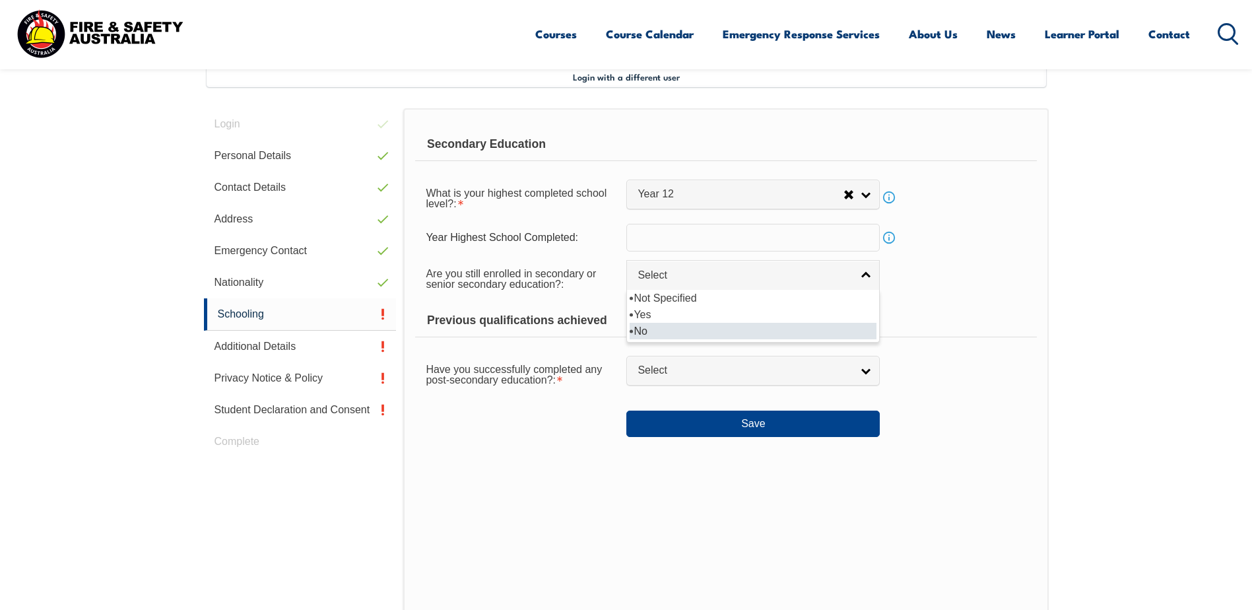
click at [681, 327] on li "No" at bounding box center [753, 331] width 247 height 17
select select "false"
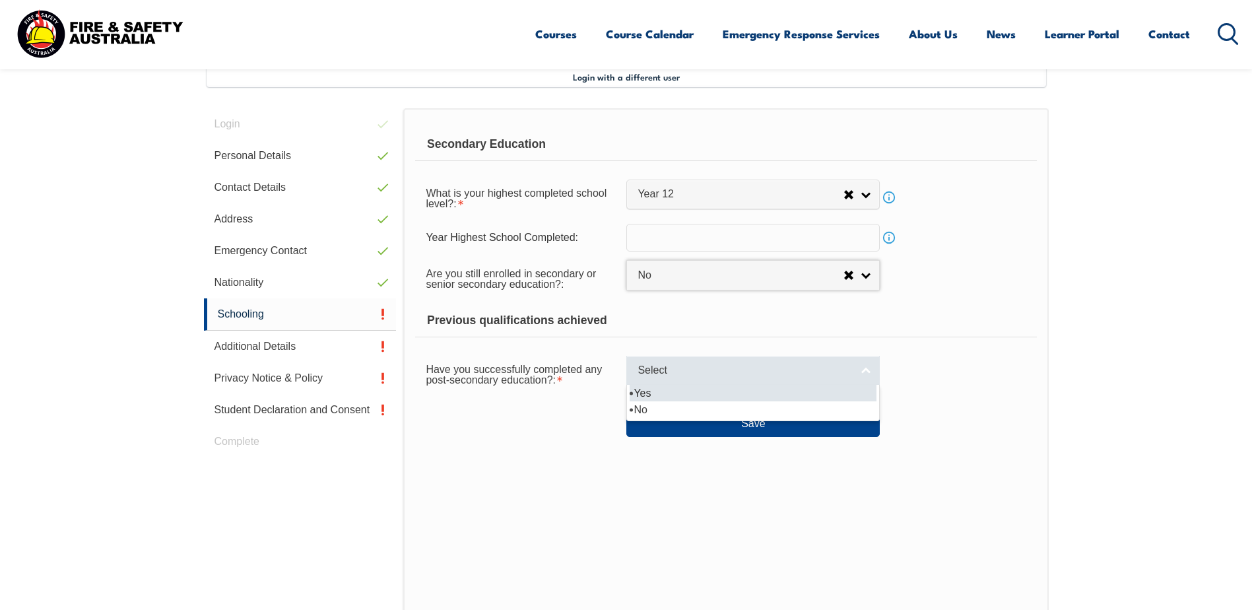
click at [875, 375] on link "Select" at bounding box center [754, 371] width 254 height 30
click at [718, 401] on li "Yes" at bounding box center [753, 393] width 247 height 17
select select "true"
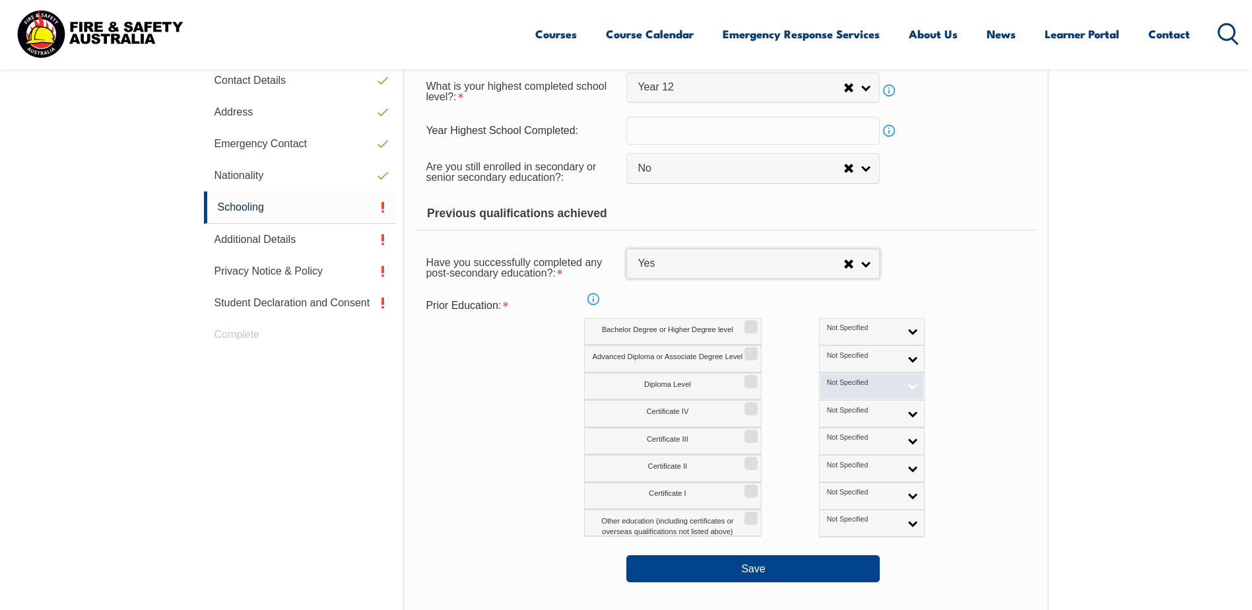
scroll to position [492, 0]
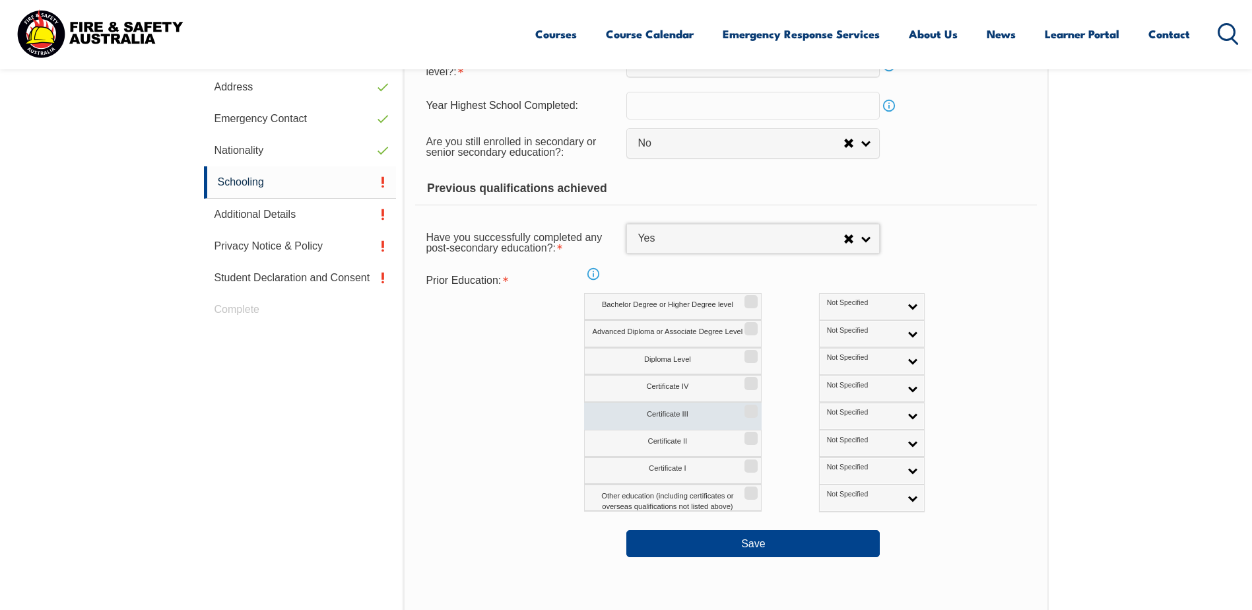
click at [729, 417] on label "Certificate III" at bounding box center [673, 416] width 178 height 27
click at [745, 407] on input "Certificate III" at bounding box center [749, 406] width 8 height 1
checkbox input "true"
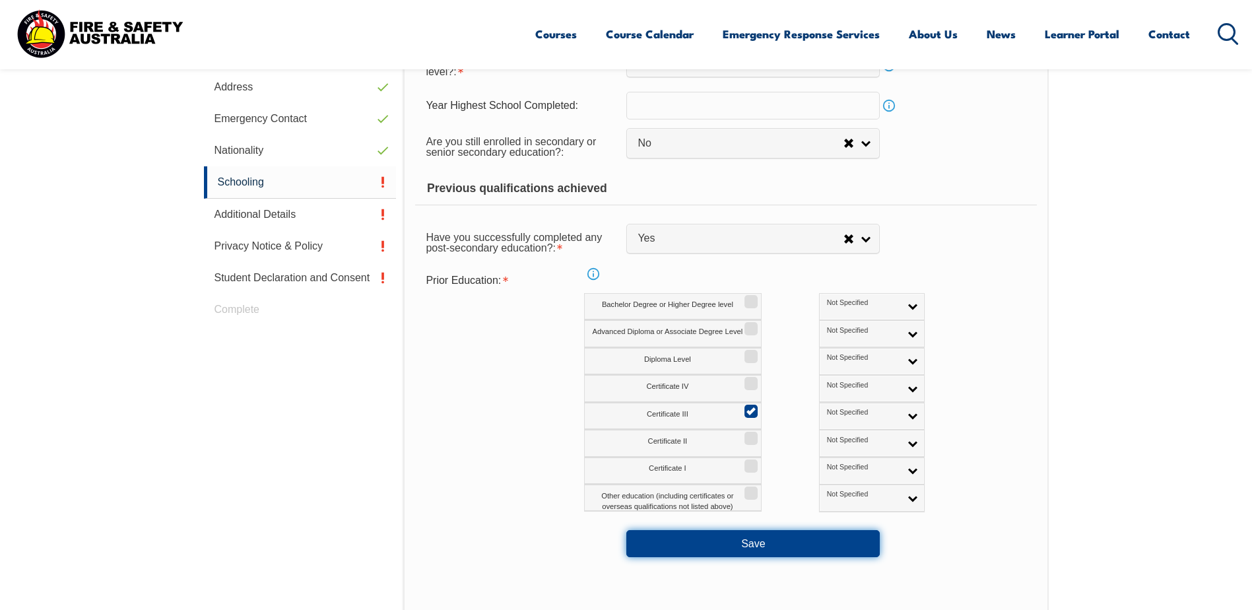
click at [807, 541] on button "Save" at bounding box center [754, 543] width 254 height 26
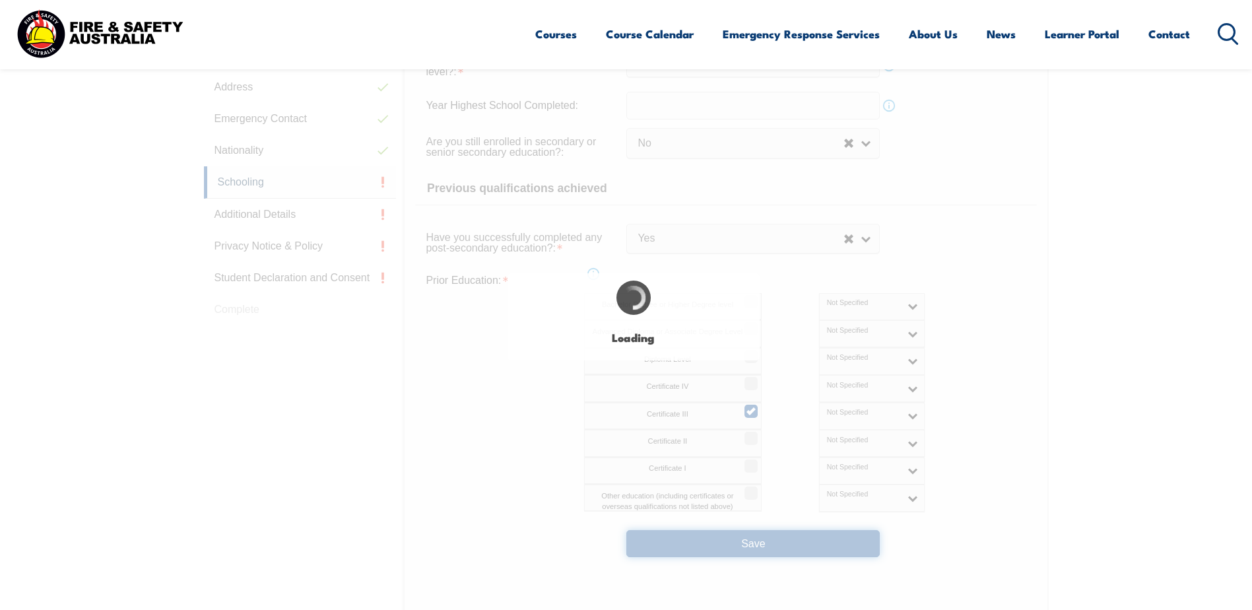
select select
select select "false"
select select "true"
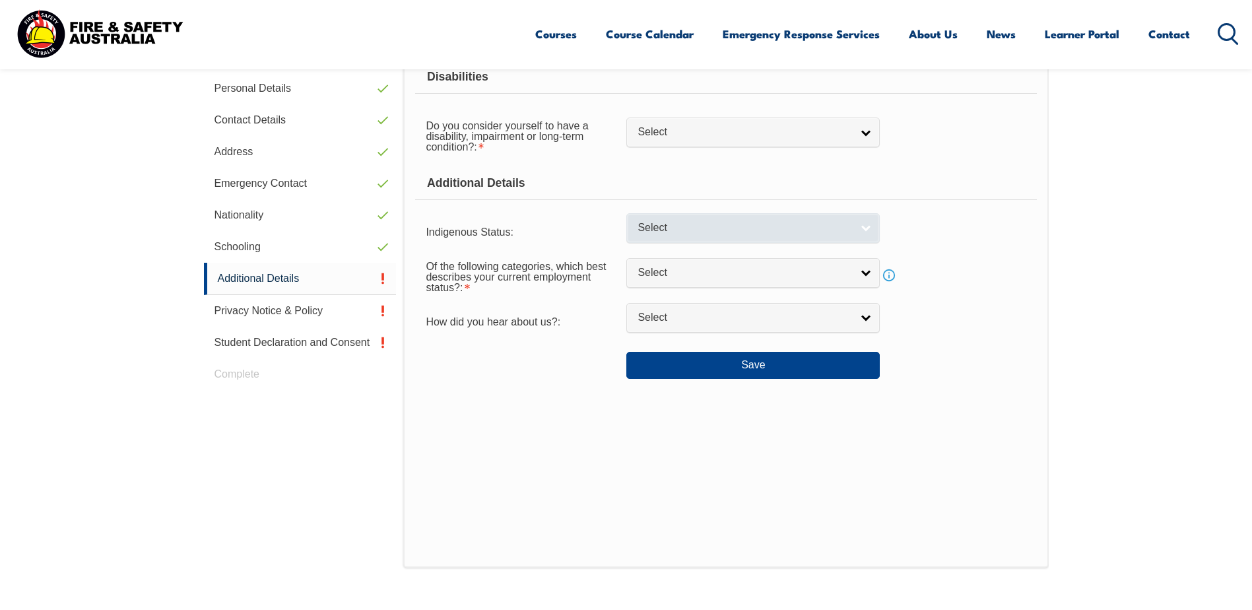
scroll to position [360, 0]
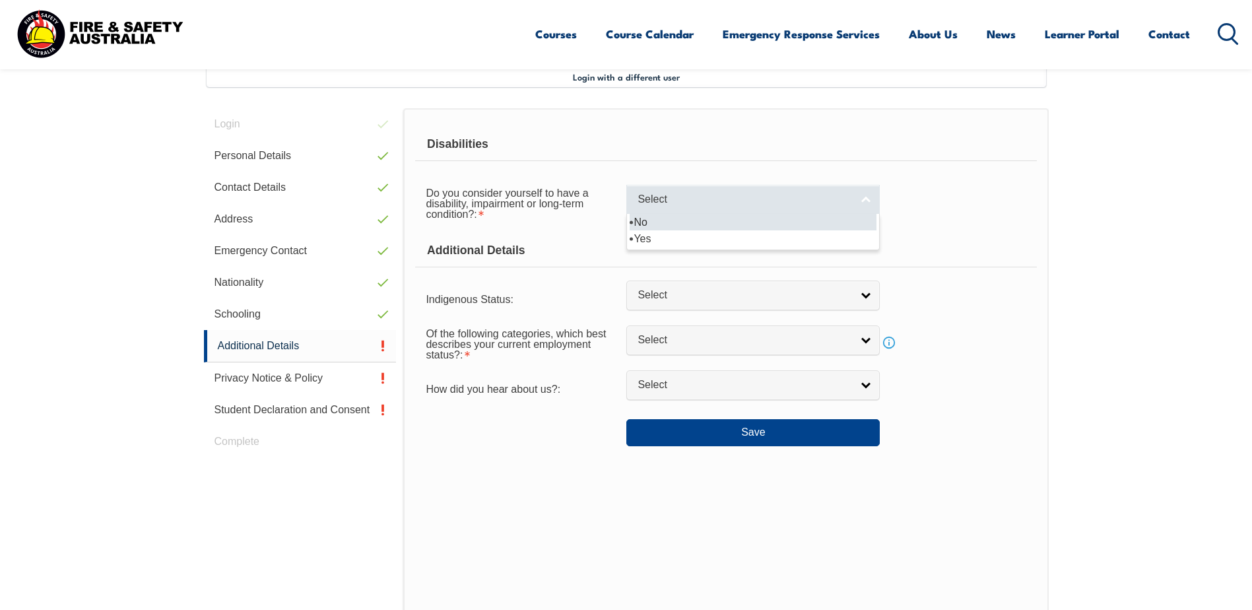
click at [865, 203] on link "Select" at bounding box center [754, 200] width 254 height 30
click at [652, 224] on li "No" at bounding box center [753, 222] width 247 height 17
select select "false"
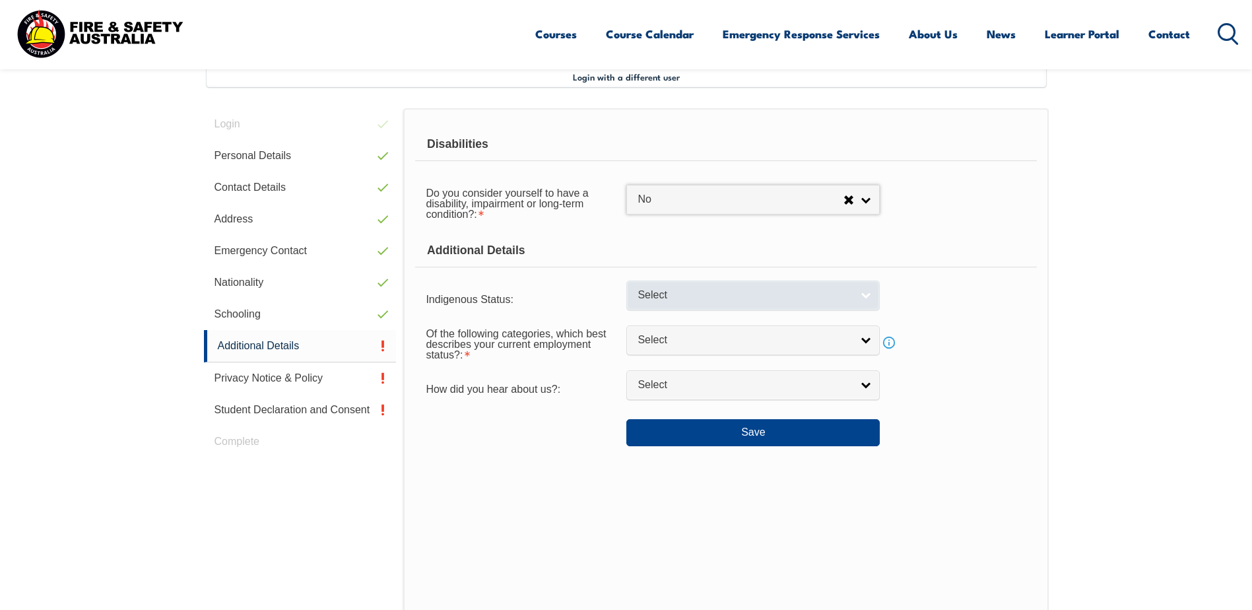
click at [872, 298] on link "Select" at bounding box center [754, 296] width 254 height 30
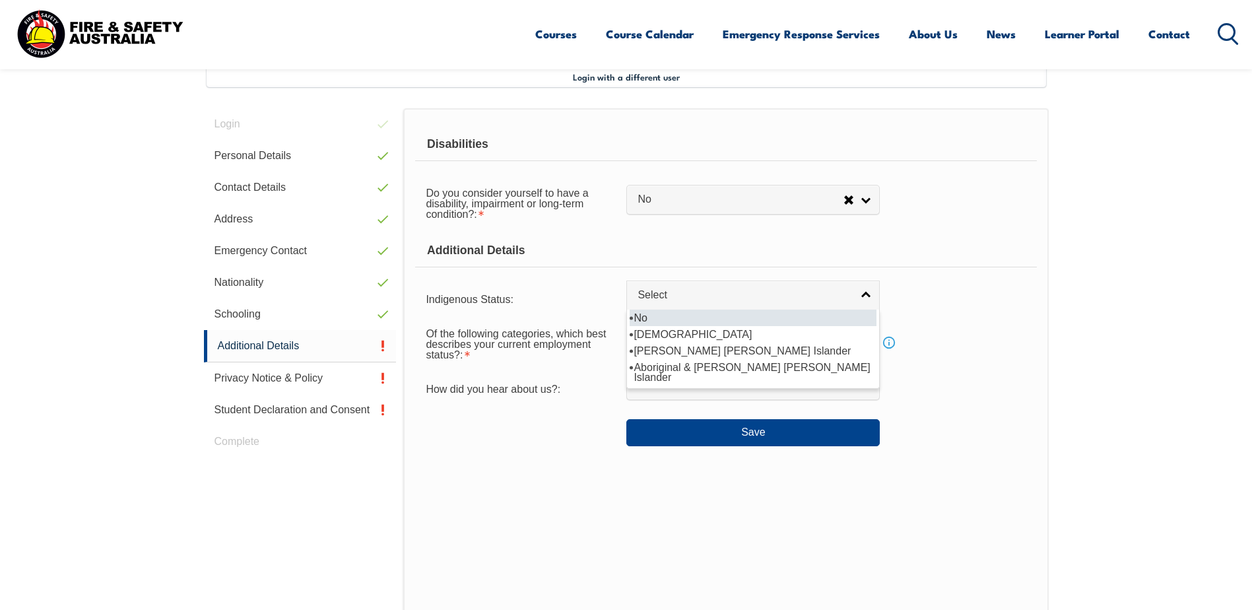
click at [743, 322] on li "No" at bounding box center [753, 318] width 247 height 17
select select "4"
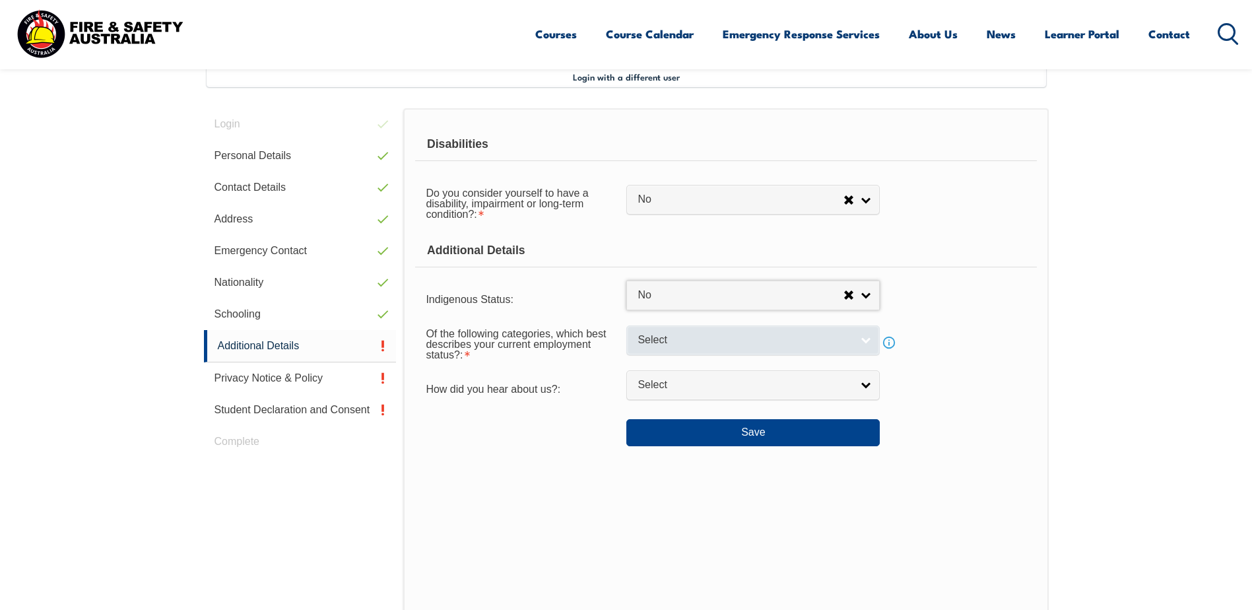
click at [864, 345] on link "Select" at bounding box center [754, 340] width 254 height 30
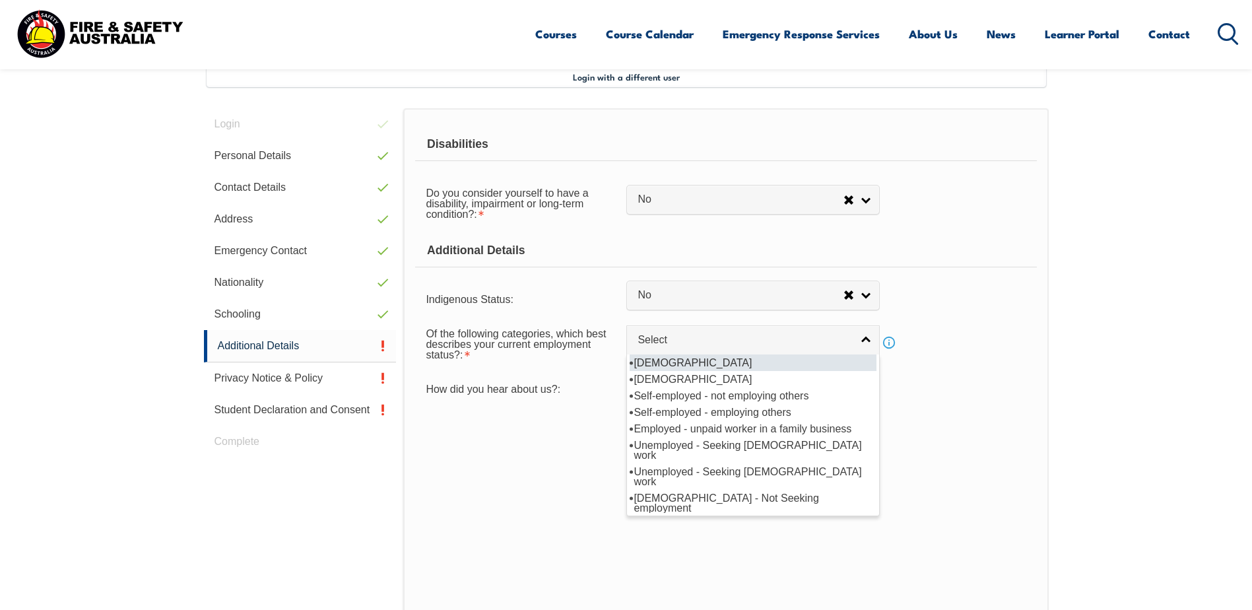
click at [744, 366] on li "[DEMOGRAPHIC_DATA]" at bounding box center [753, 363] width 247 height 17
select select "1"
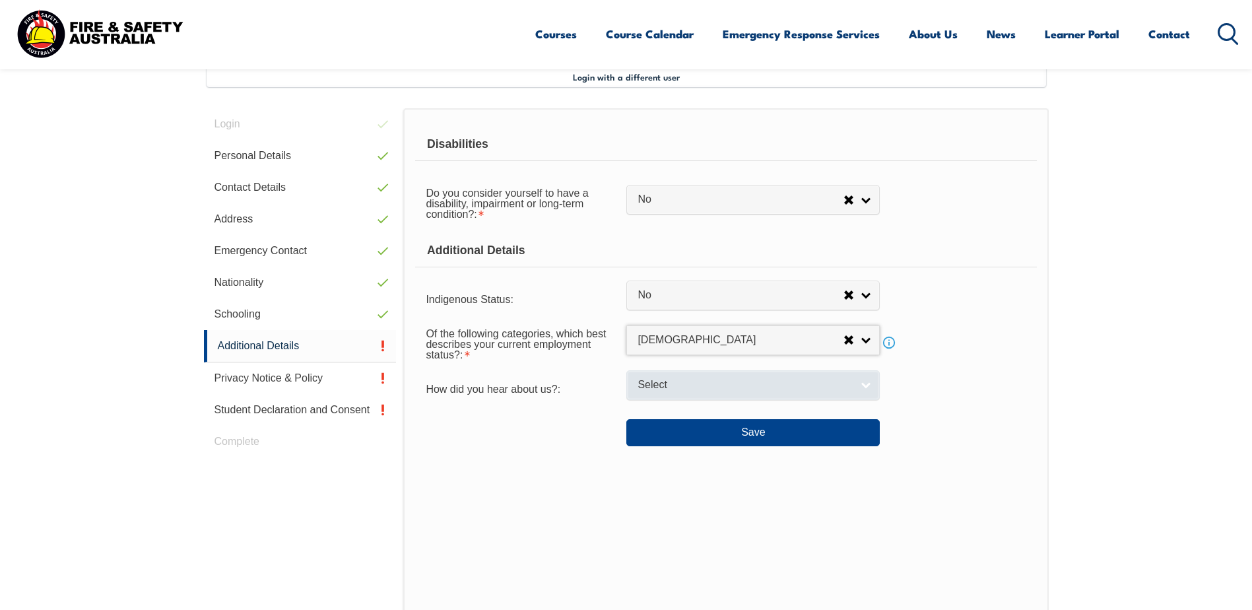
click at [868, 390] on link "Select" at bounding box center [754, 385] width 254 height 30
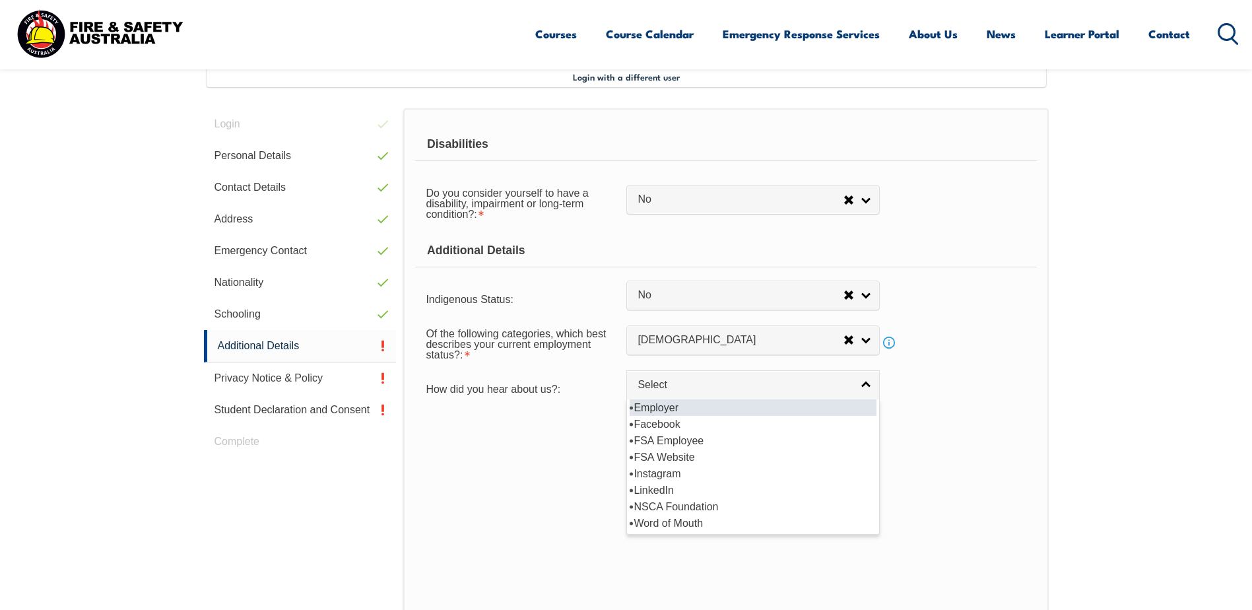
click at [710, 410] on li "Employer" at bounding box center [753, 407] width 247 height 17
select select "8019"
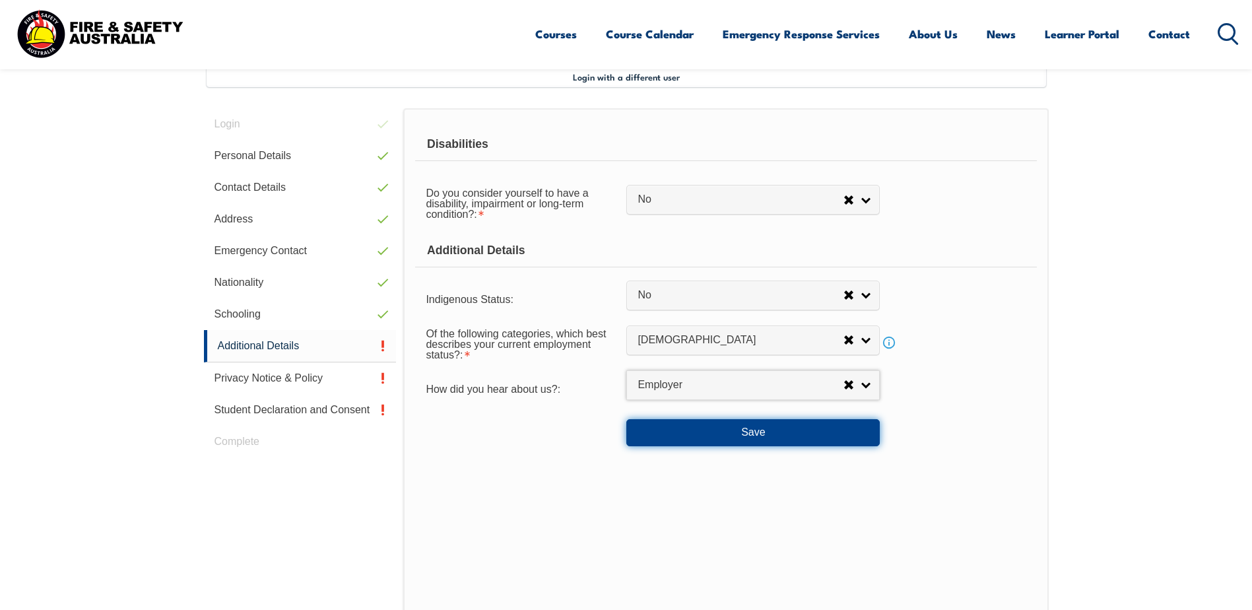
click at [753, 442] on button "Save" at bounding box center [754, 432] width 254 height 26
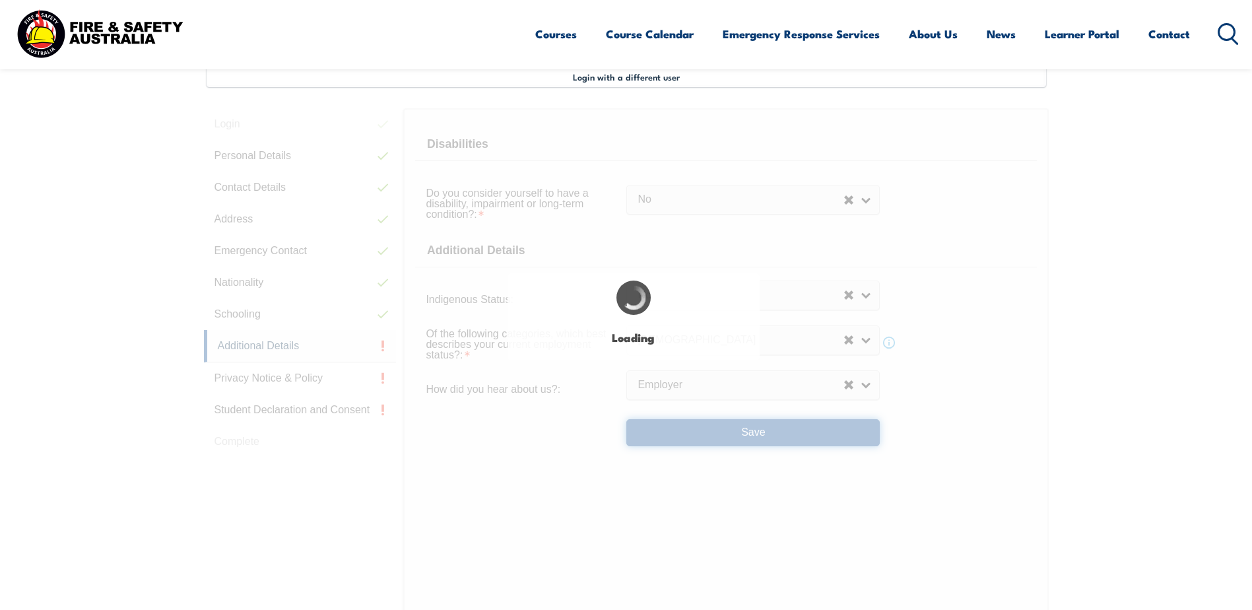
select select "false"
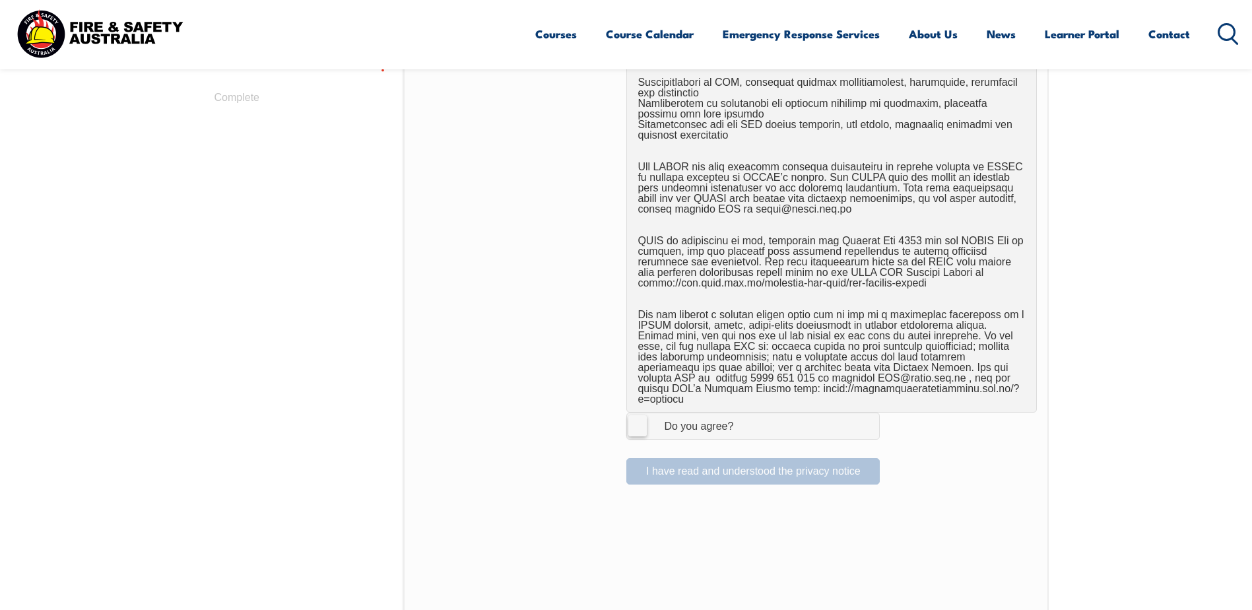
scroll to position [888, 0]
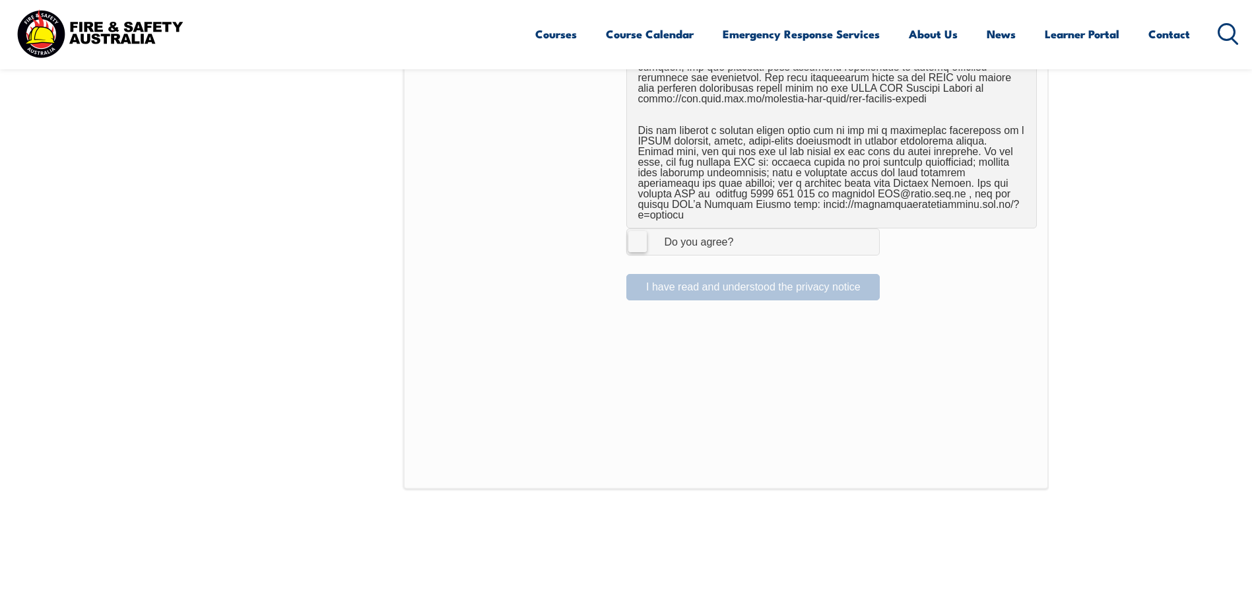
click at [646, 235] on label "I Agree Do you agree?" at bounding box center [754, 241] width 254 height 26
click at [744, 235] on input "I Agree Do you agree?" at bounding box center [755, 241] width 22 height 25
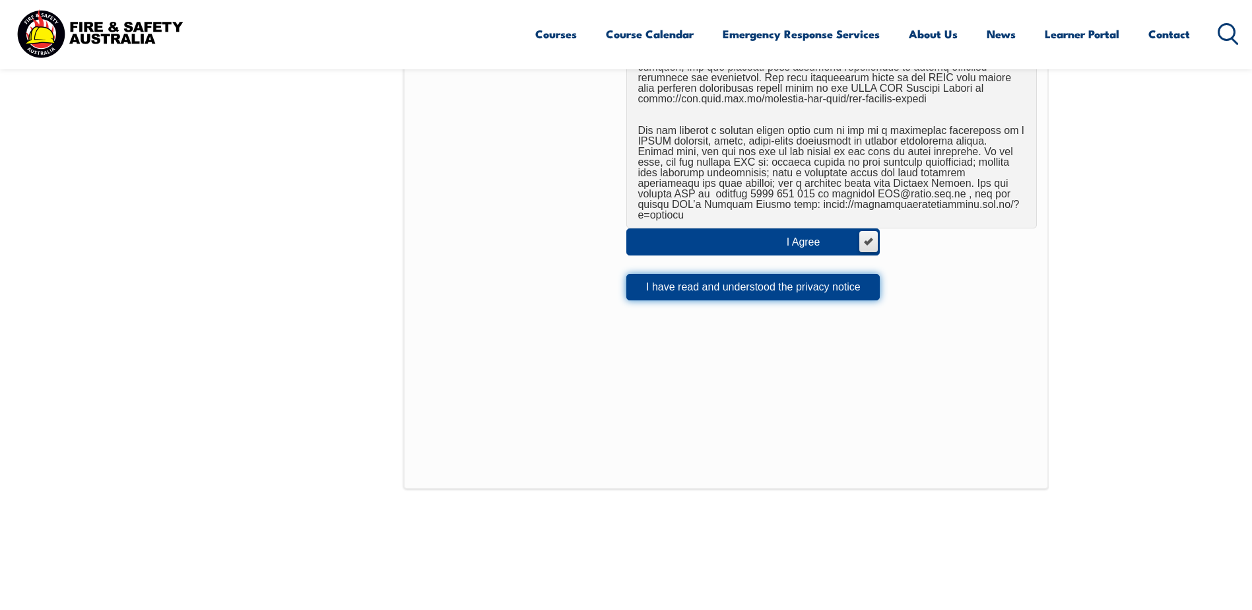
click at [661, 274] on button "I have read and understood the privacy notice" at bounding box center [754, 287] width 254 height 26
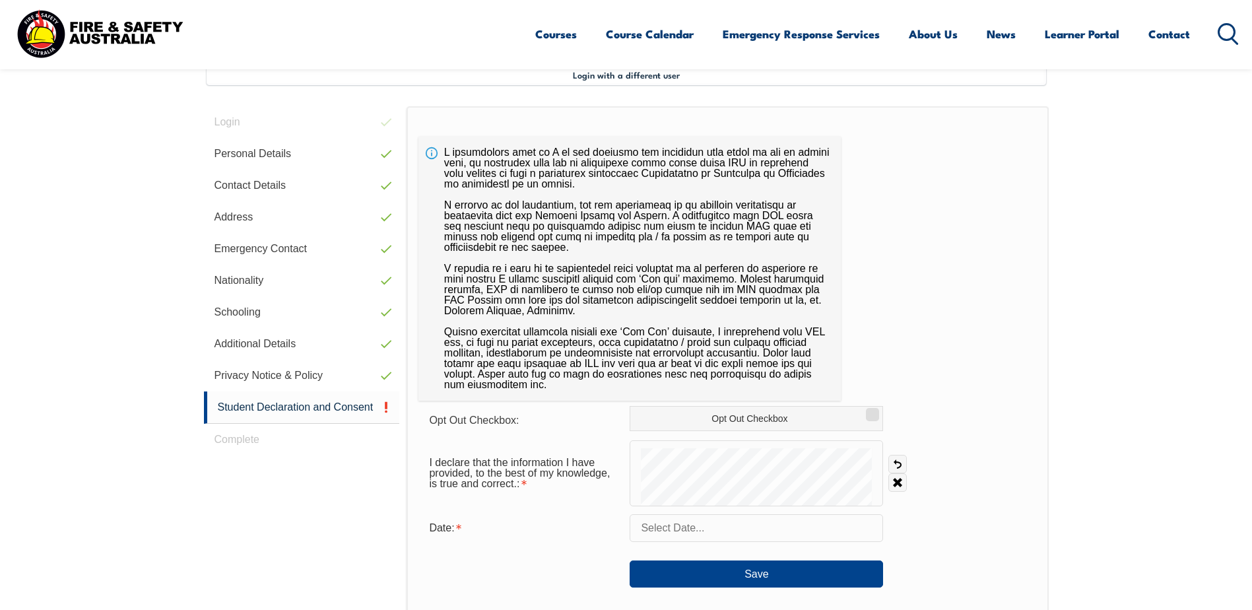
scroll to position [360, 0]
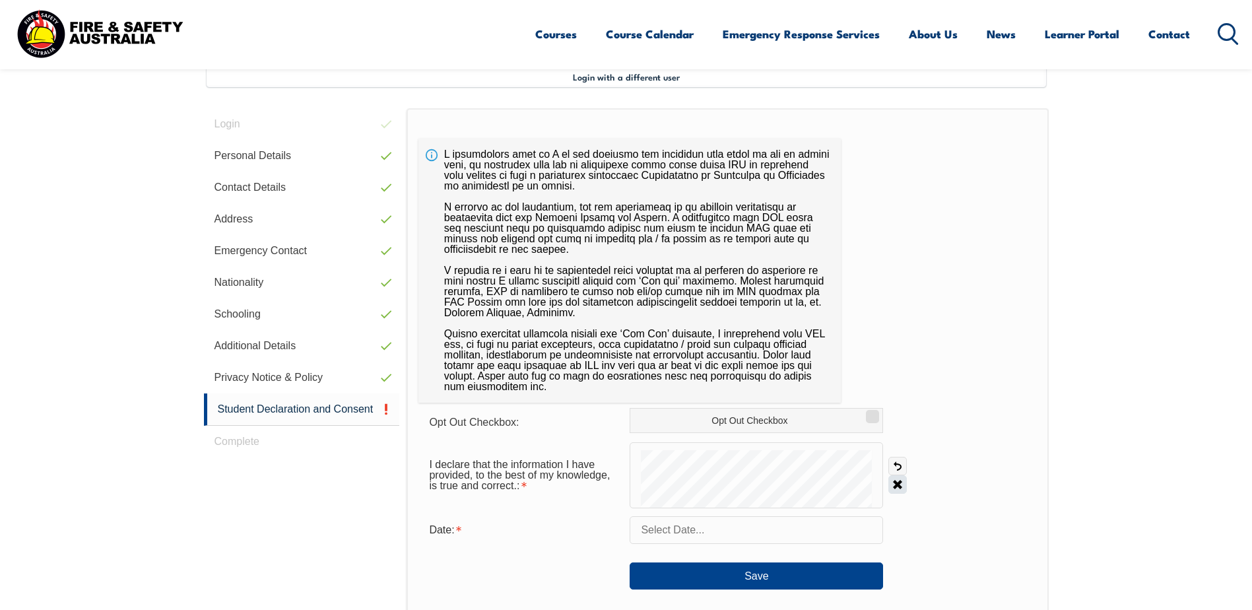
click at [897, 483] on link "Clear" at bounding box center [898, 484] width 18 height 18
click at [678, 535] on input "text" at bounding box center [757, 530] width 254 height 28
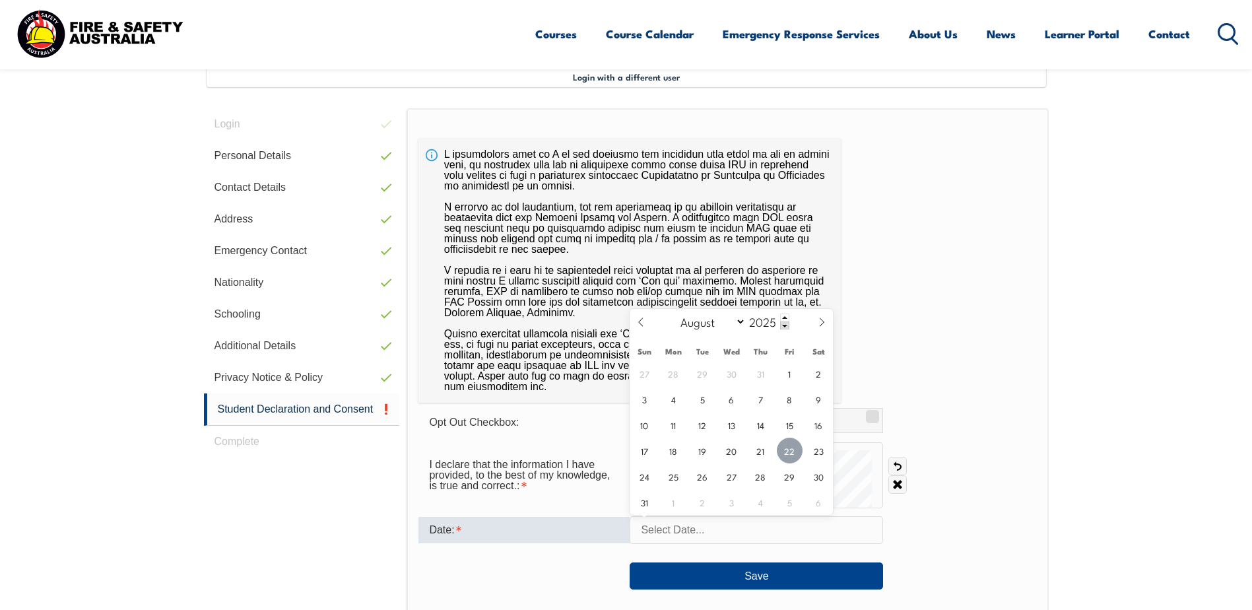
click at [788, 453] on span "22" at bounding box center [790, 451] width 26 height 26
type input "[DATE]"
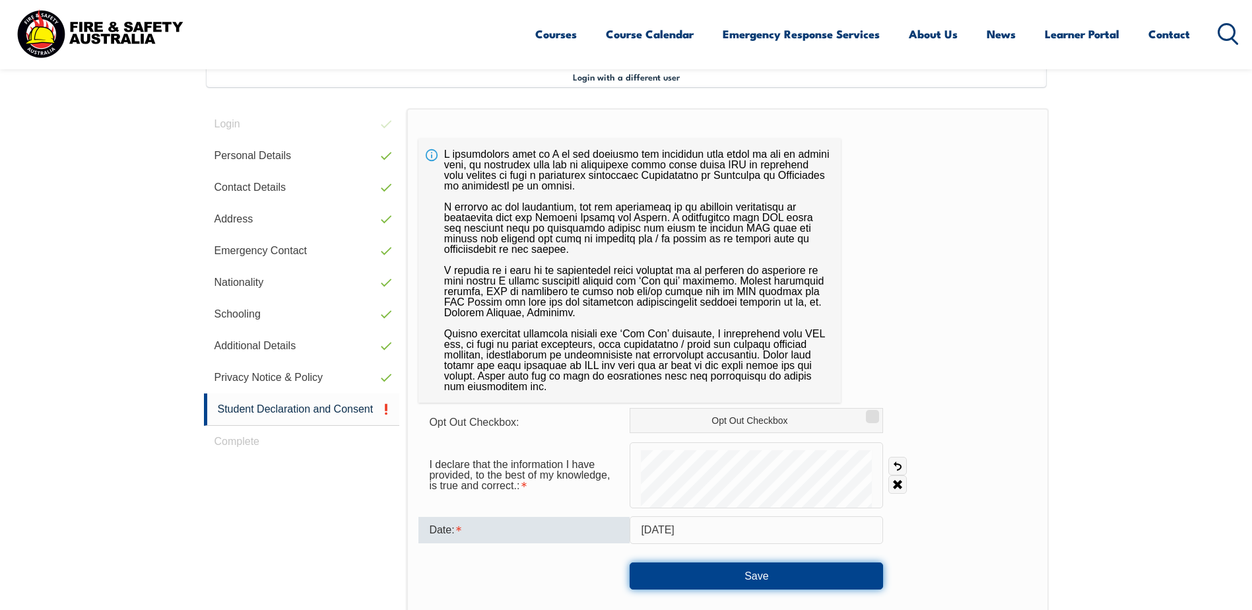
click at [752, 578] on button "Save" at bounding box center [757, 575] width 254 height 26
